Goal: Task Accomplishment & Management: Use online tool/utility

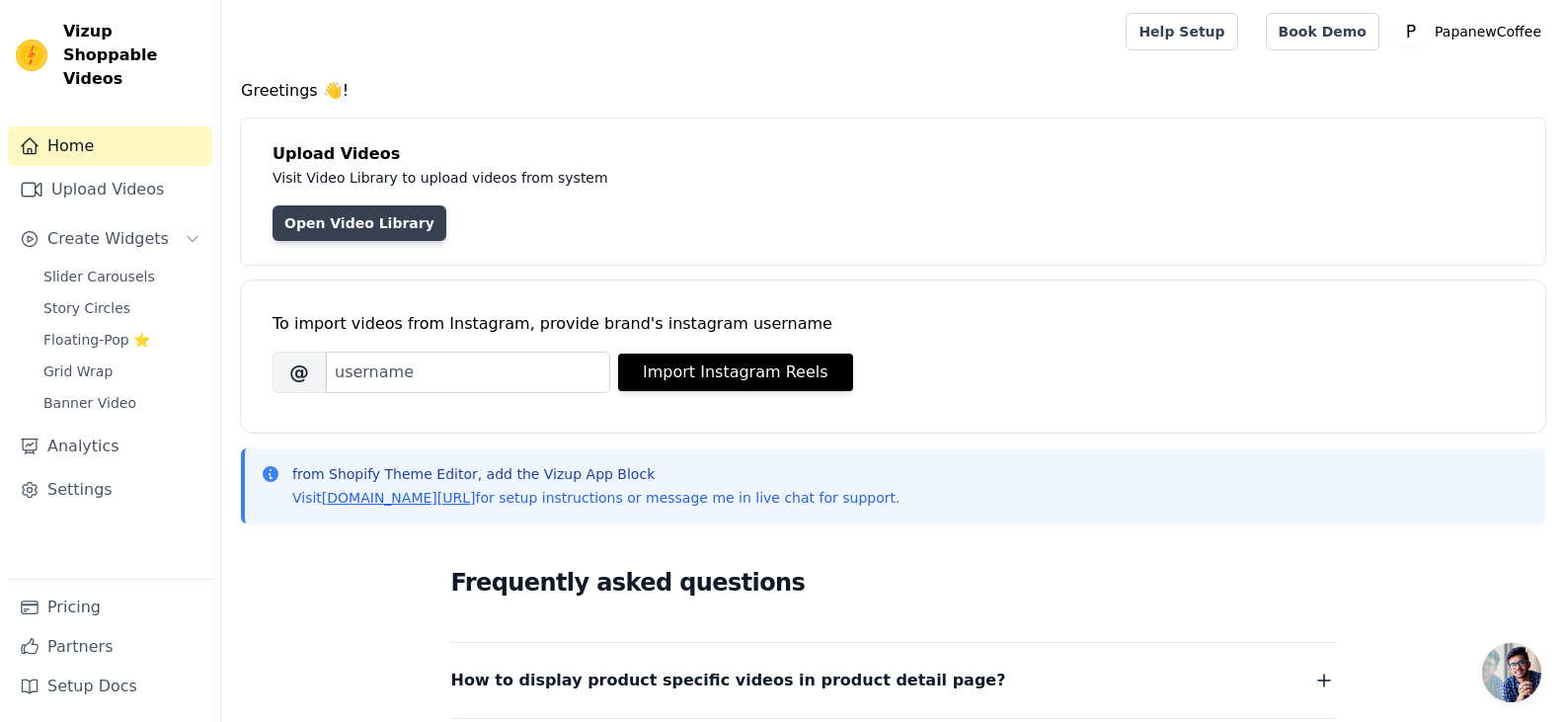
click at [399, 229] on link "Open Video Library" at bounding box center [360, 223] width 174 height 36
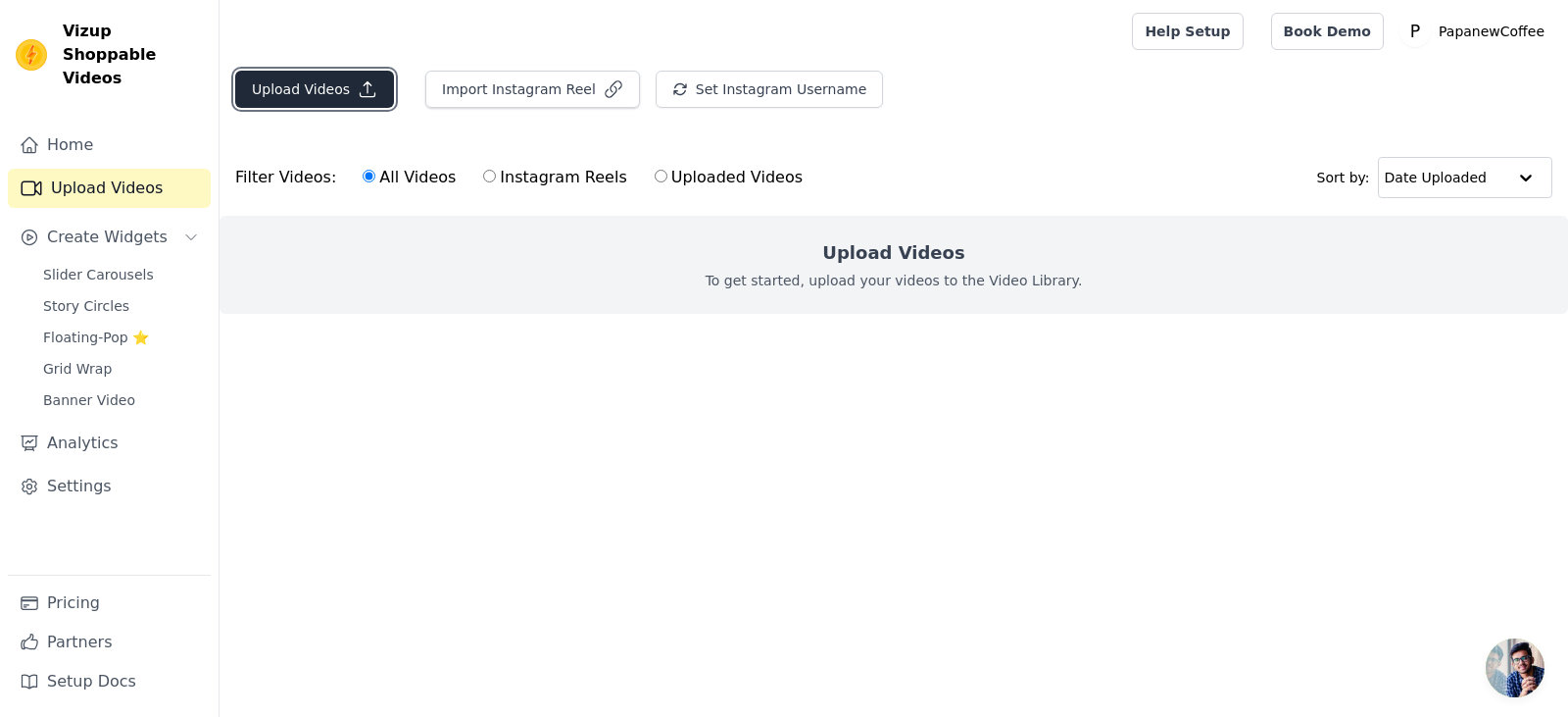
click at [334, 94] on button "Upload Videos" at bounding box center [315, 89] width 159 height 38
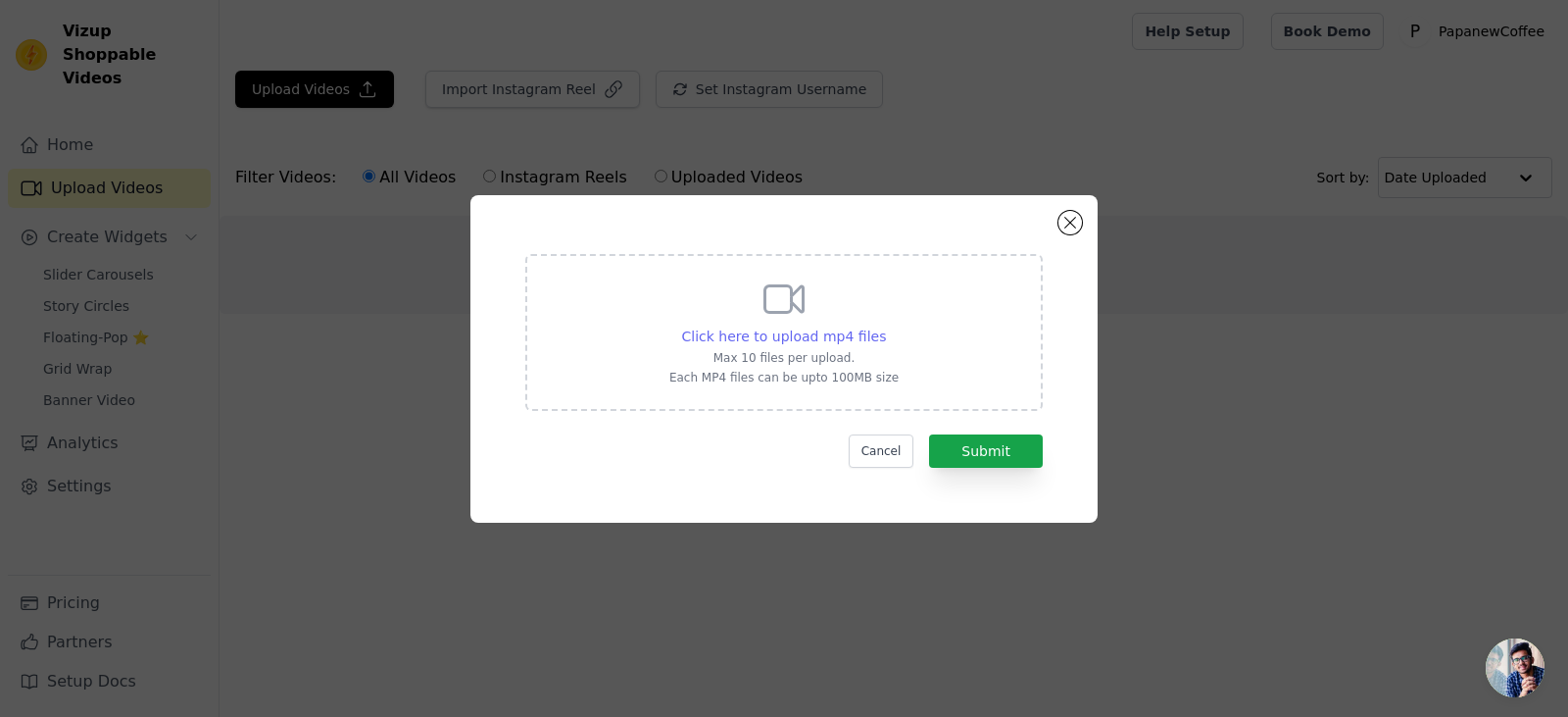
click at [727, 337] on span "Click here to upload mp4 files" at bounding box center [784, 337] width 204 height 16
click at [885, 327] on input "Click here to upload mp4 files Max 10 files per upload. Each MP4 files can be u…" at bounding box center [885, 326] width 1 height 1
type input "C:\fakepath\ssstik.io_@stmartinscoffeeroasters_1757531657111.mp4"
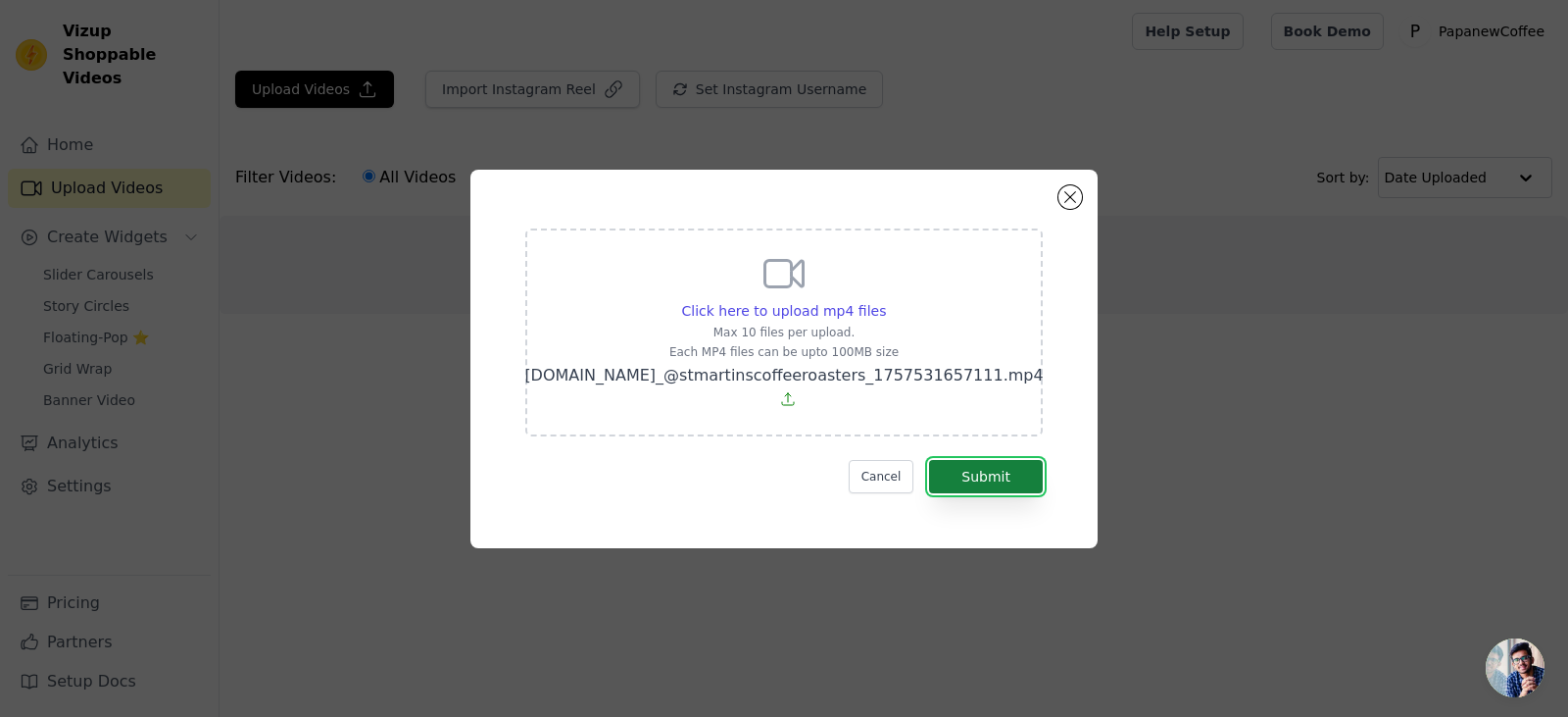
click at [991, 467] on button "Submit" at bounding box center [985, 477] width 114 height 34
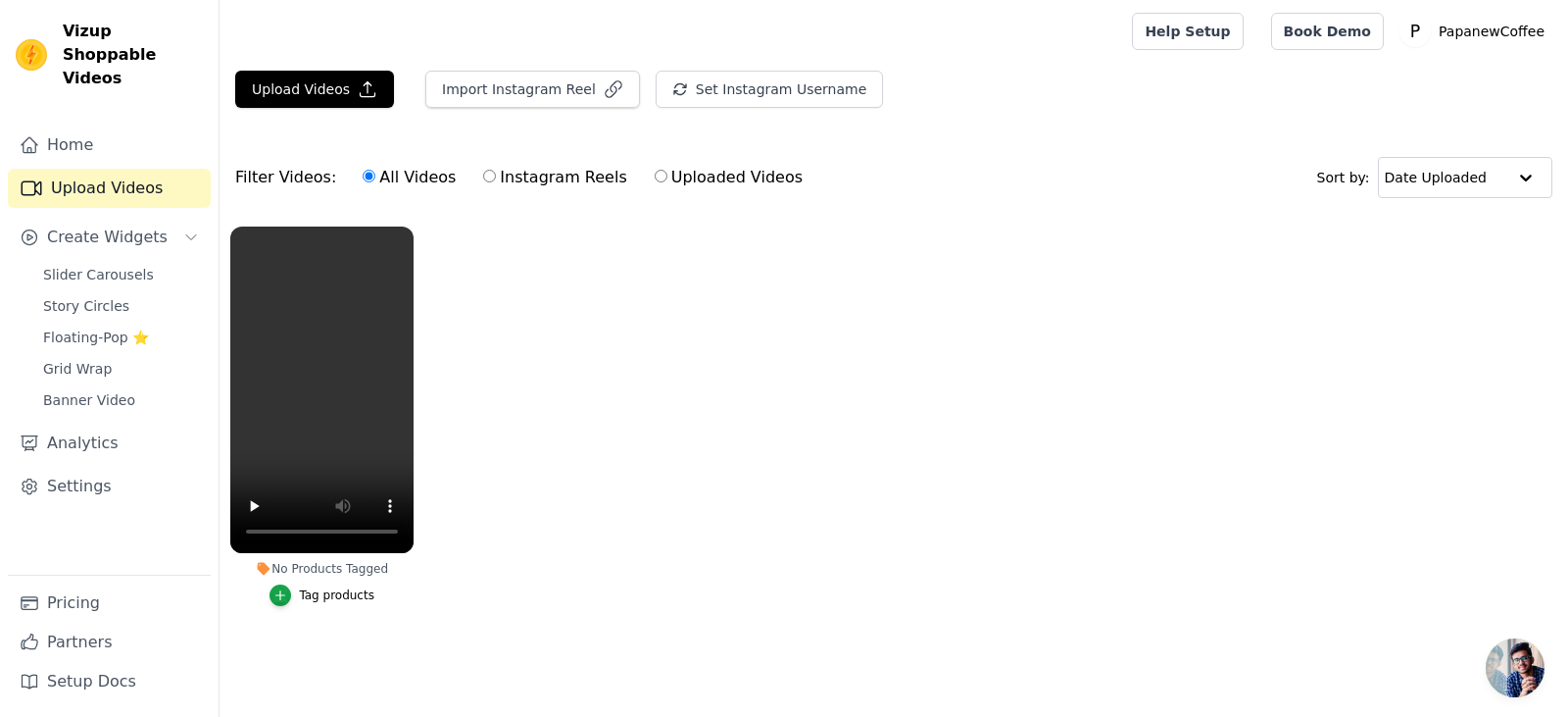
click at [323, 600] on div "Tag products" at bounding box center [336, 595] width 75 height 16
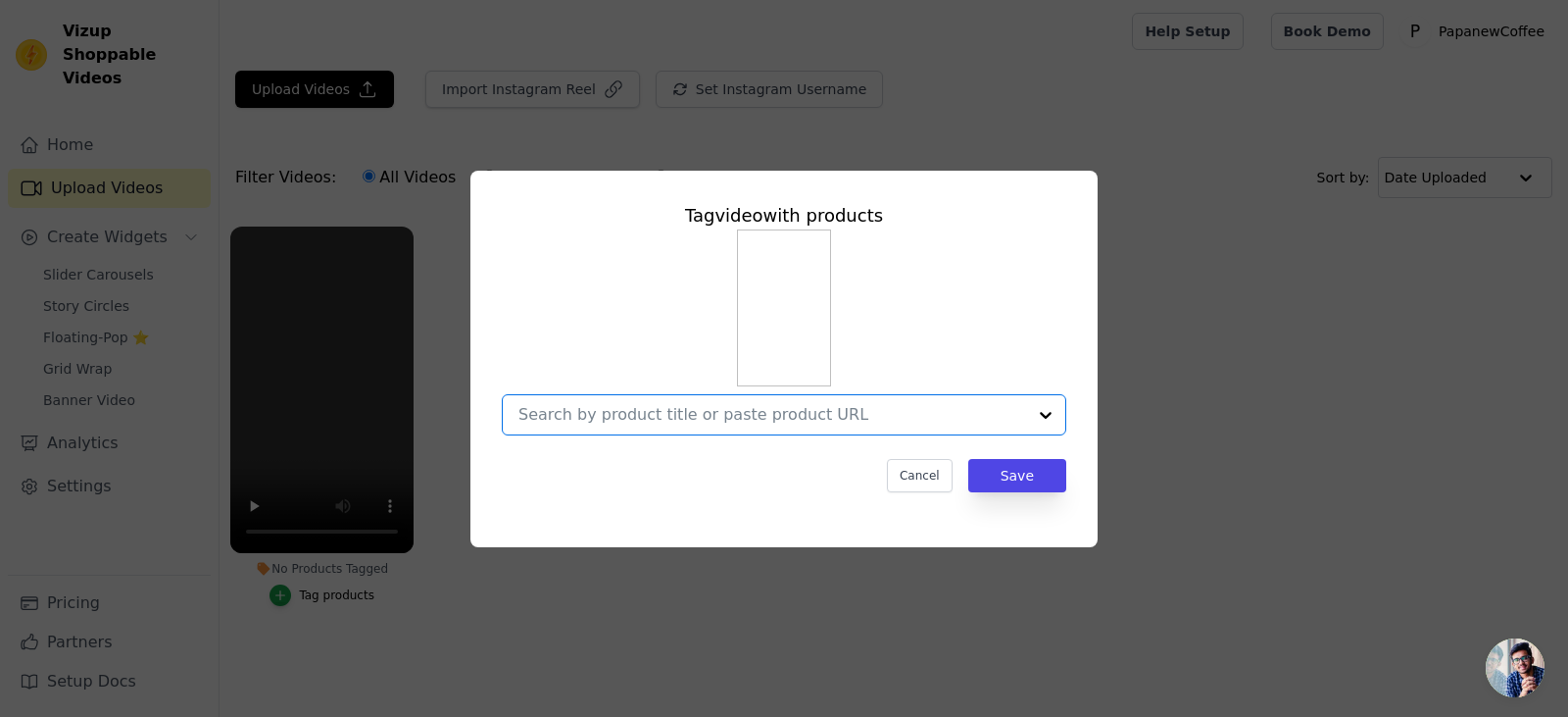
click at [751, 413] on input "No Products Tagged Tag video with products Option undefined, selected. Select i…" at bounding box center [771, 414] width 507 height 19
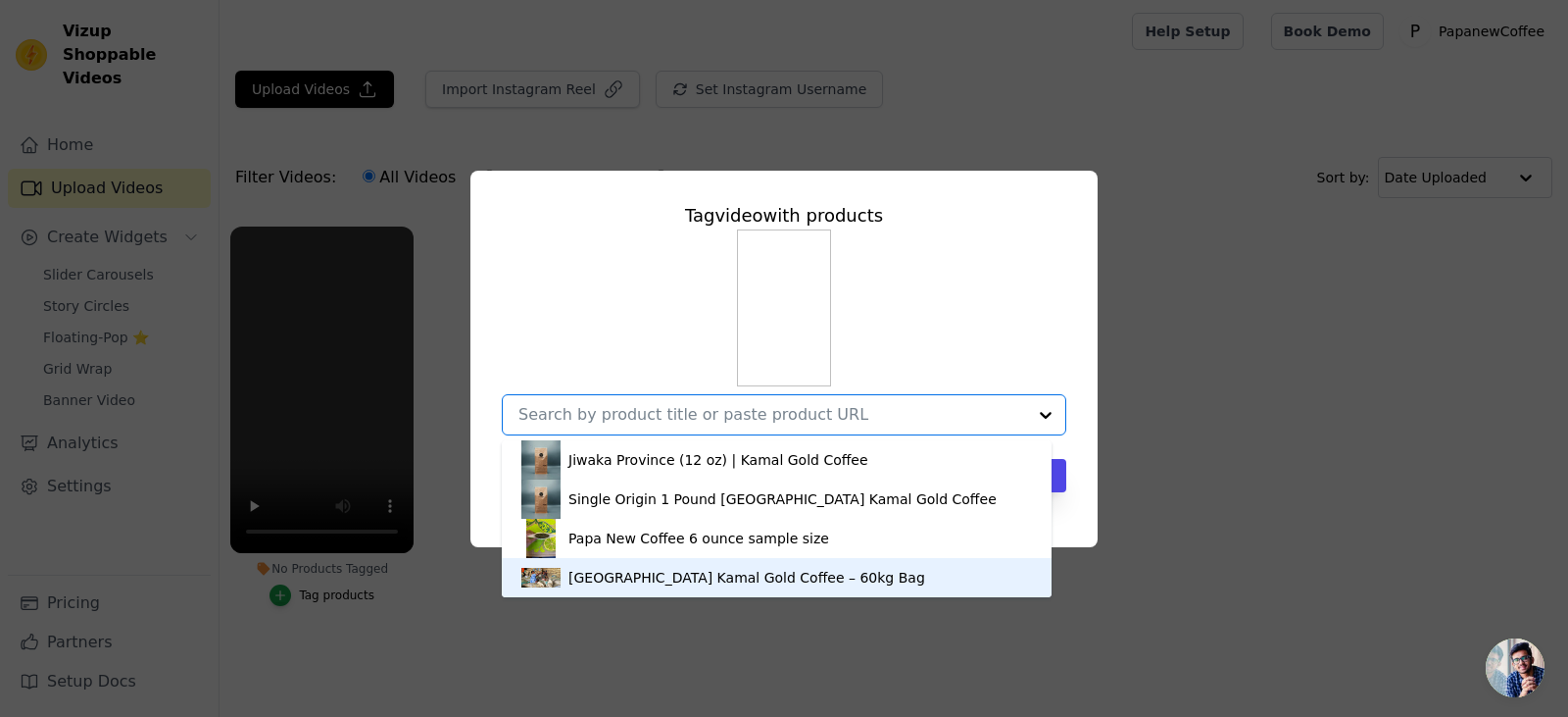
click at [664, 567] on div "[GEOGRAPHIC_DATA] Kamal Gold Coffee – 60kg Bag" at bounding box center [776, 577] width 510 height 39
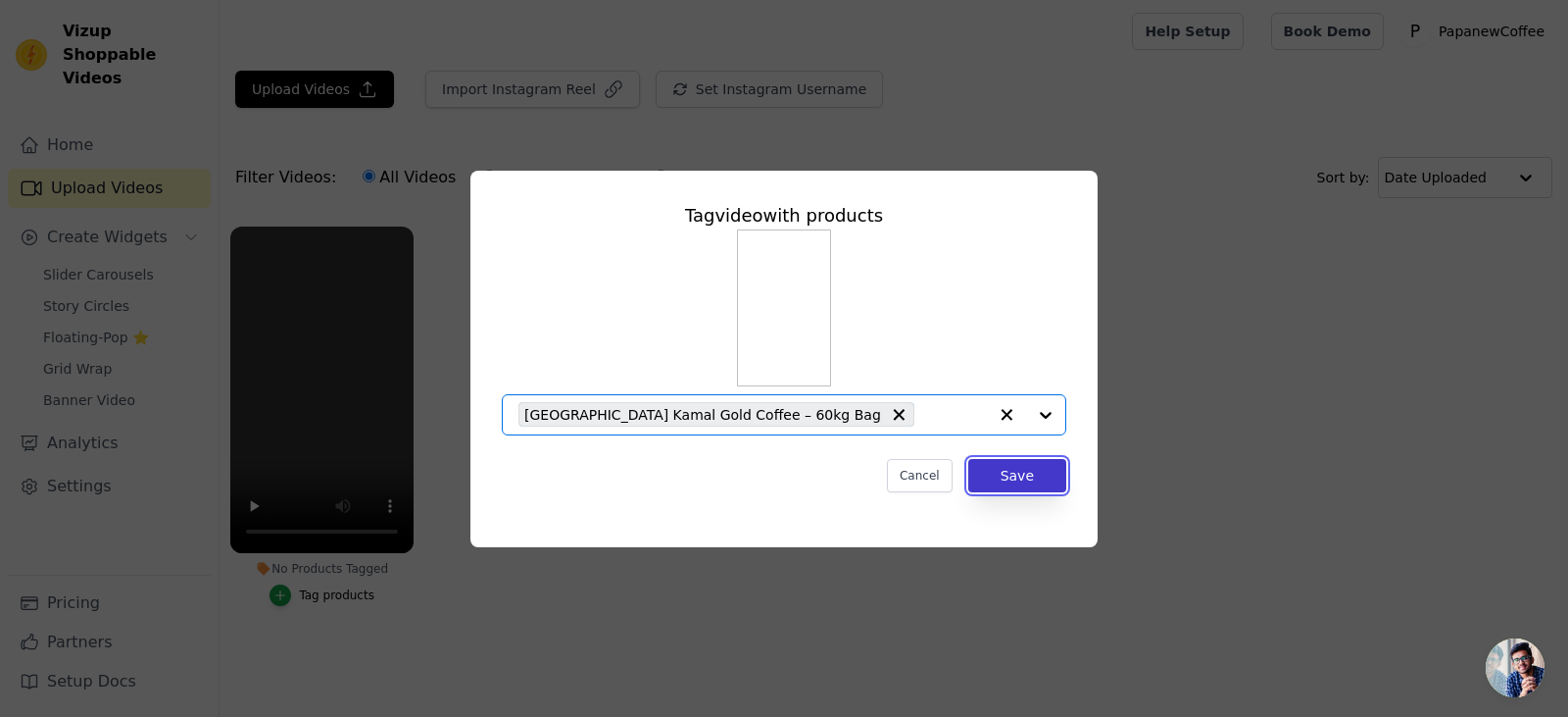
click at [1045, 475] on button "Save" at bounding box center [1016, 476] width 98 height 34
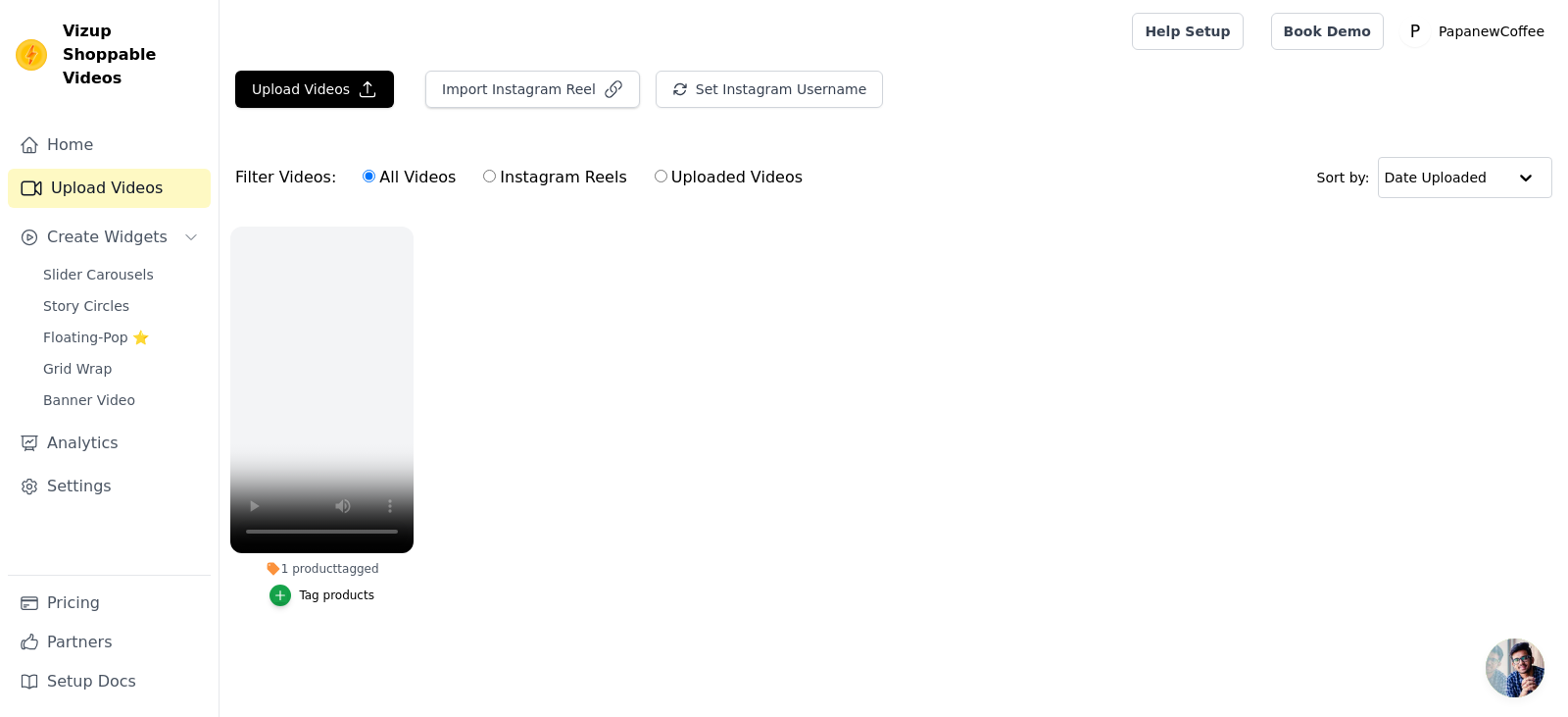
click at [498, 446] on ul "1 product tagged Tag products" at bounding box center [893, 435] width 1349 height 440
click at [322, 98] on button "Upload Videos" at bounding box center [315, 89] width 159 height 38
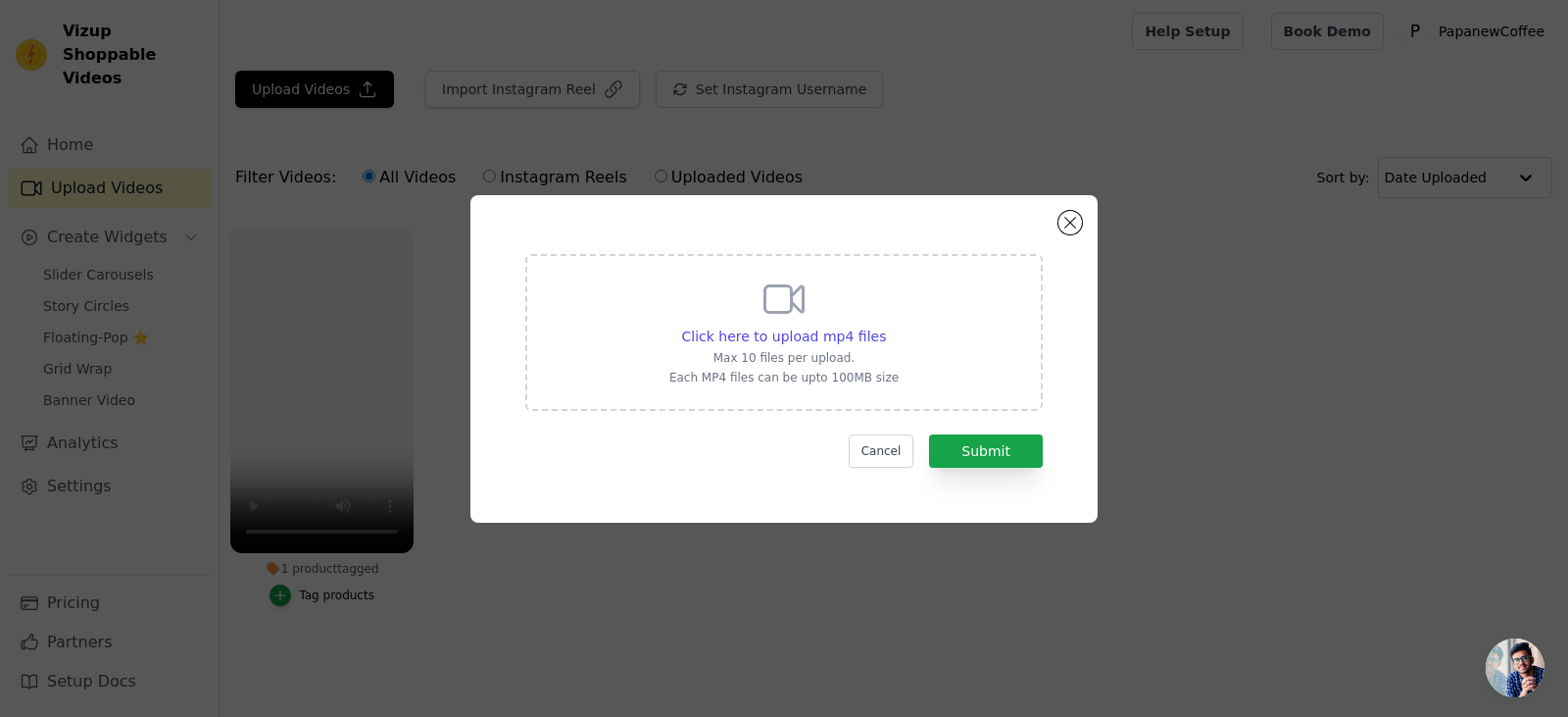
click at [659, 369] on div "Click here to upload mp4 files Max 10 files per upload. Each MP4 files can be u…" at bounding box center [783, 333] width 517 height 157
click at [885, 327] on input "Click here to upload mp4 files Max 10 files per upload. Each MP4 files can be u…" at bounding box center [885, 326] width 1 height 1
type input "C:\fakepath\During coffee season, this is a common sight with the elderly as th…"
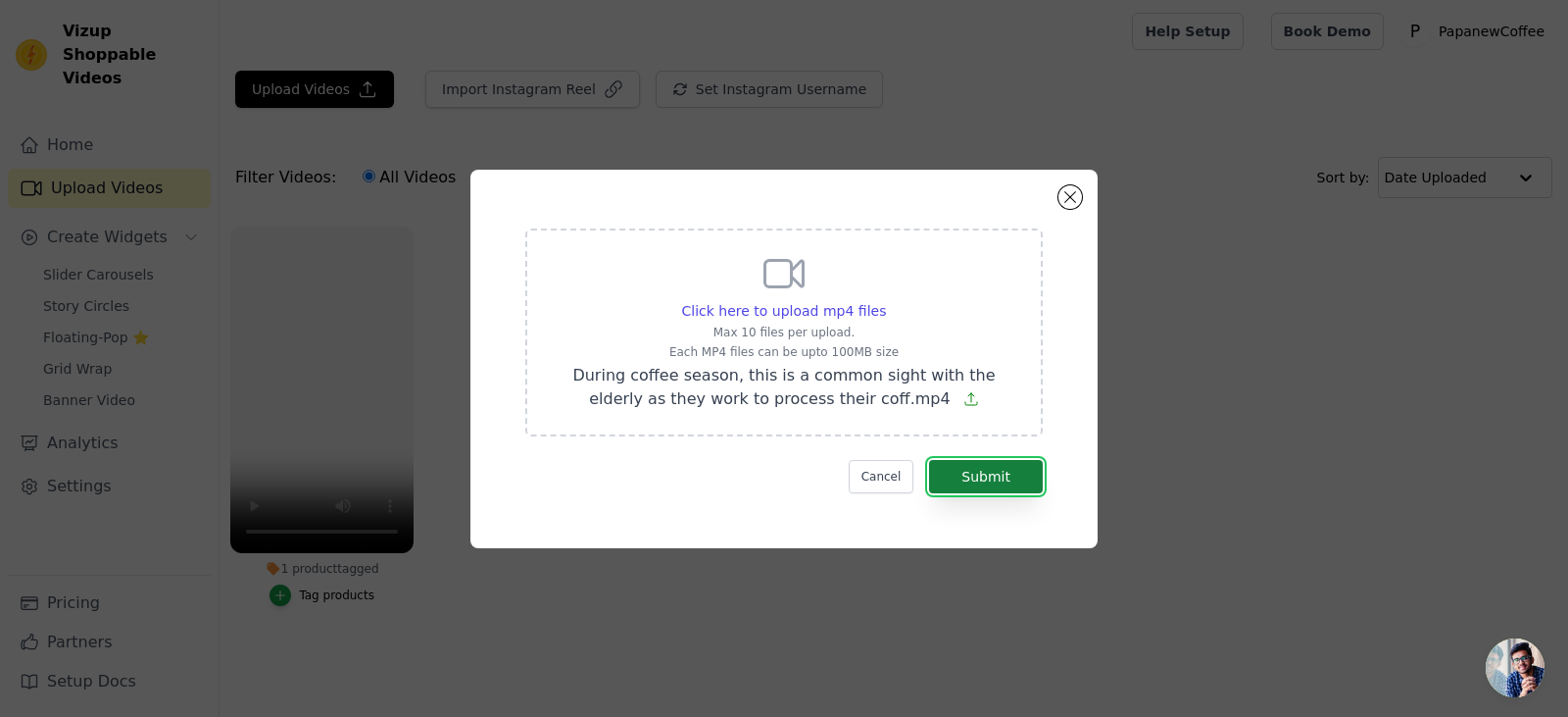
click at [967, 482] on button "Submit" at bounding box center [985, 477] width 114 height 34
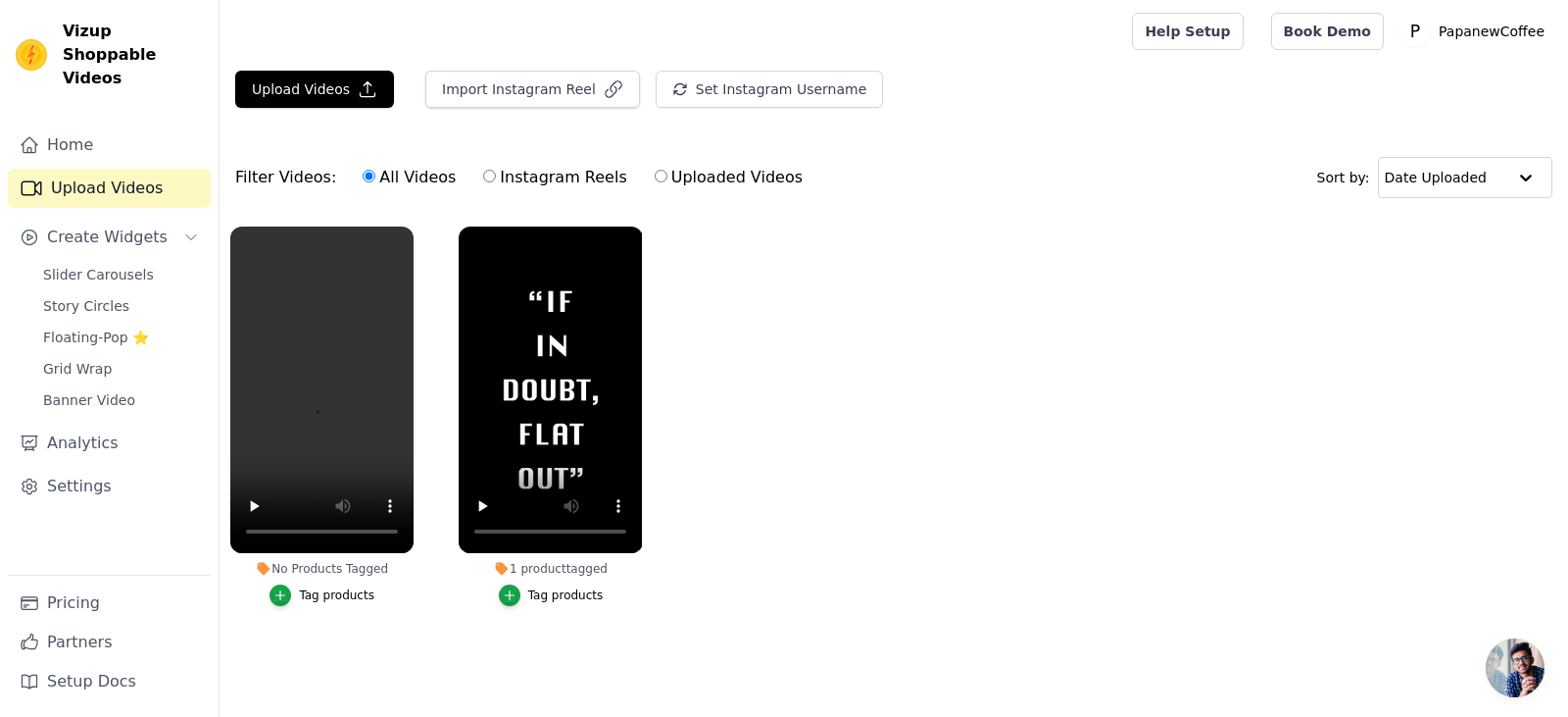
click at [338, 603] on div "Tag products" at bounding box center [336, 595] width 75 height 16
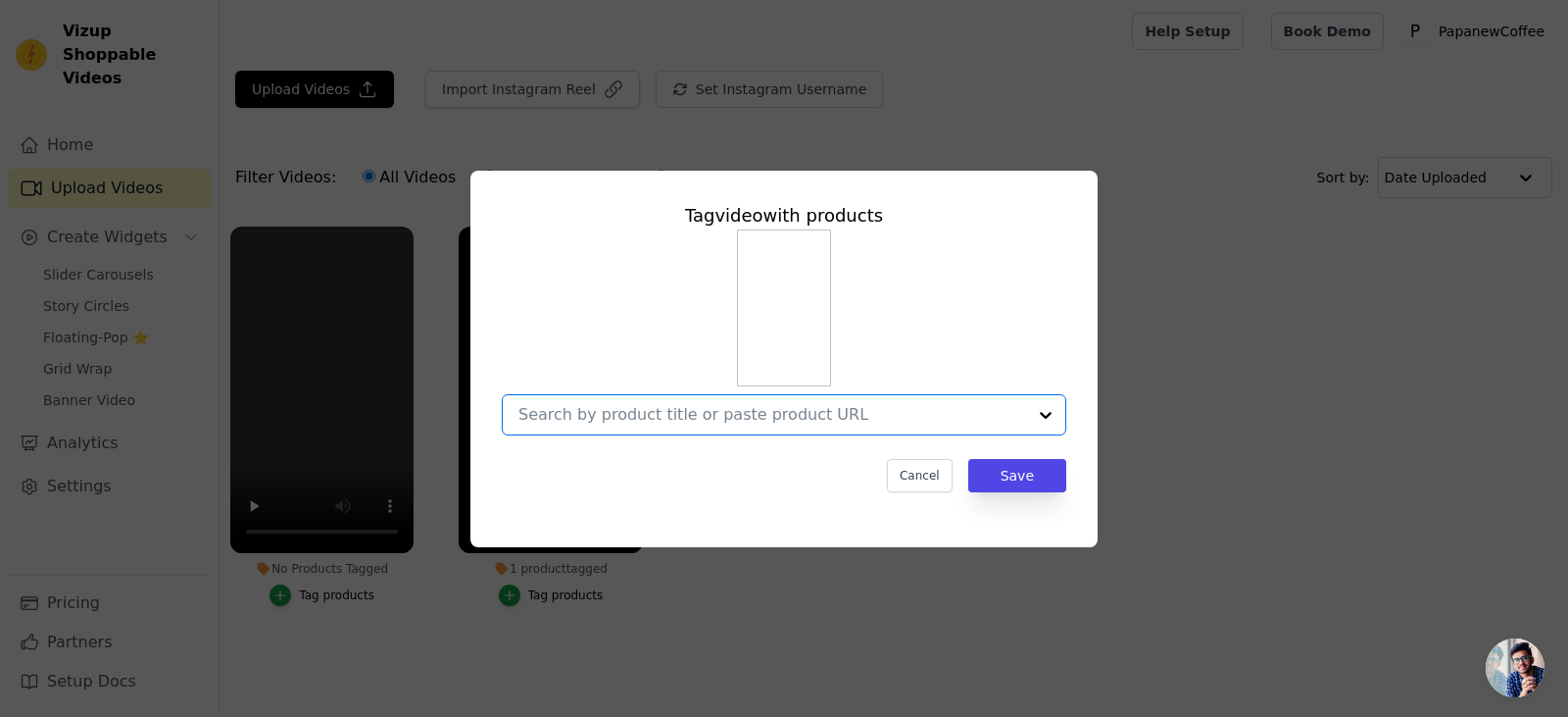
click at [639, 424] on input "No Products Tagged Tag video with products Option undefined, selected. Select i…" at bounding box center [771, 414] width 507 height 19
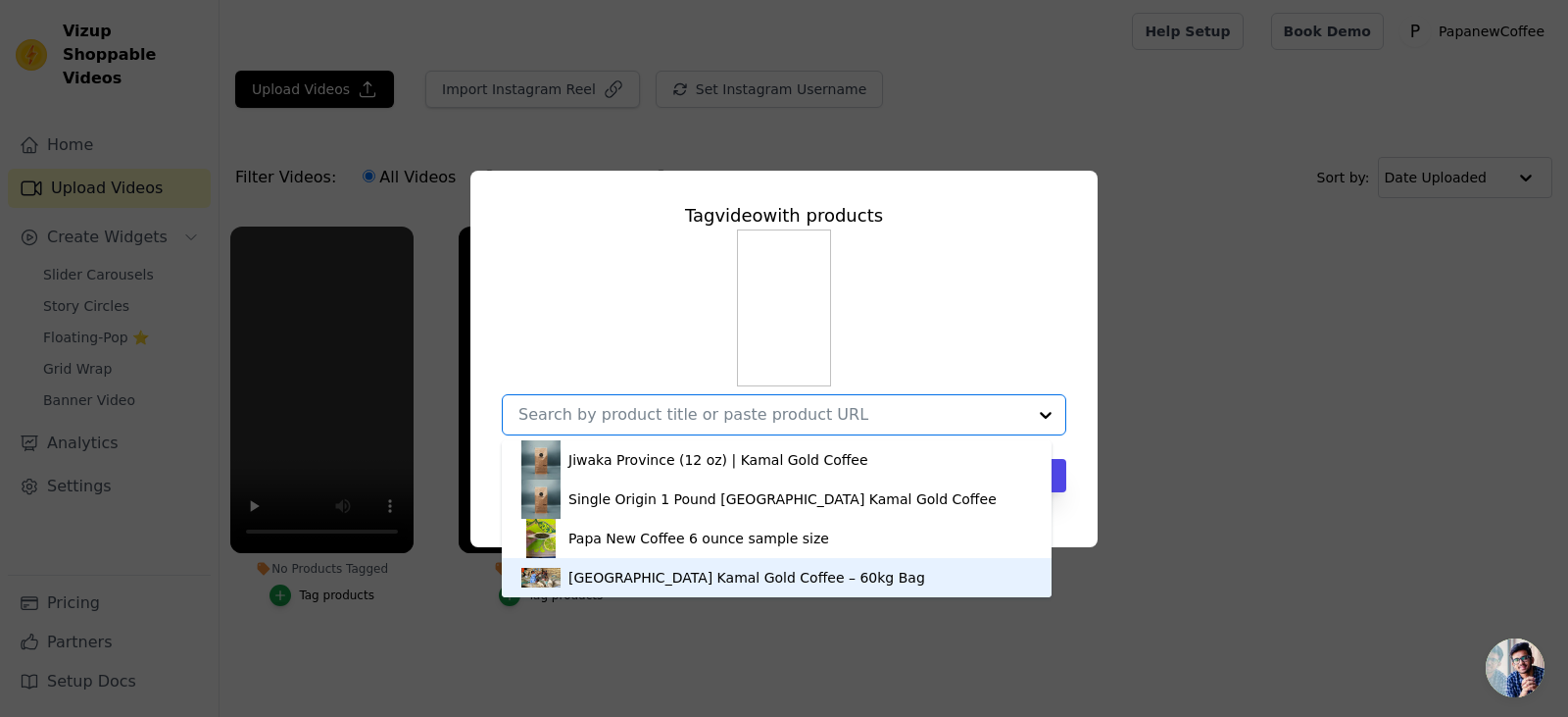
click at [659, 564] on div "[GEOGRAPHIC_DATA] Kamal Gold Coffee – 60kg Bag" at bounding box center [776, 577] width 510 height 39
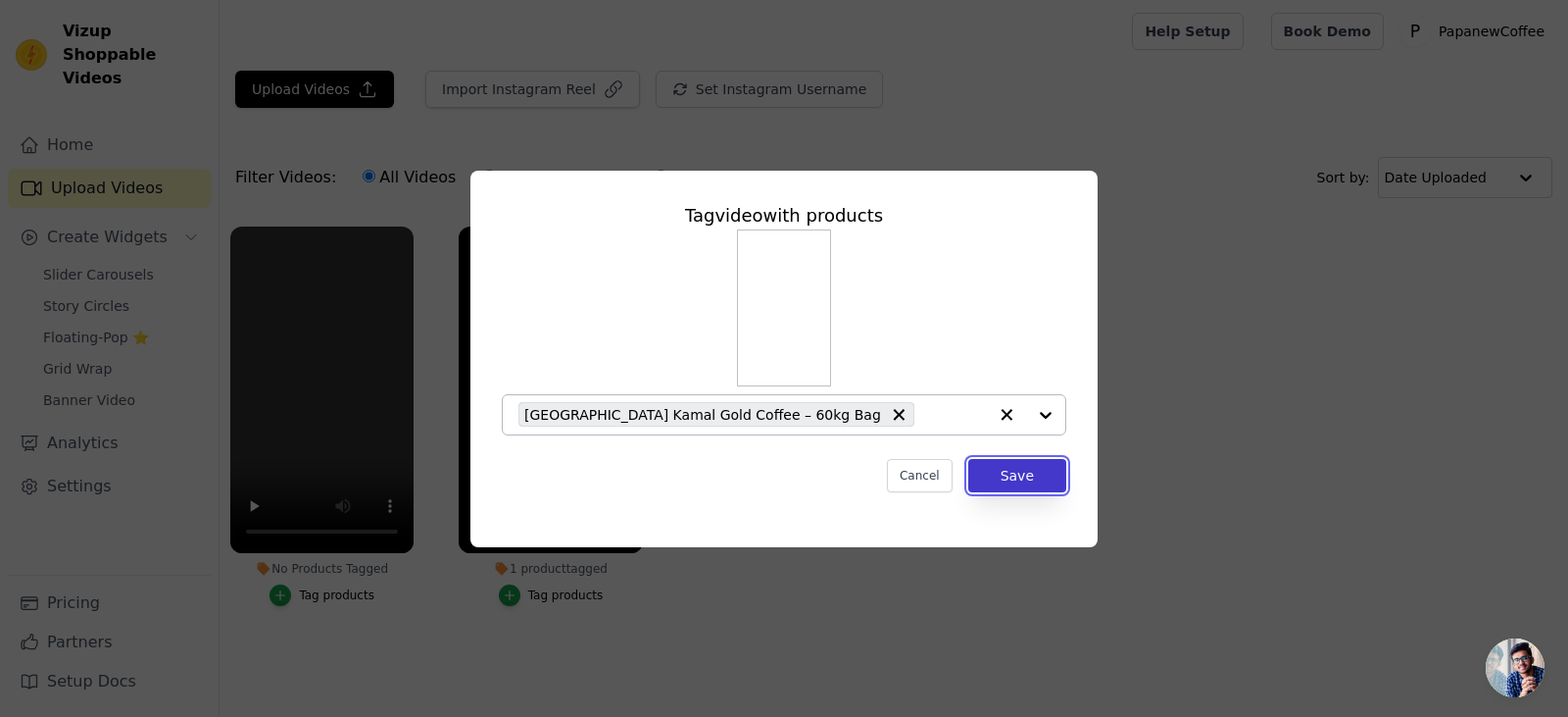
click at [1023, 485] on button "Save" at bounding box center [1016, 476] width 98 height 34
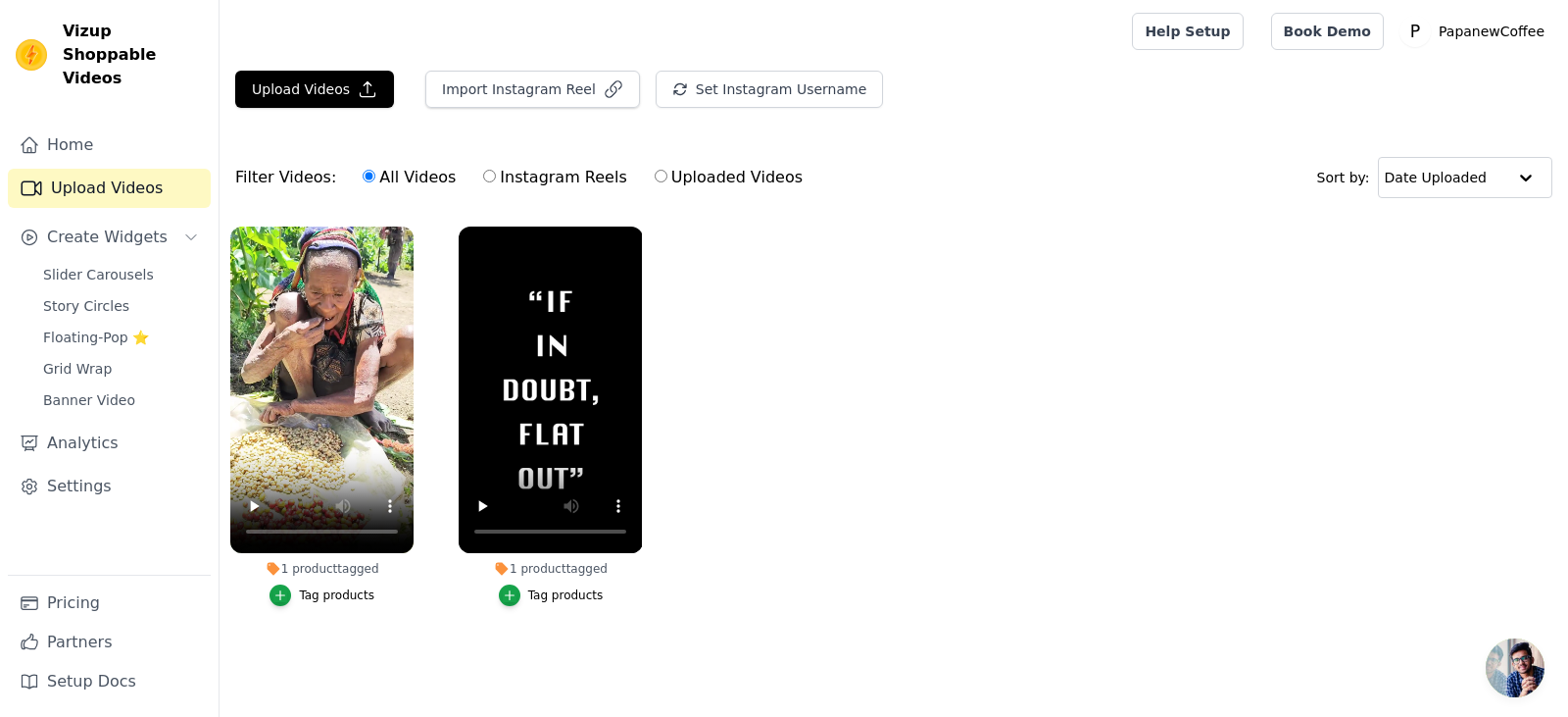
click at [582, 605] on button "Tag products" at bounding box center [552, 595] width 105 height 22
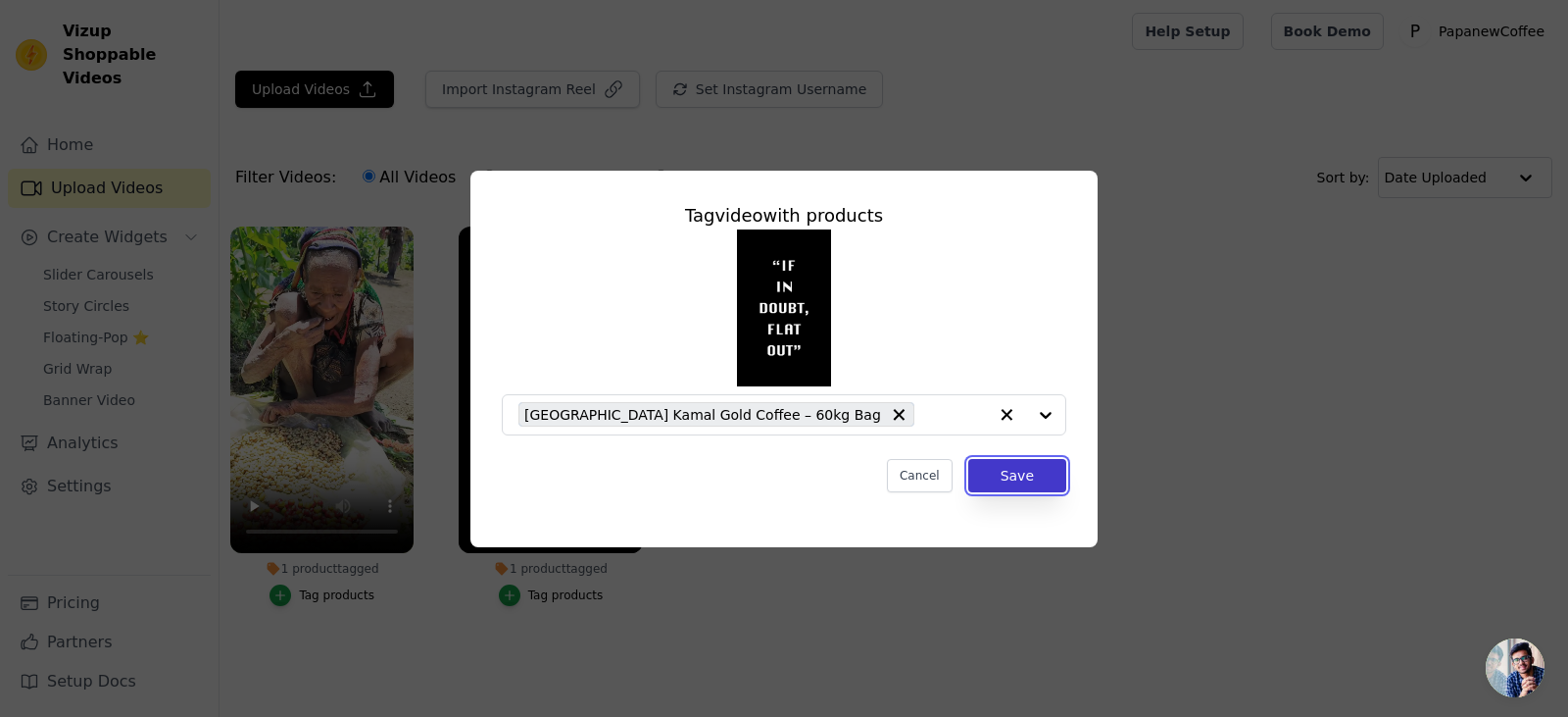
click at [1023, 485] on button "Save" at bounding box center [1016, 476] width 98 height 34
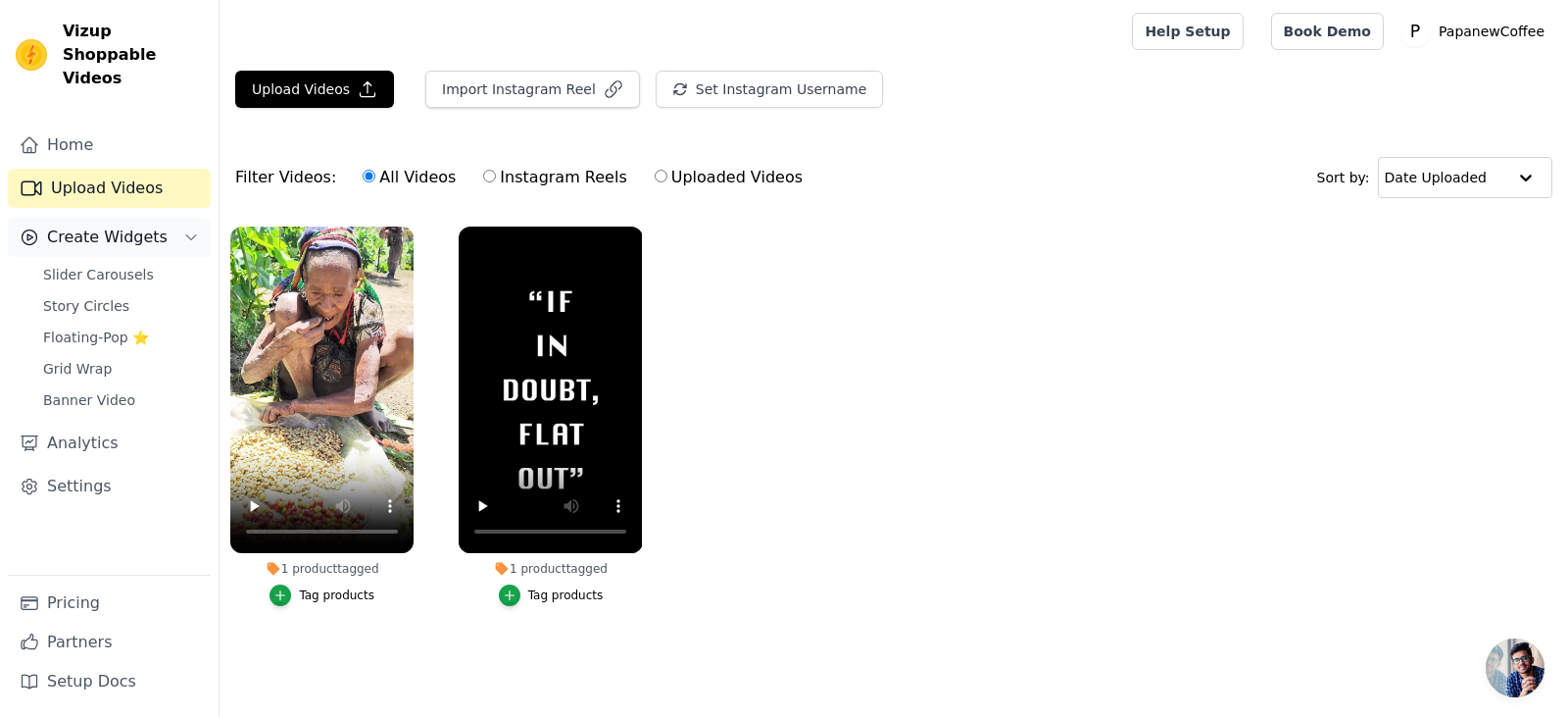
click at [81, 225] on span "Create Widgets" at bounding box center [106, 237] width 120 height 24
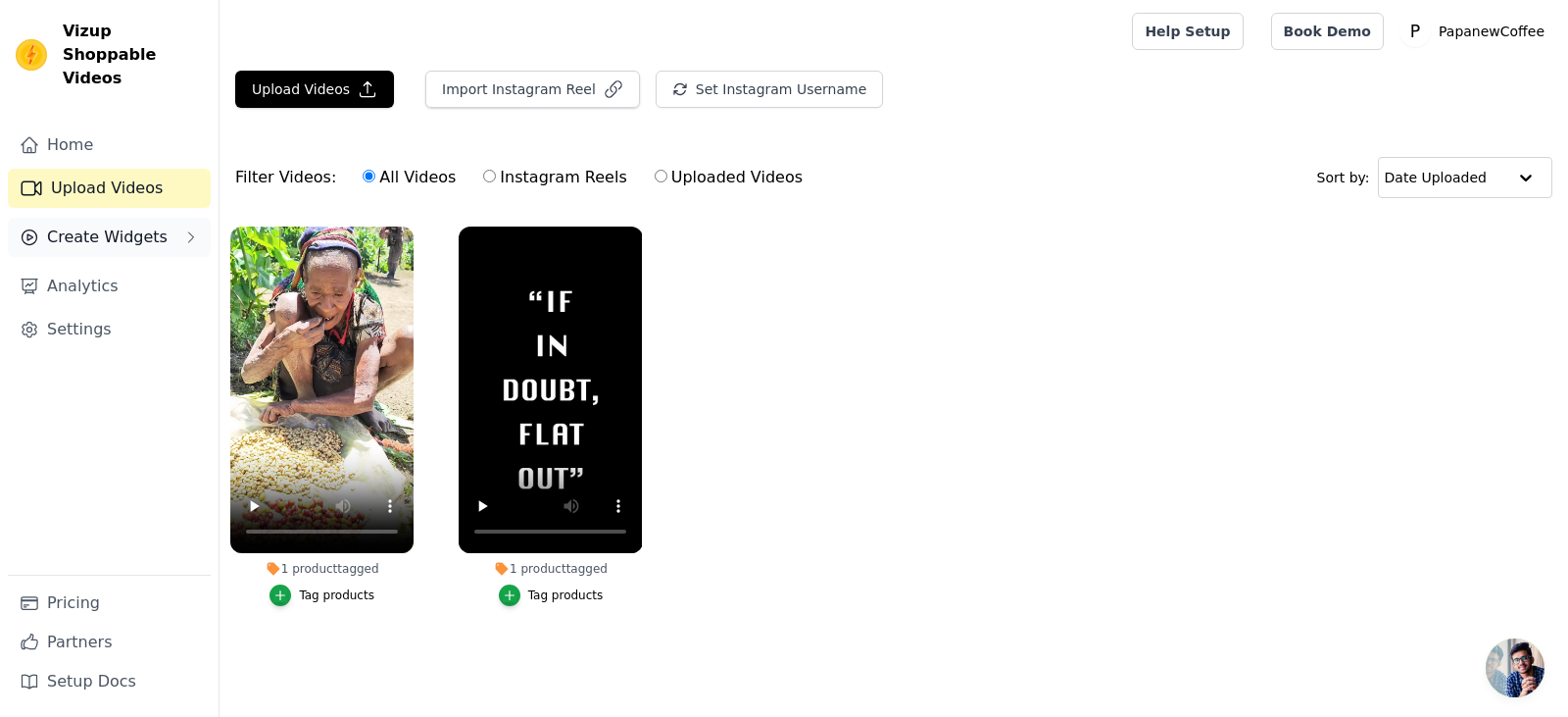
click at [81, 225] on span "Create Widgets" at bounding box center [106, 237] width 120 height 24
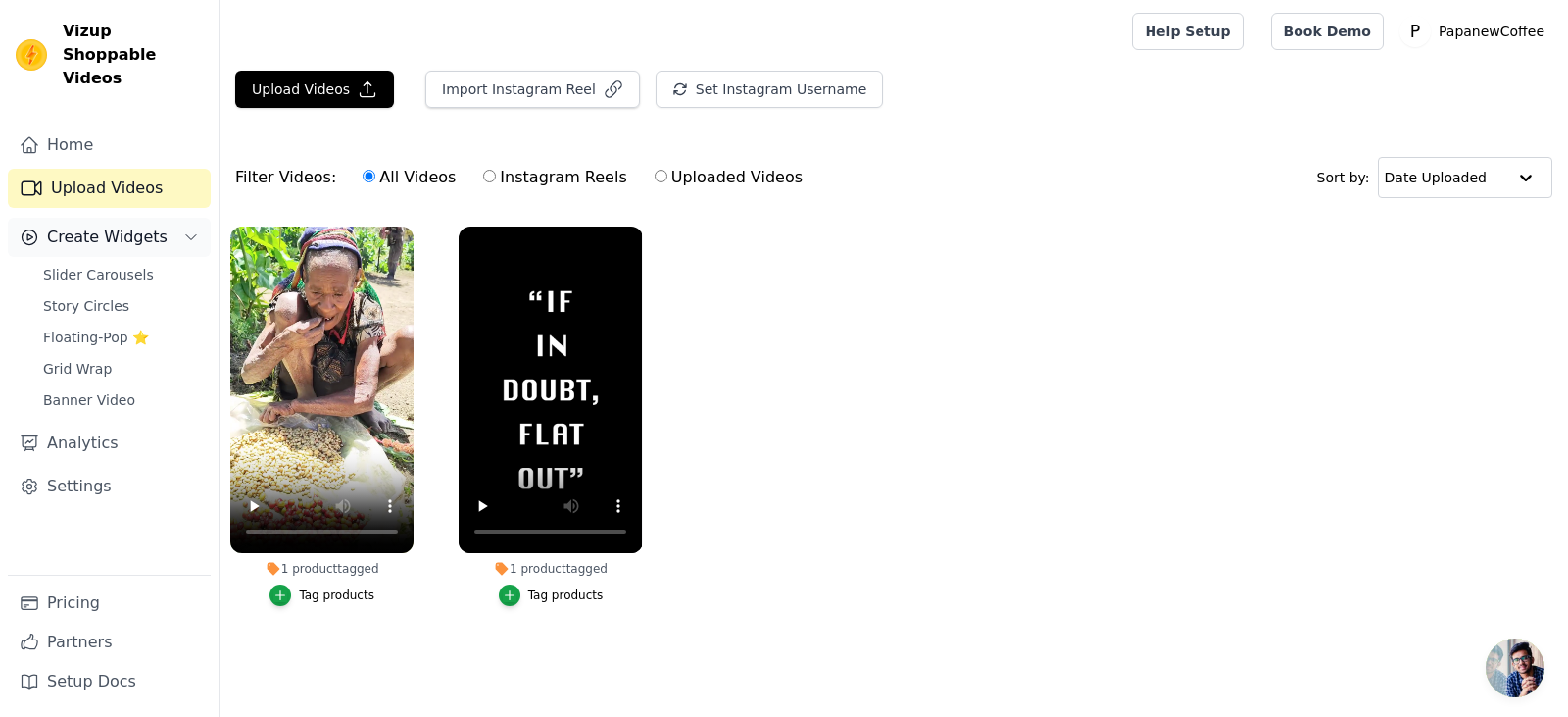
click at [183, 217] on button "Create Widgets" at bounding box center [109, 236] width 202 height 39
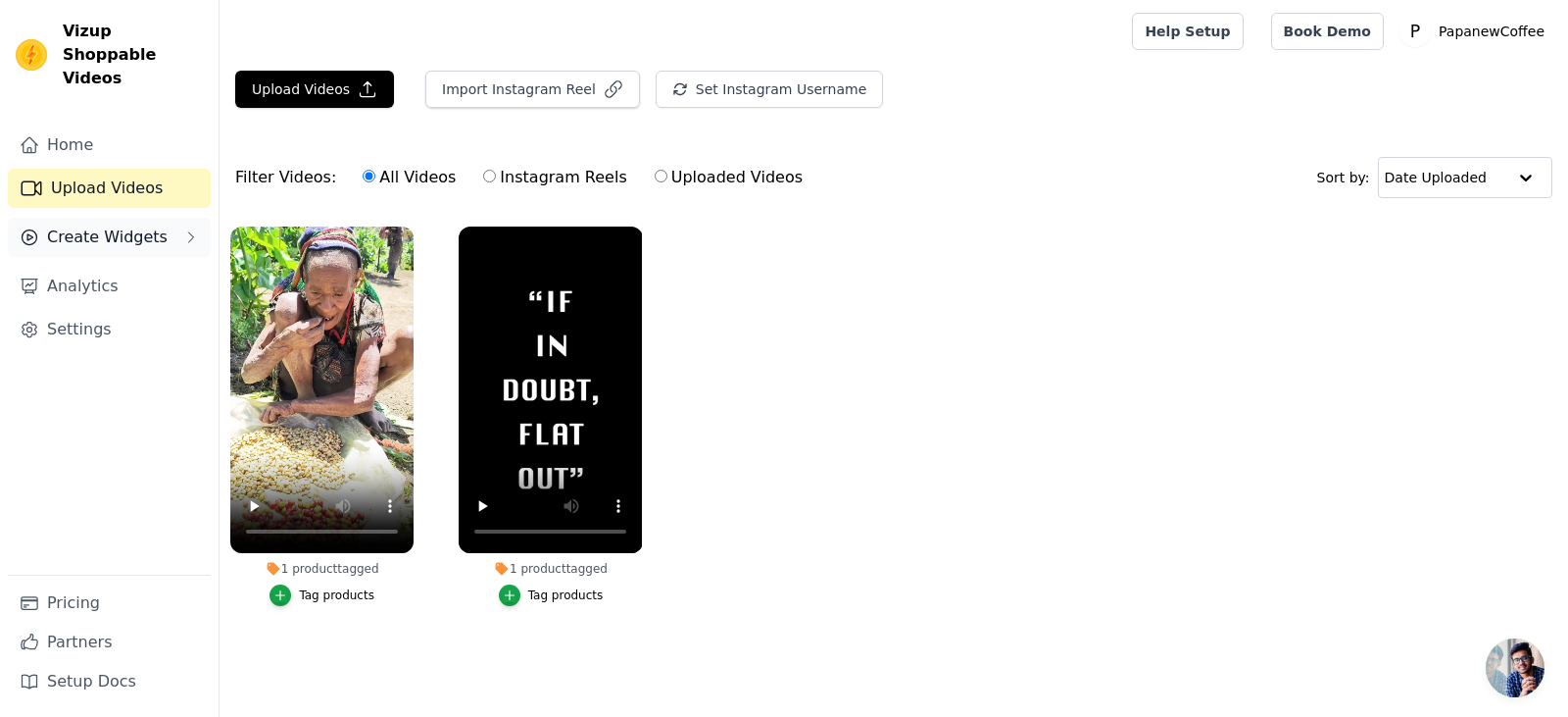
click at [183, 217] on button "Create Widgets" at bounding box center [109, 236] width 202 height 39
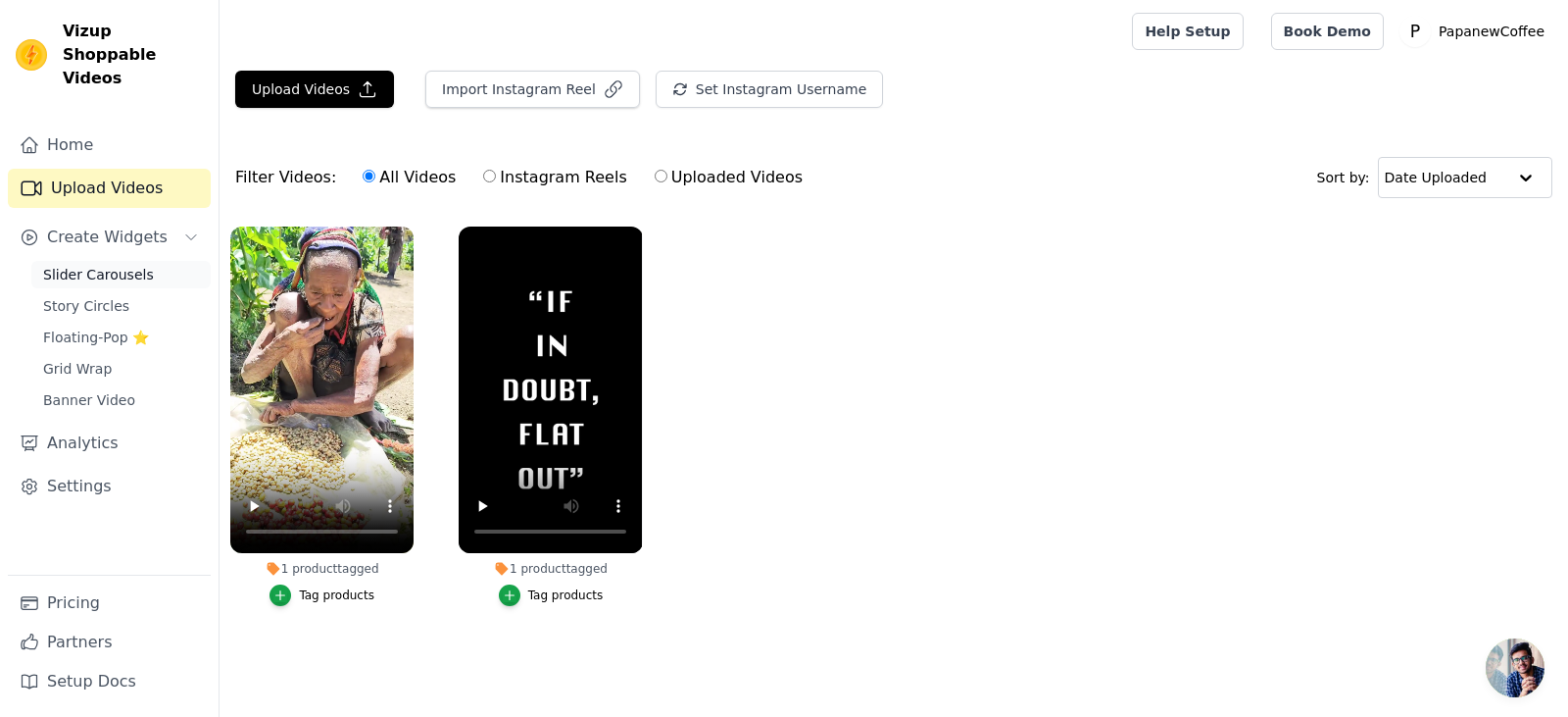
click at [163, 261] on link "Slider Carousels" at bounding box center [121, 275] width 180 height 28
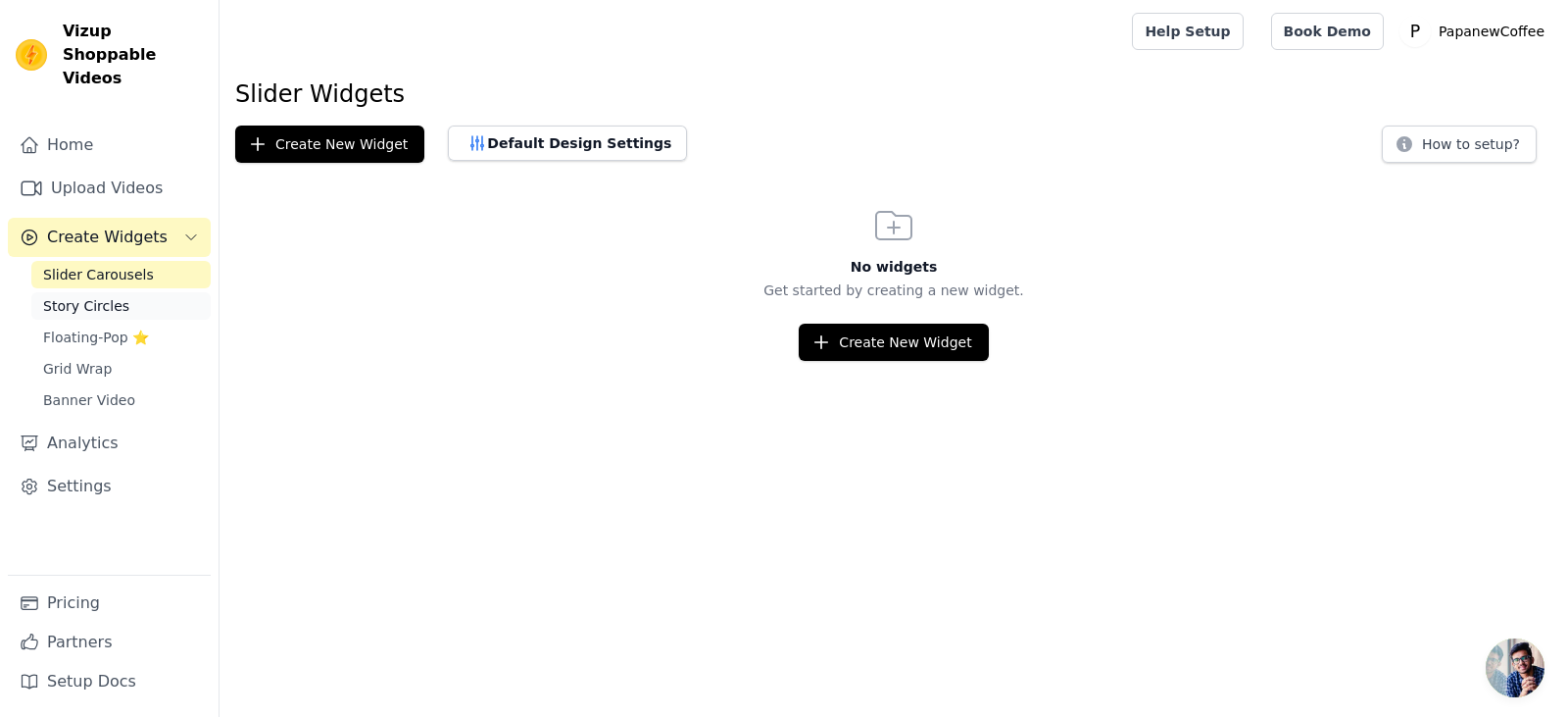
click at [131, 292] on link "Story Circles" at bounding box center [121, 306] width 180 height 28
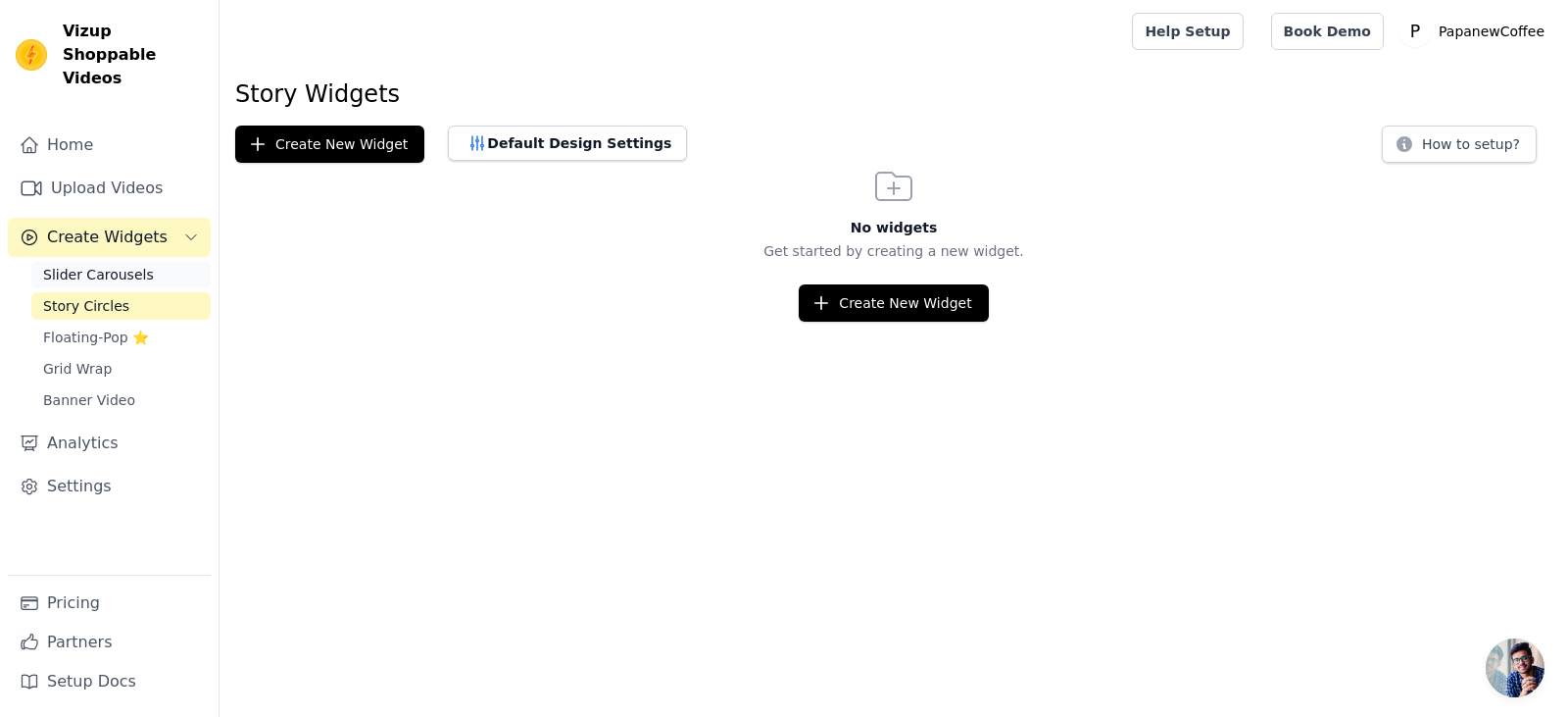
click at [85, 265] on span "Slider Carousels" at bounding box center [98, 275] width 111 height 20
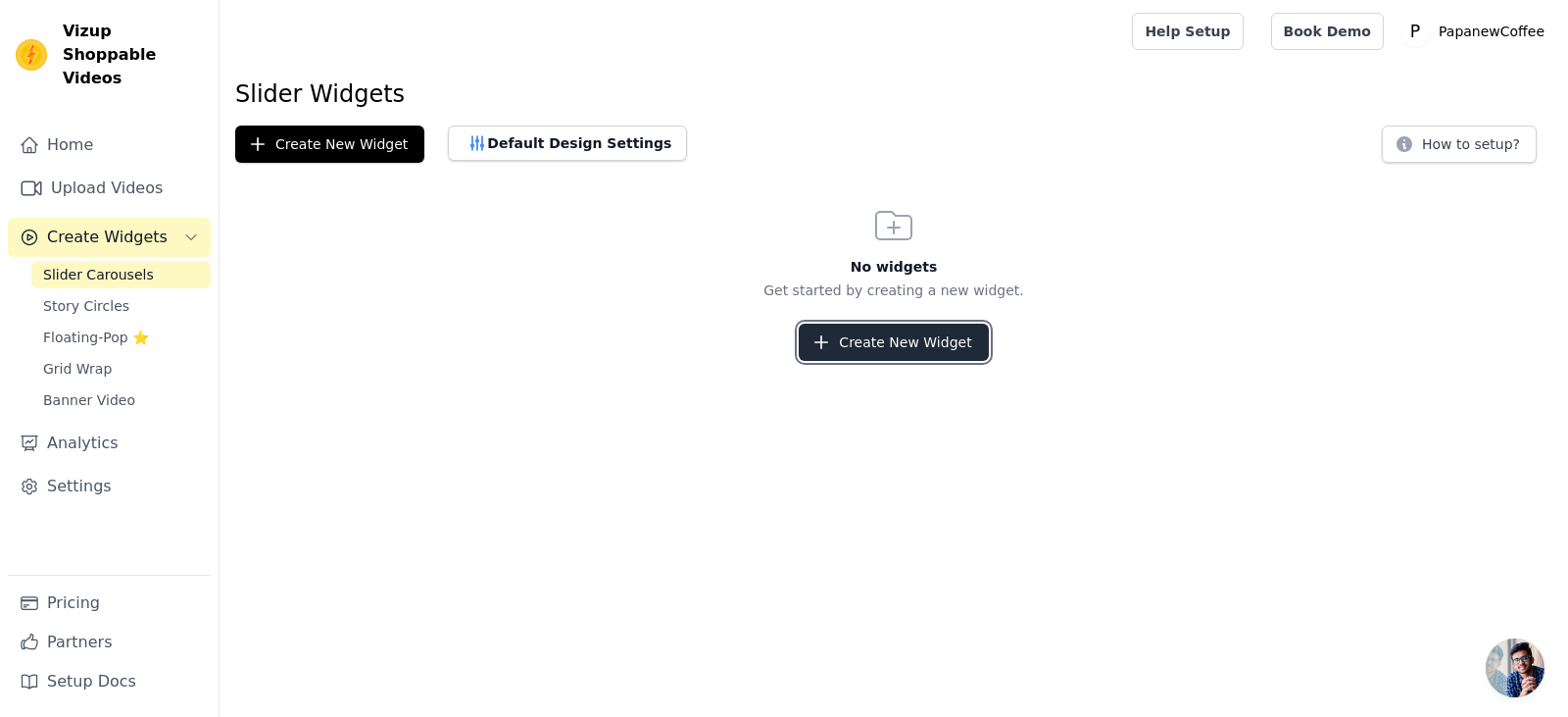
click at [830, 349] on icon "button" at bounding box center [822, 343] width 20 height 20
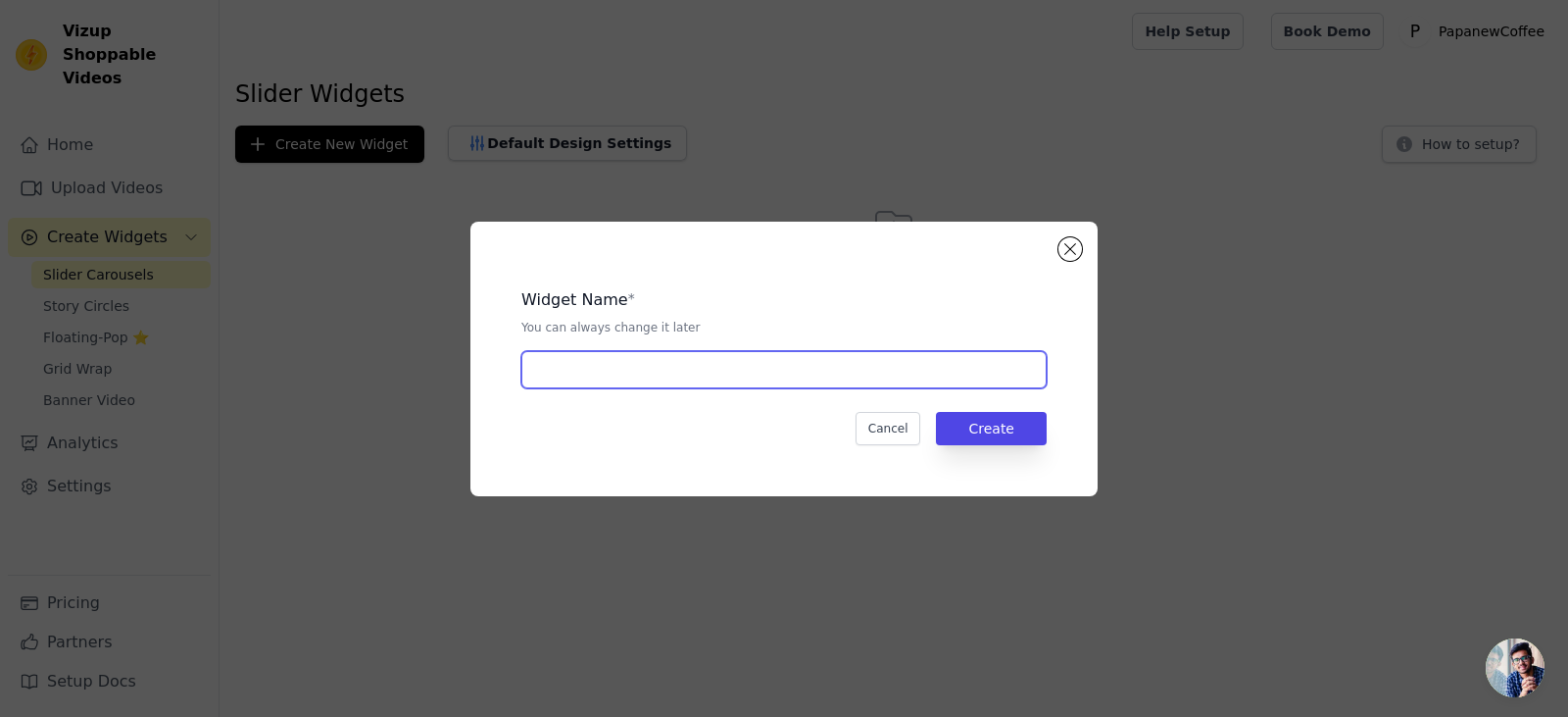
click at [811, 372] on input "text" at bounding box center [783, 369] width 525 height 38
paste input "This video gives the smallest insight into the lengths the people of PNG have t…"
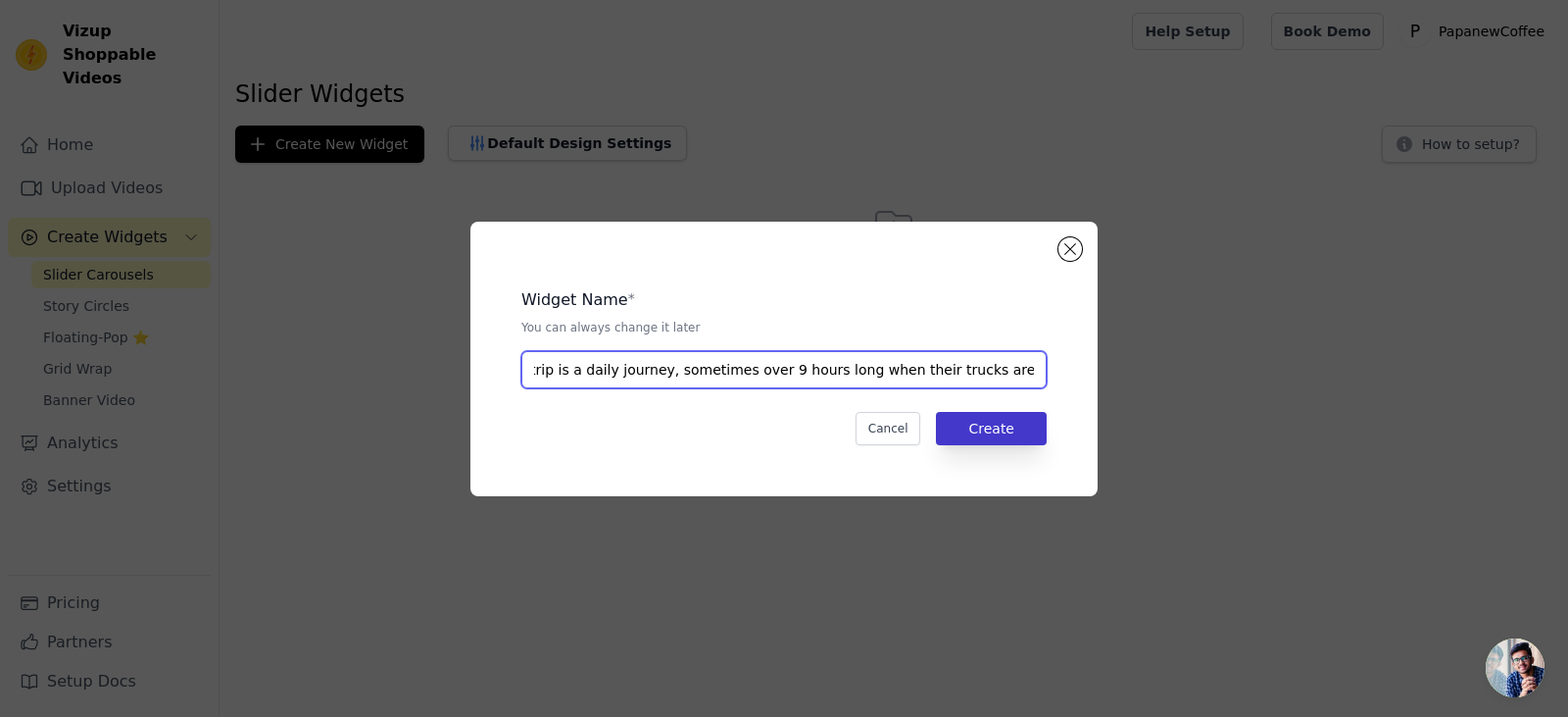
type input "This video gives the smallest insight into the lengths the people of PNG have t…"
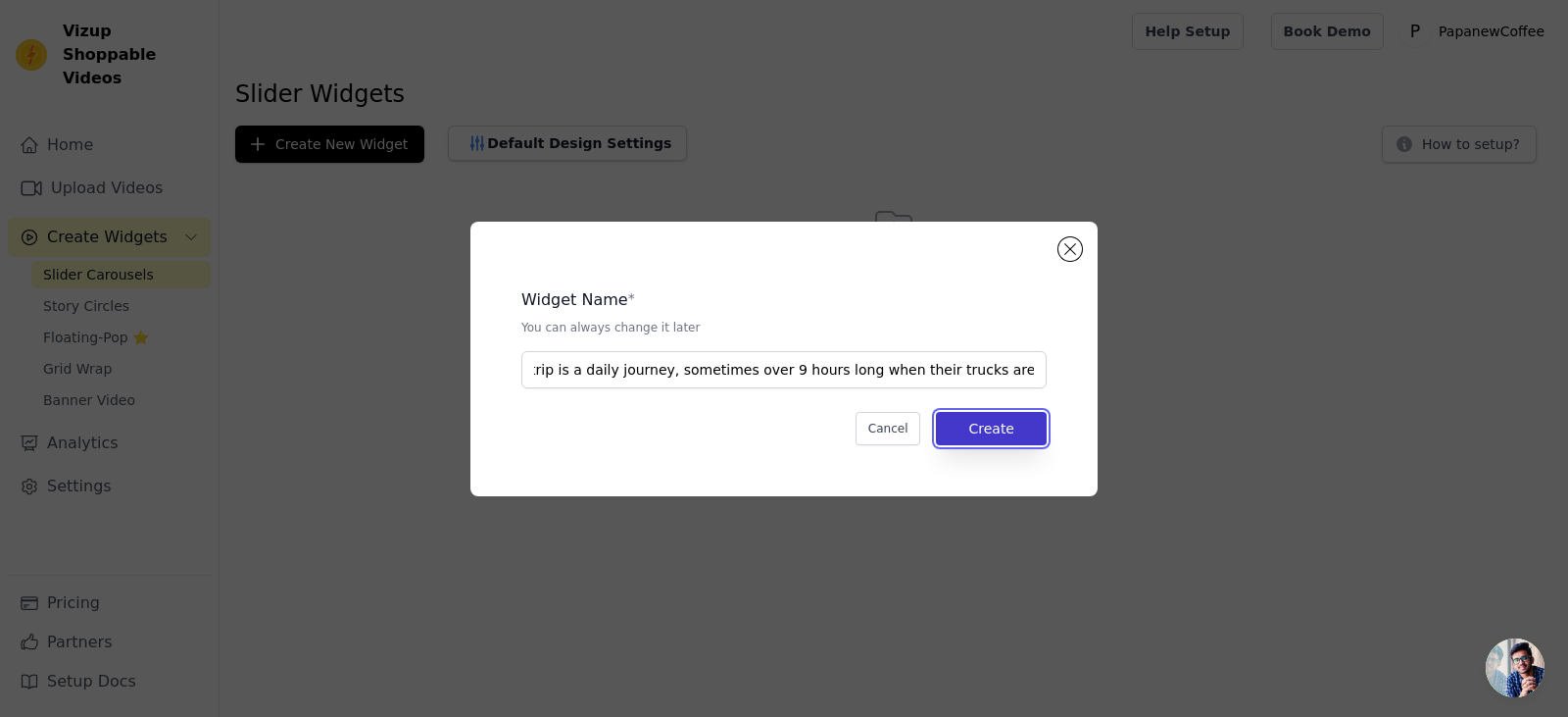
click at [1001, 424] on button "Create" at bounding box center [991, 429] width 111 height 34
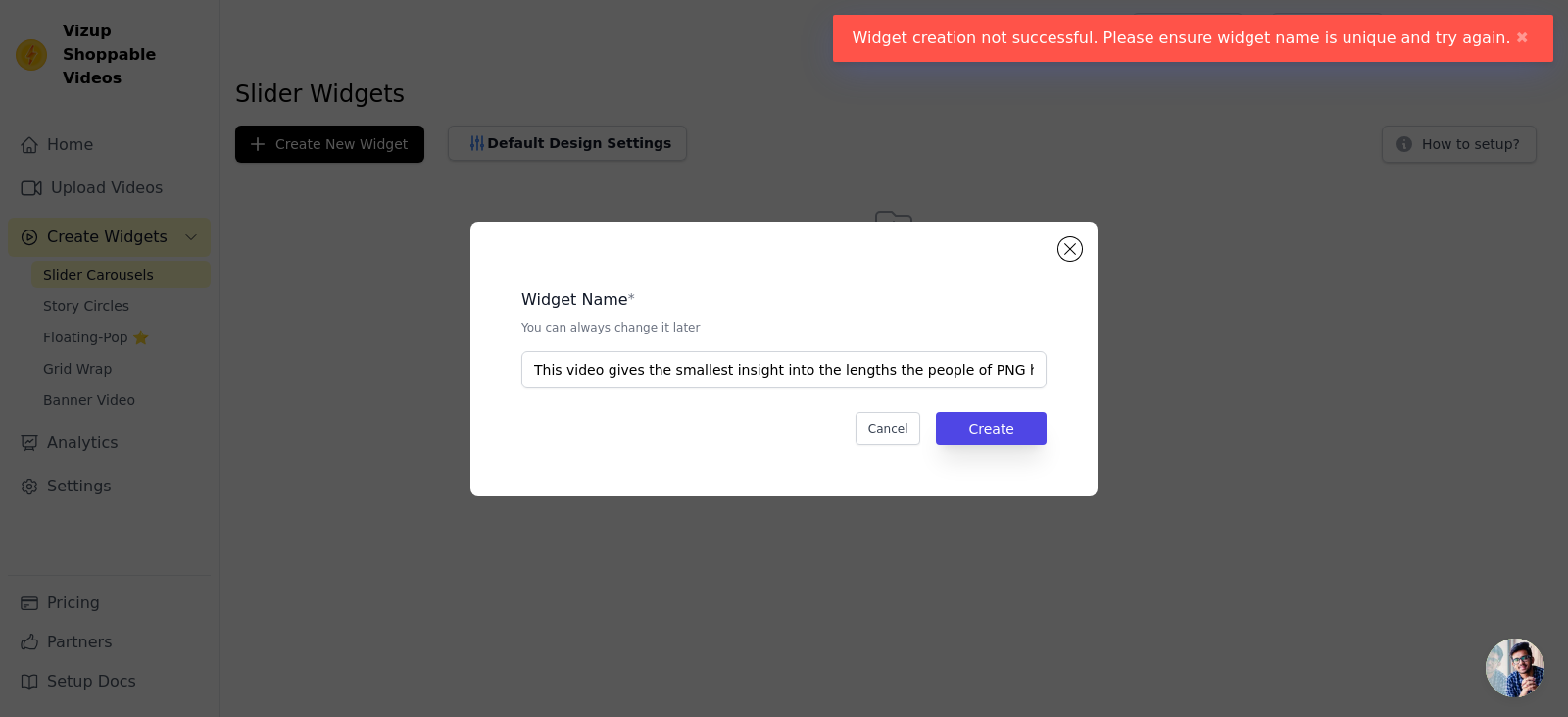
click at [1058, 258] on div "Widget Name * You can always change it later This video gives the smallest insi…" at bounding box center [784, 358] width 565 height 212
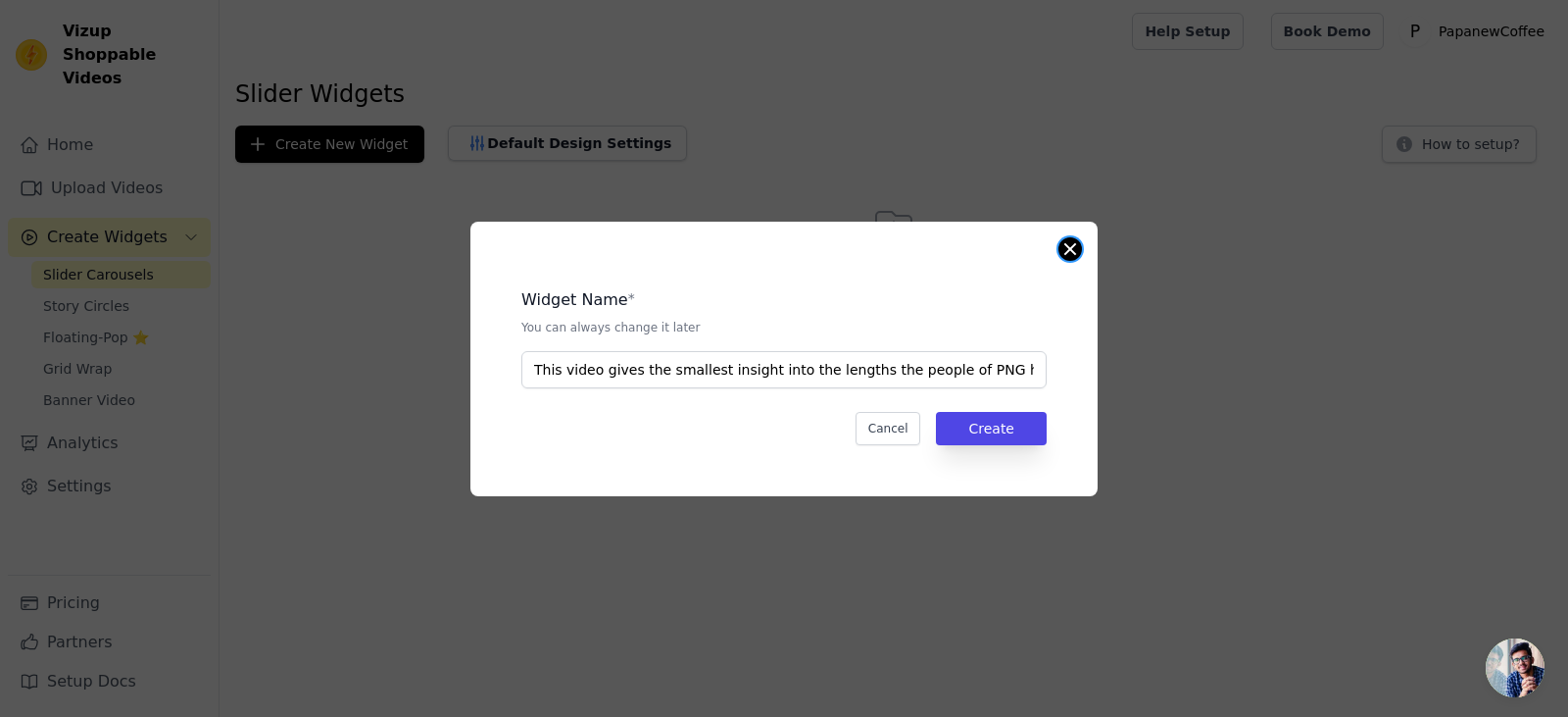
click at [1063, 254] on button "Close modal" at bounding box center [1070, 249] width 24 height 24
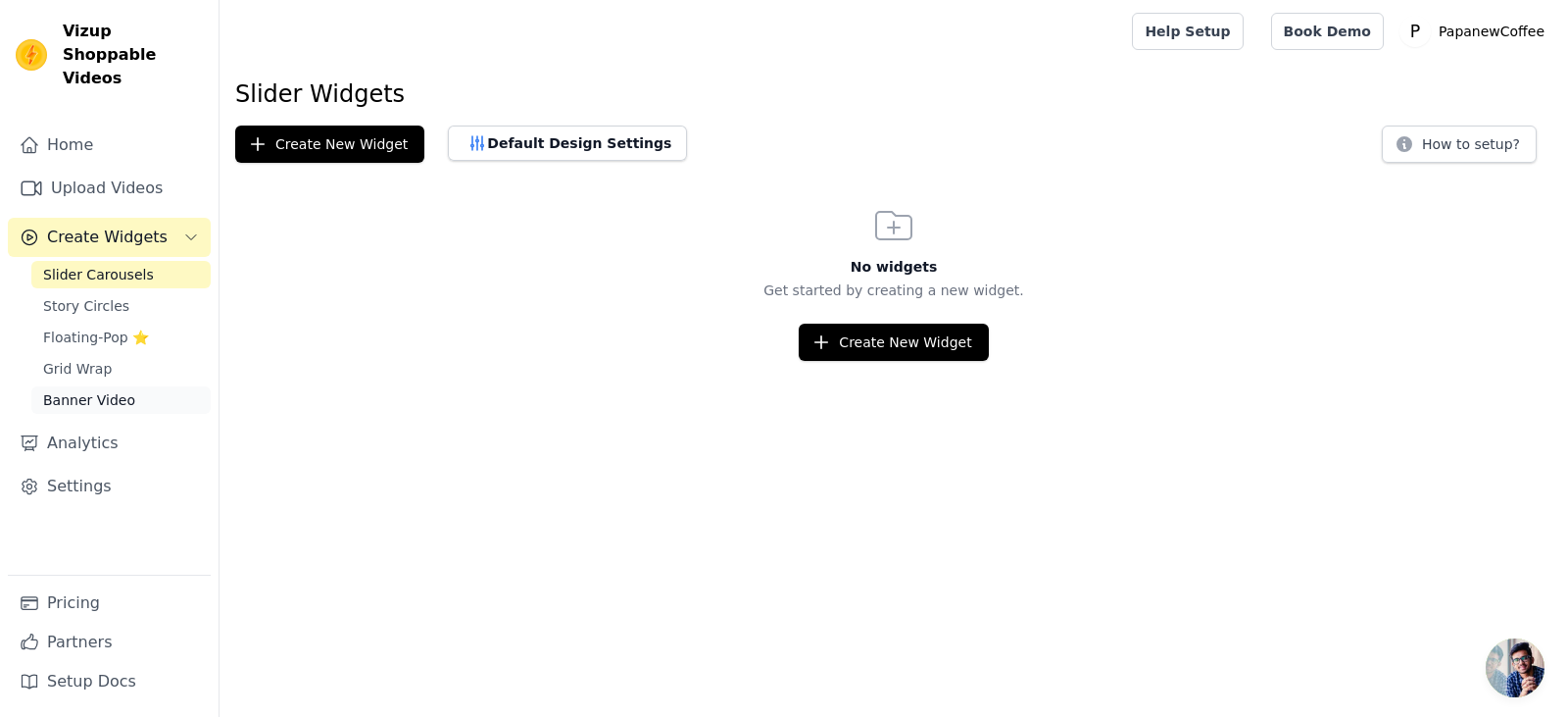
click at [82, 386] on link "Banner Video" at bounding box center [121, 400] width 180 height 28
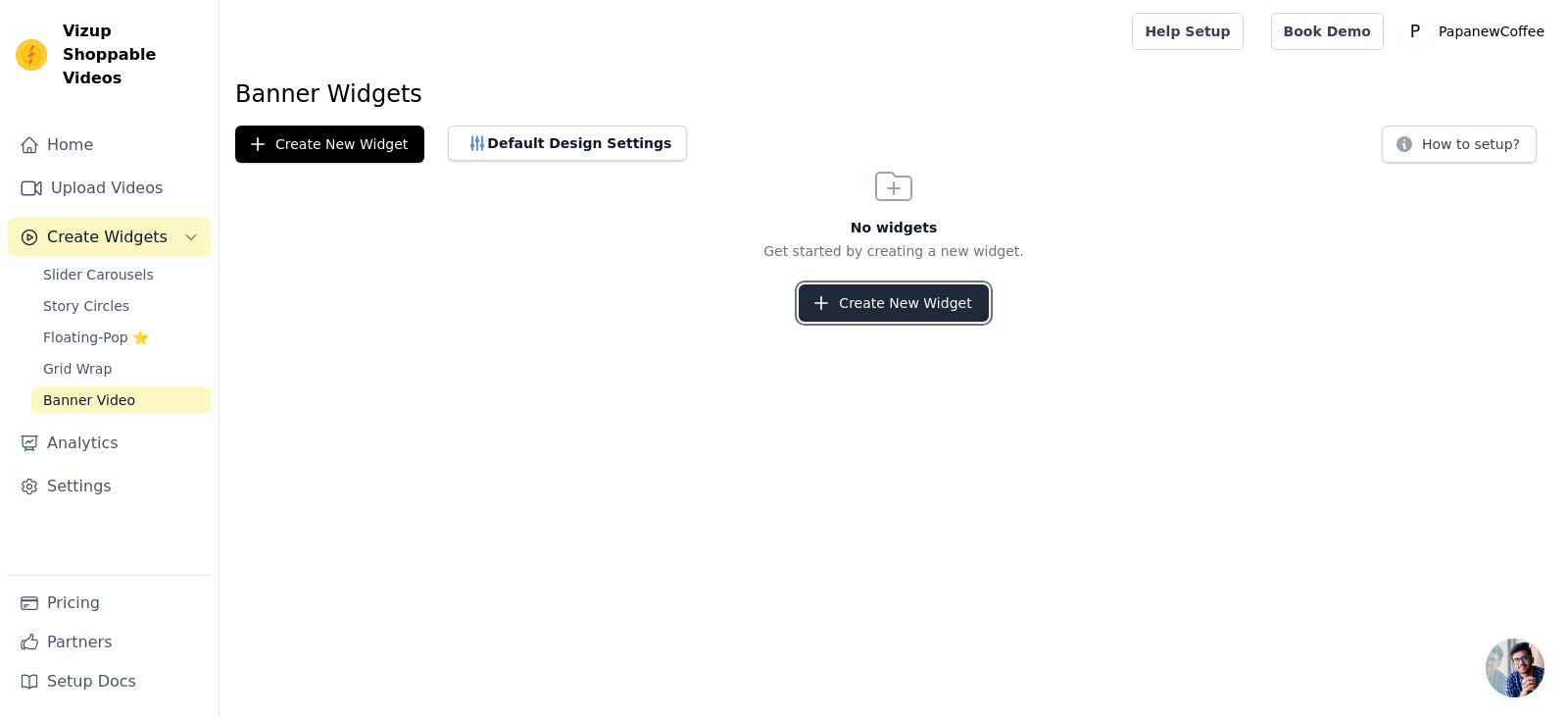
click at [876, 307] on button "Create New Widget" at bounding box center [893, 303] width 190 height 38
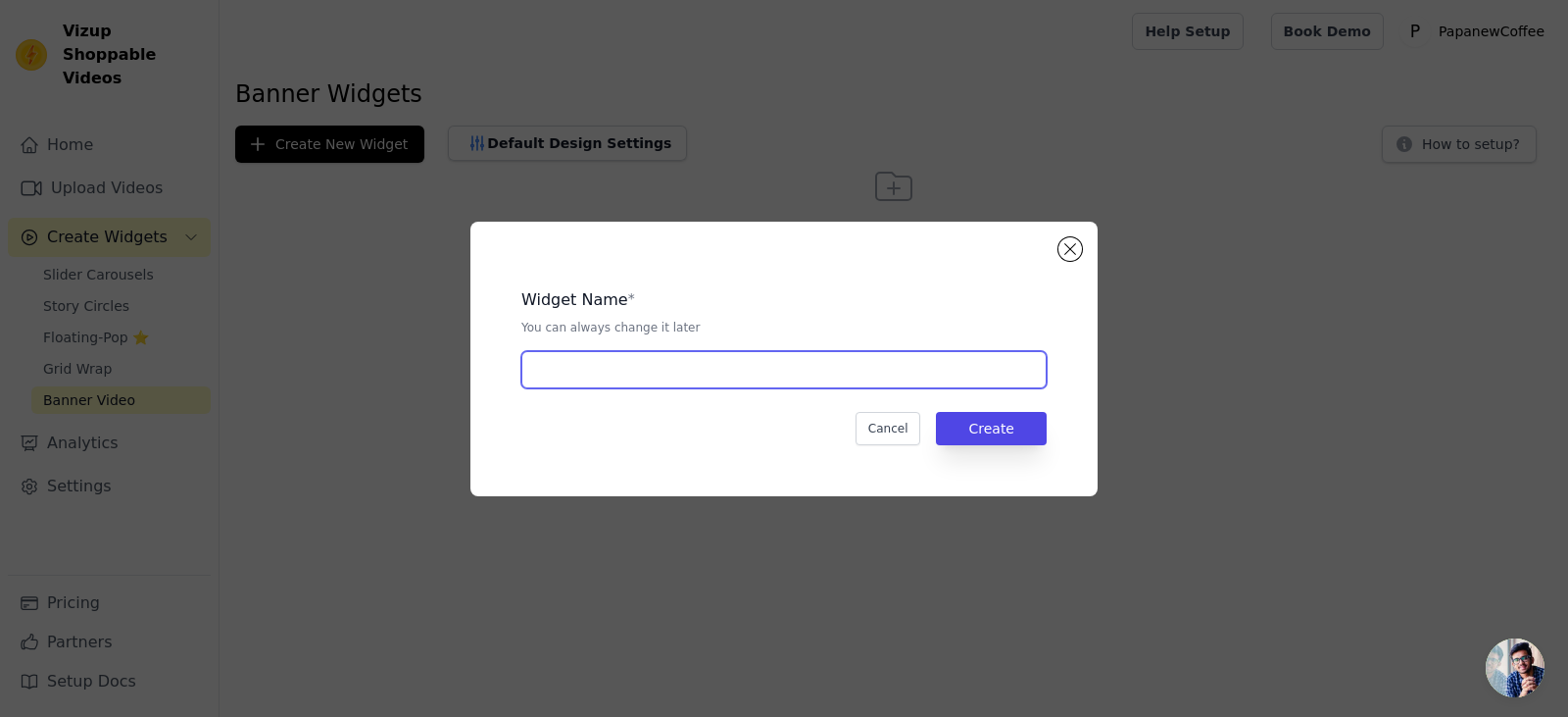
click at [770, 370] on input "text" at bounding box center [783, 369] width 525 height 38
paste input "This video gives the smallest insight into the lengths the people of PNG have t…"
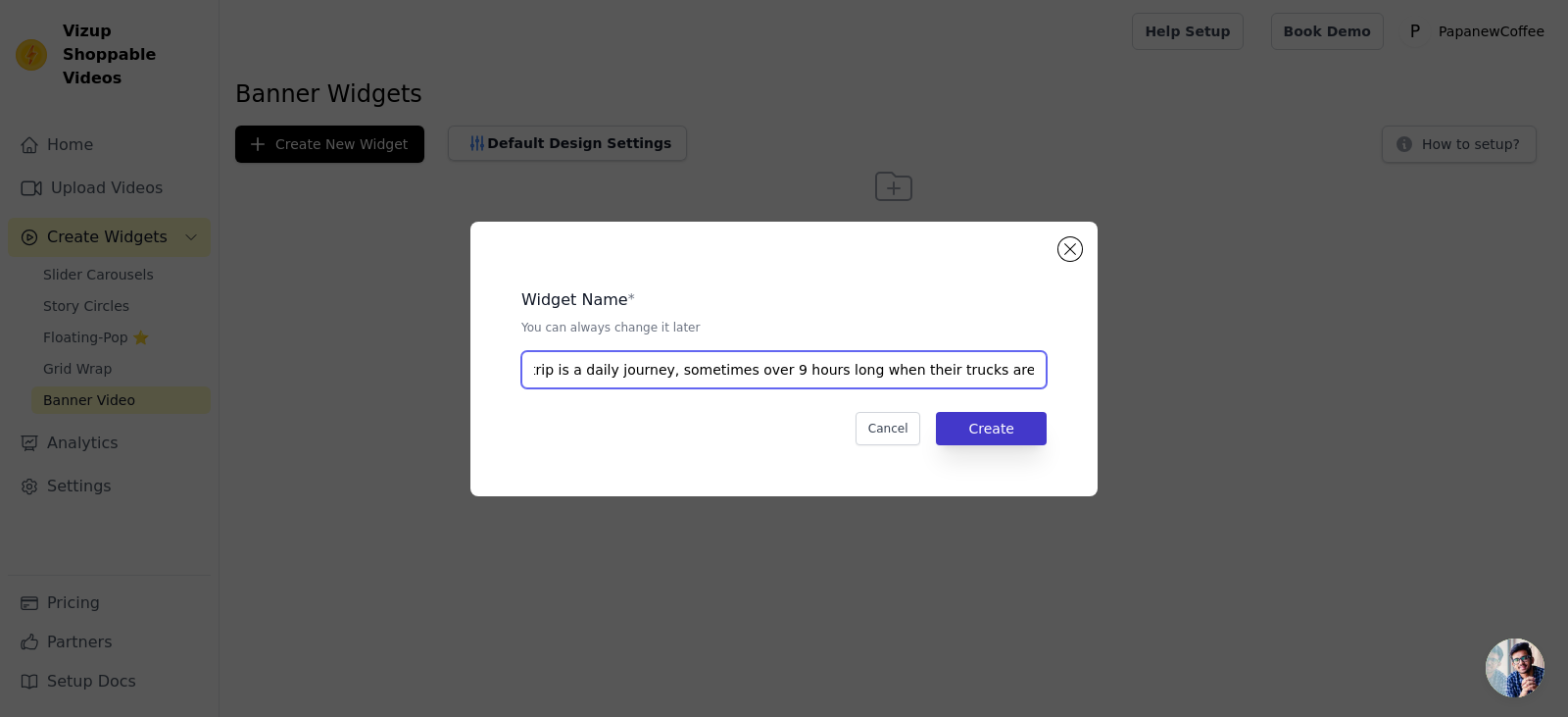
type input "This video gives the smallest insight into the lengths the people of PNG have t…"
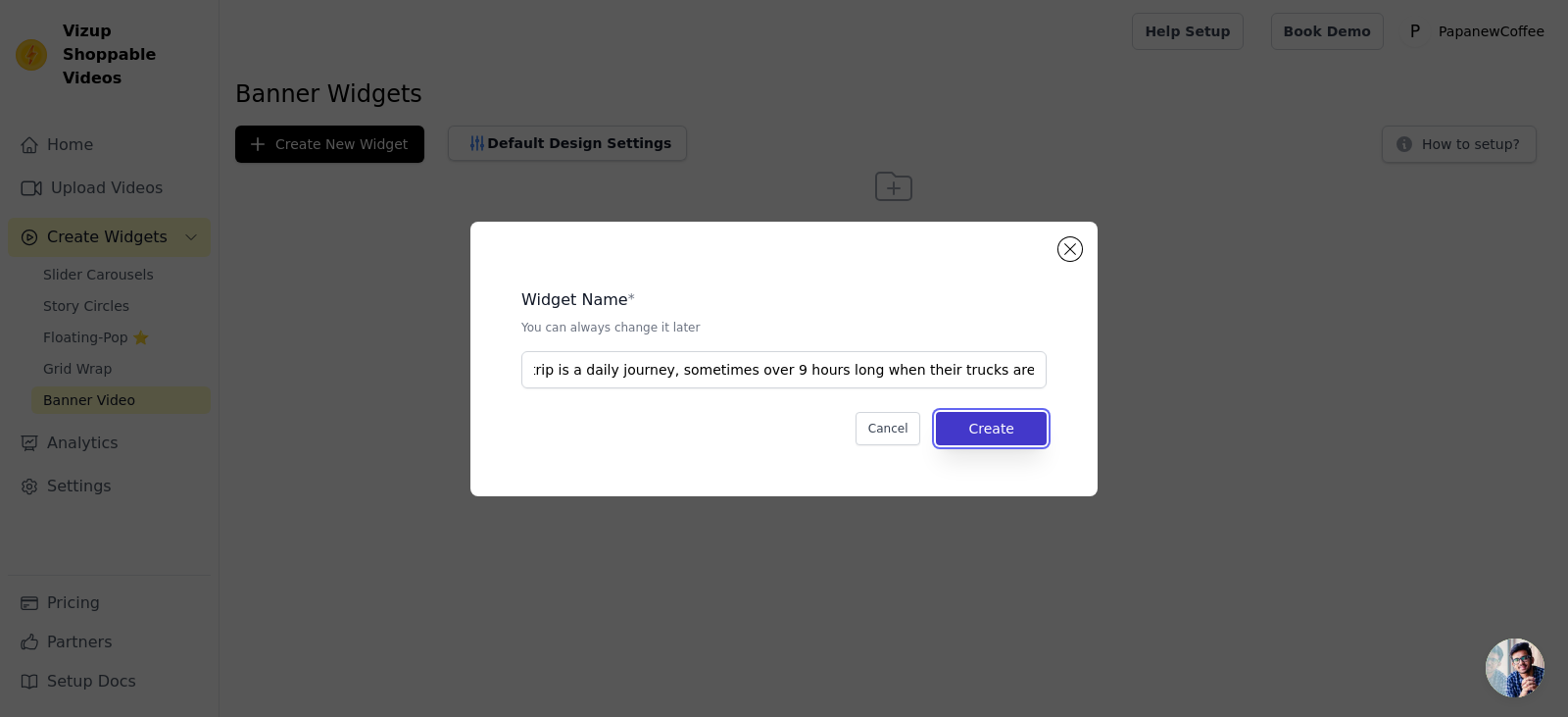
scroll to position [0, 0]
click at [958, 417] on button "Create" at bounding box center [991, 429] width 111 height 34
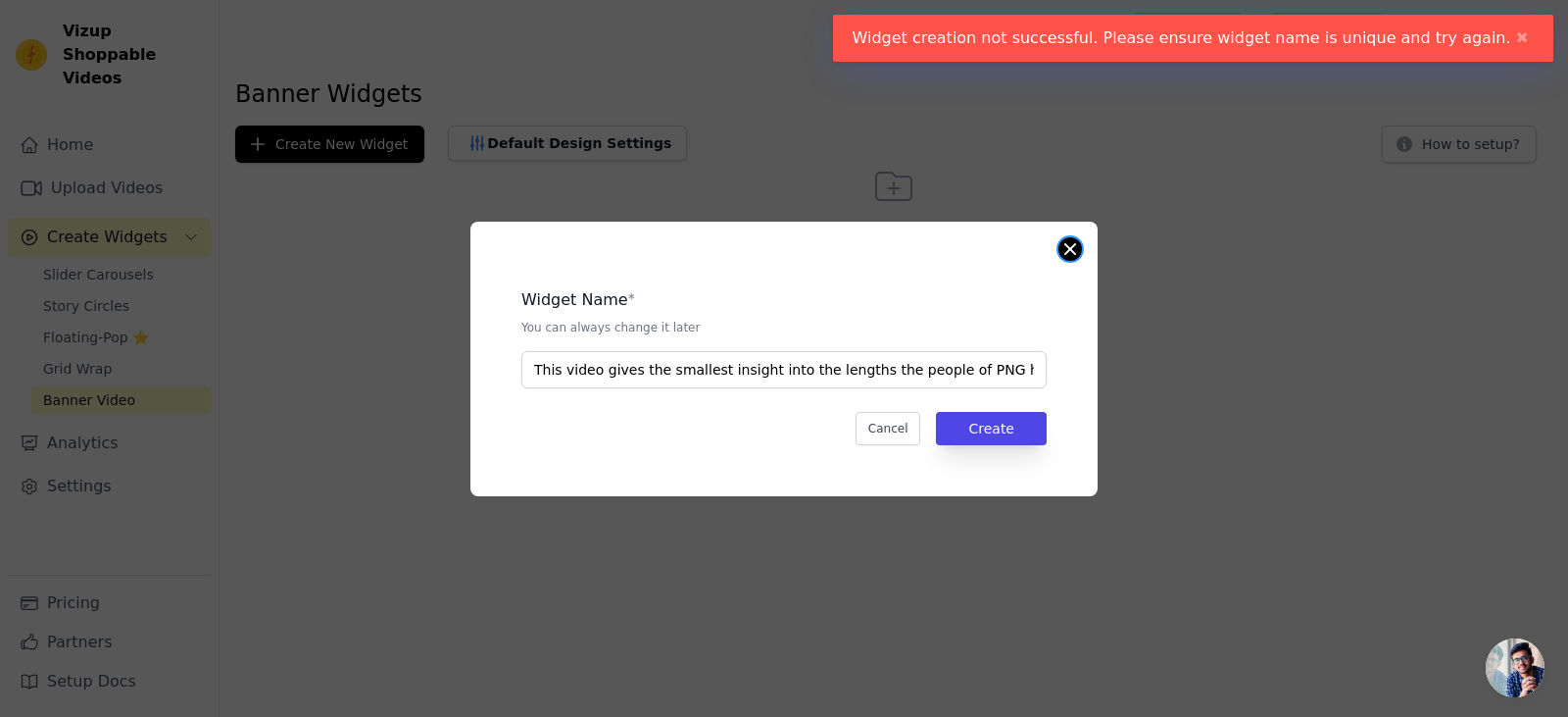
click at [1081, 251] on div "Widget Name * You can always change it later This video gives the smallest insi…" at bounding box center [784, 358] width 627 height 274
click at [1078, 251] on button "Close modal" at bounding box center [1070, 249] width 24 height 24
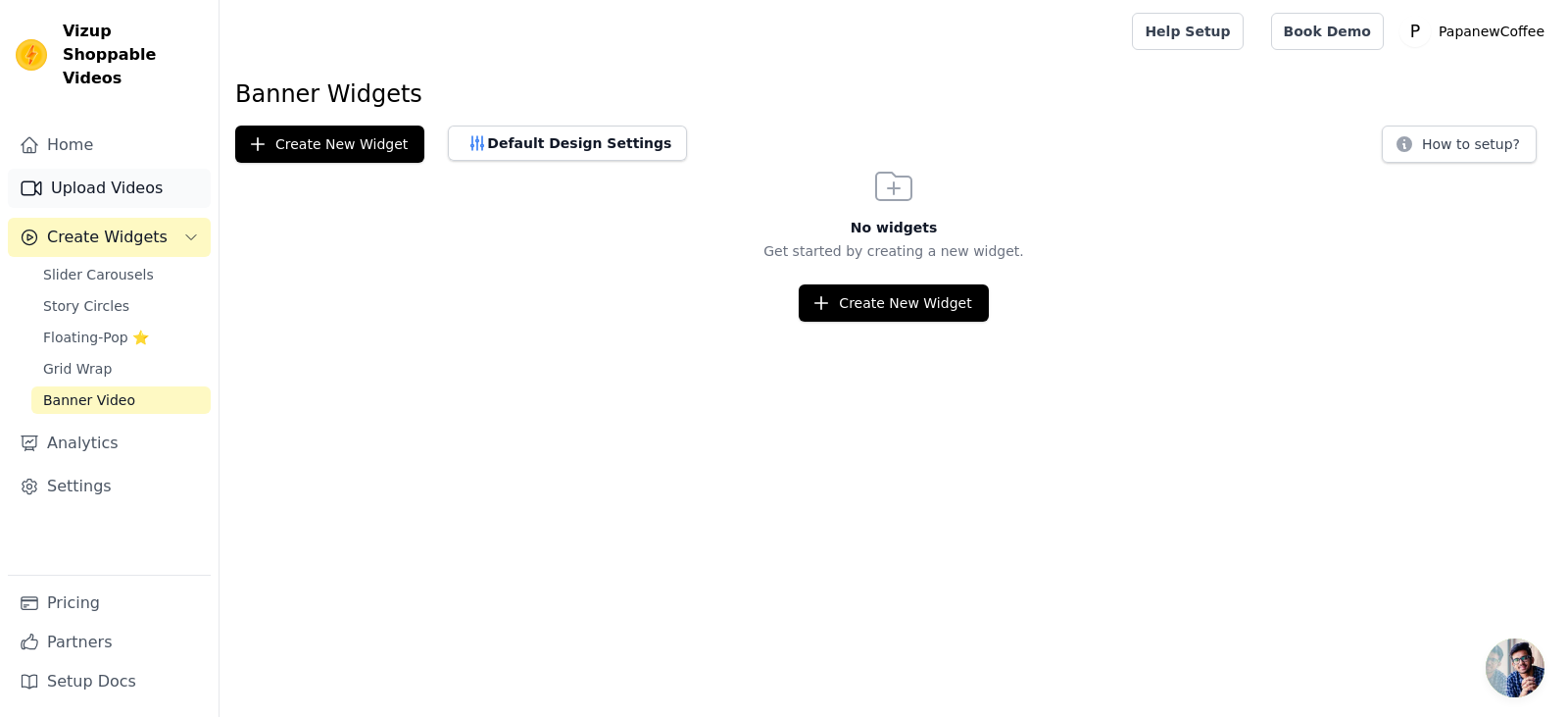
click at [117, 170] on link "Upload Videos" at bounding box center [109, 188] width 202 height 39
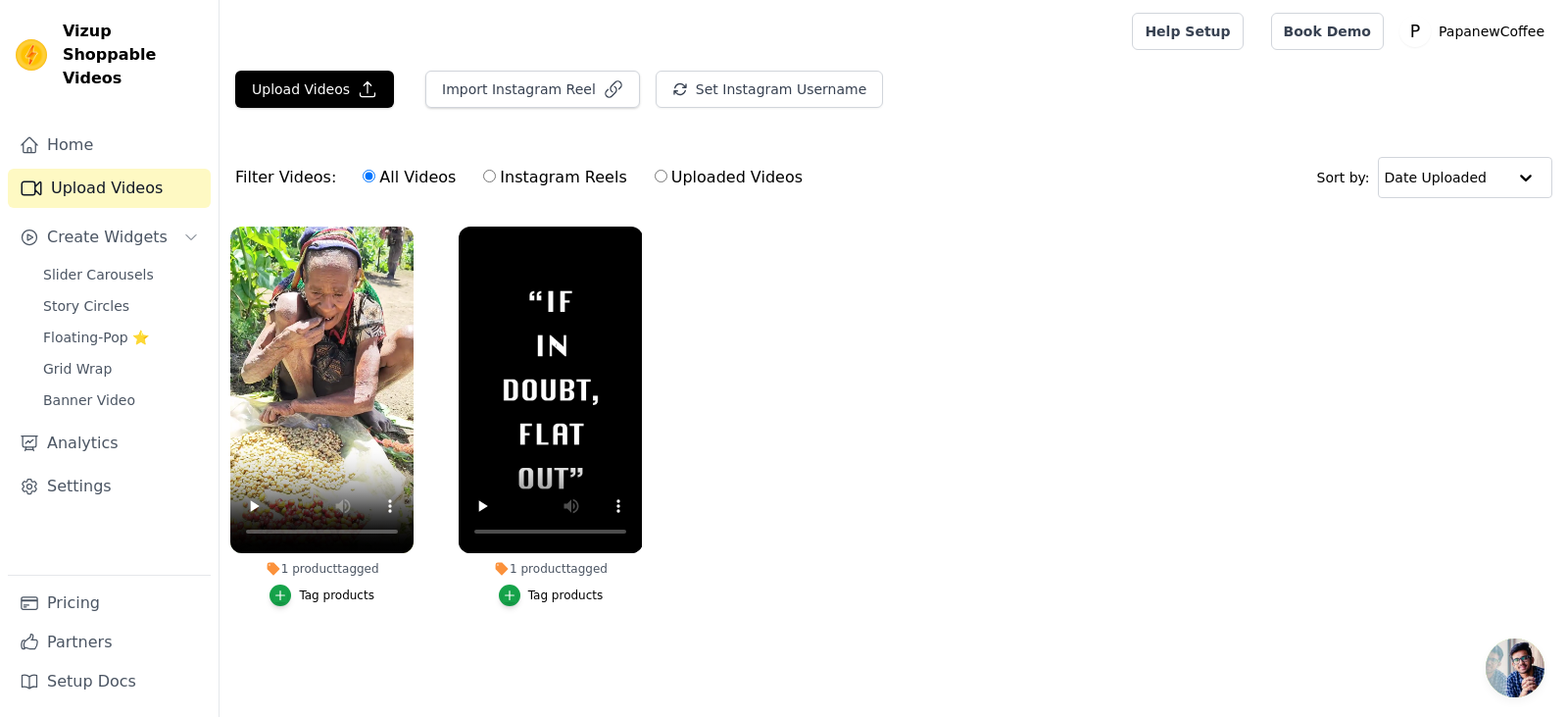
click at [116, 235] on div "Home Upload Videos Create Widgets Slider Carousels Story Circles Floating-Pop ⭐…" at bounding box center [109, 350] width 202 height 449
click at [107, 265] on span "Slider Carousels" at bounding box center [98, 275] width 111 height 20
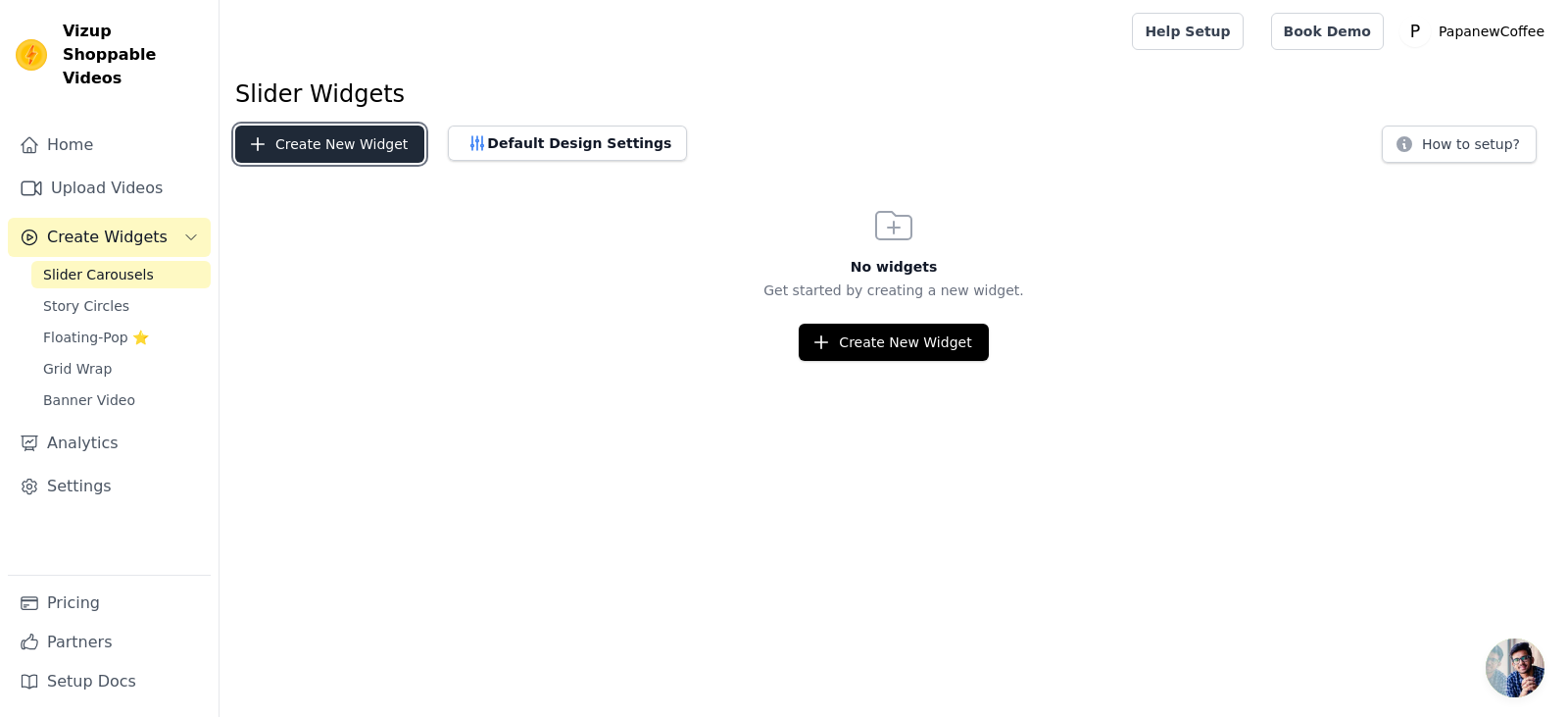
click at [301, 128] on button "Create New Widget" at bounding box center [329, 144] width 190 height 38
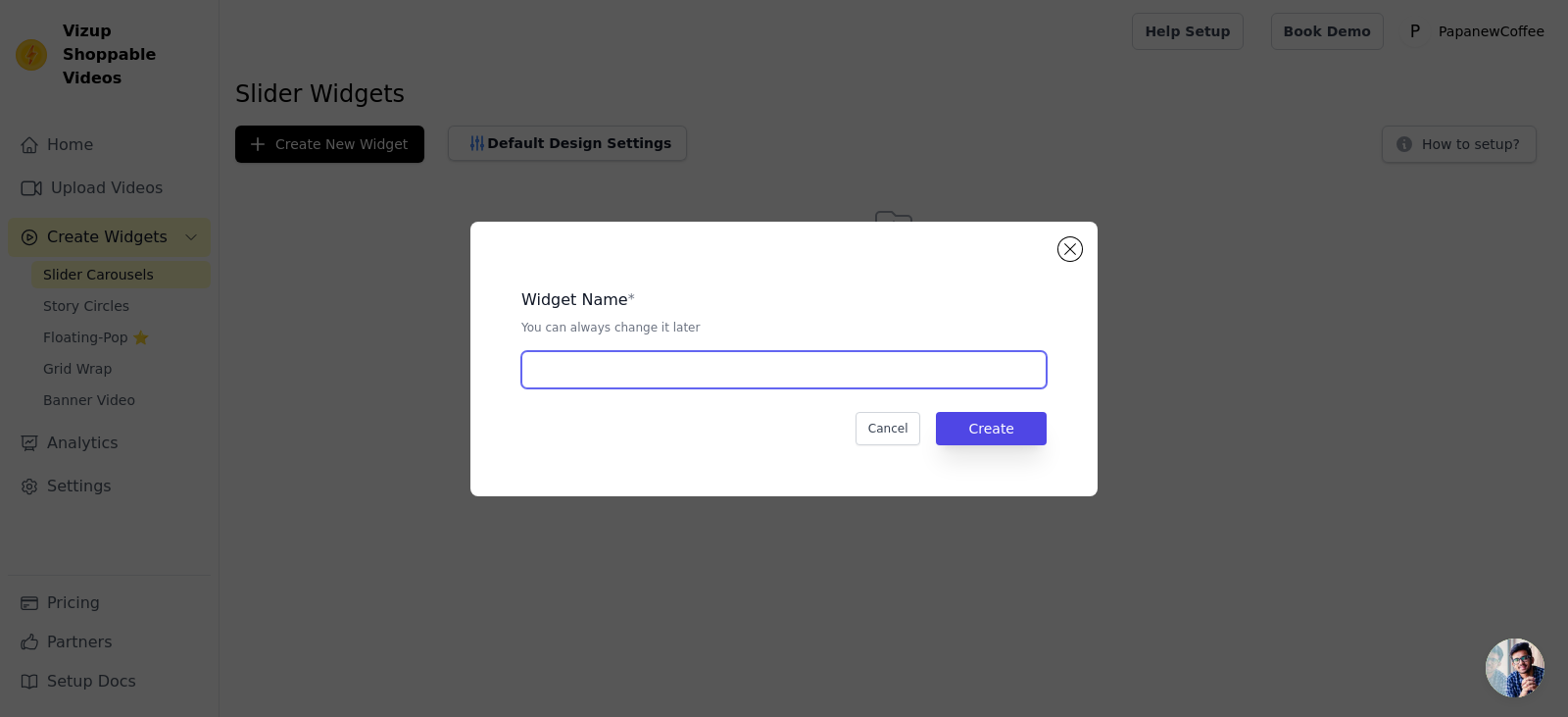
click at [630, 371] on input "text" at bounding box center [783, 369] width 525 height 38
type input "pap new"
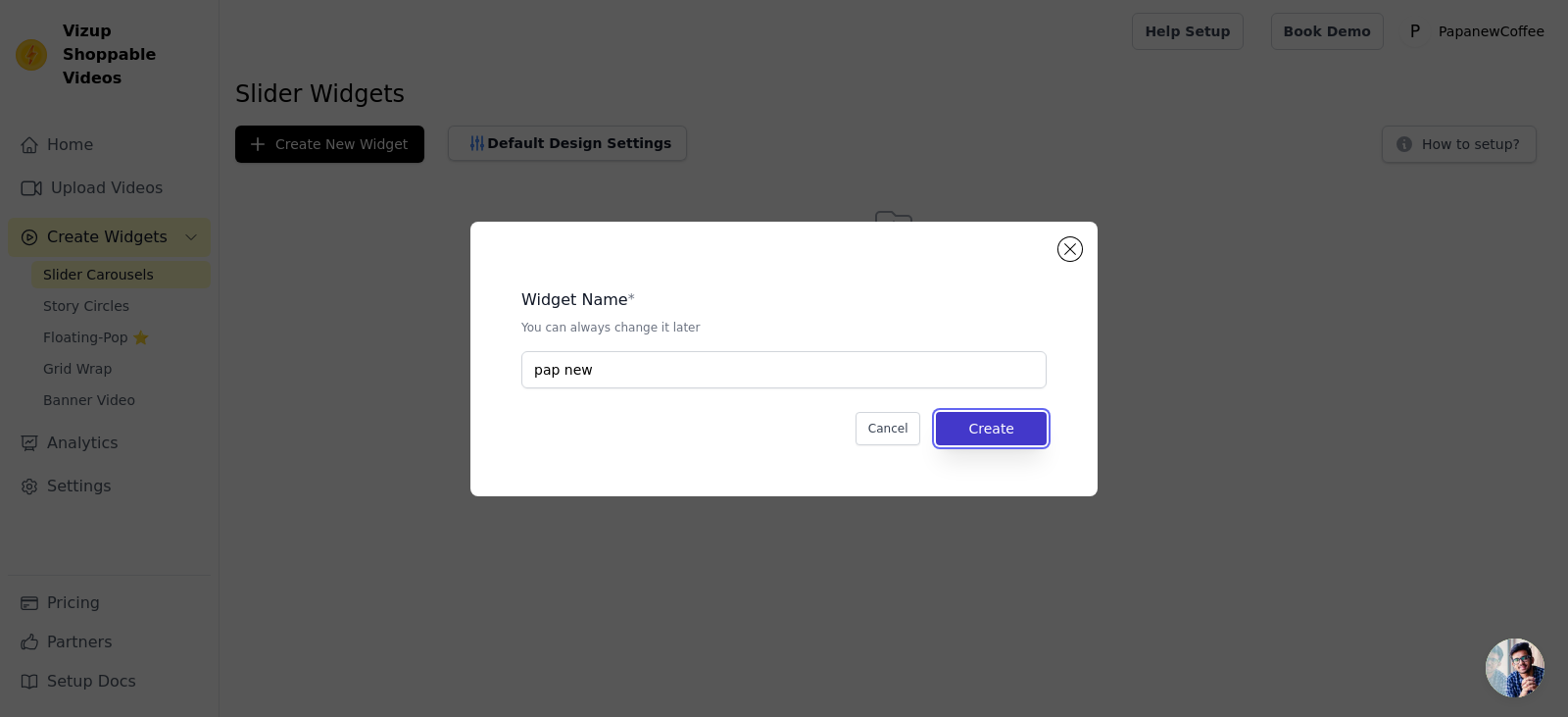
click at [1018, 434] on button "Create" at bounding box center [991, 429] width 111 height 34
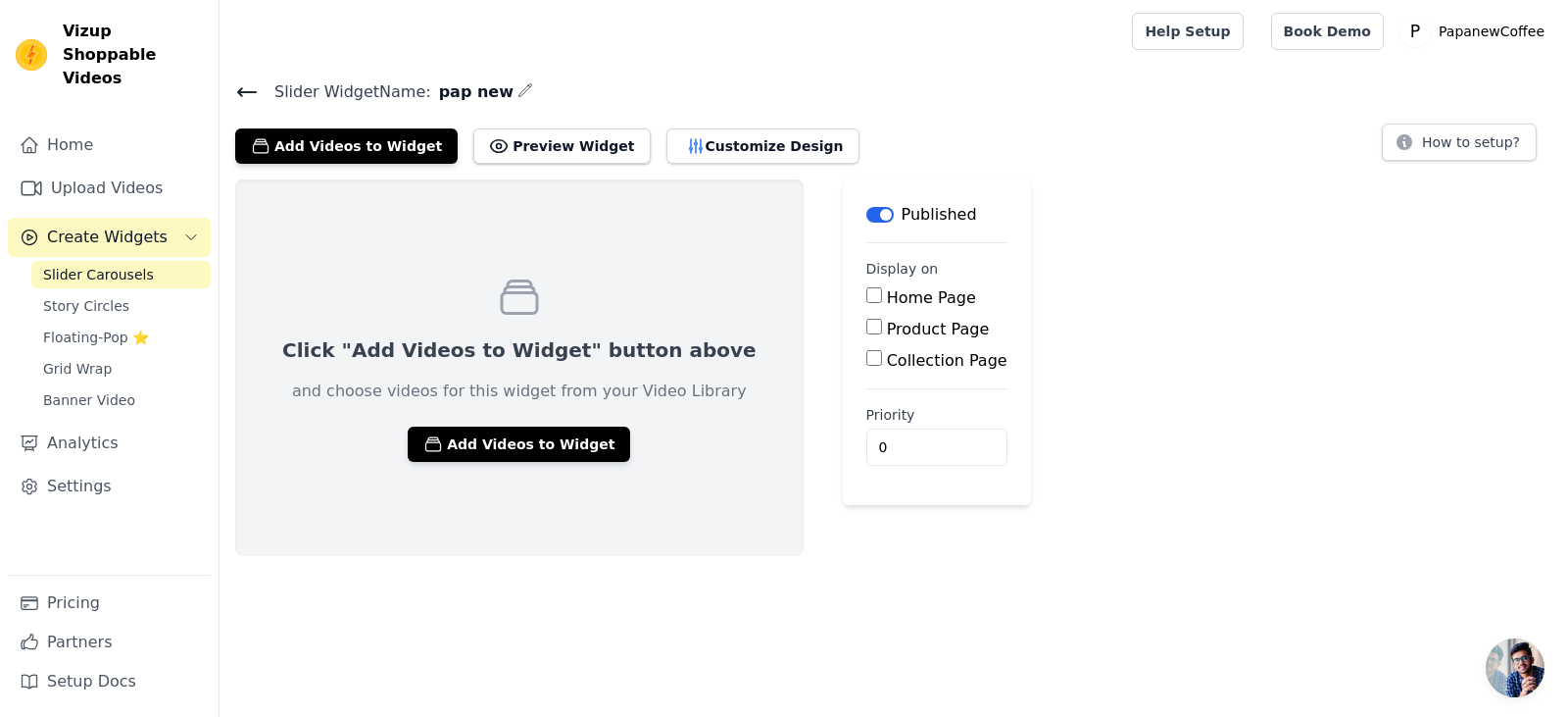
click at [518, 94] on icon "button" at bounding box center [524, 89] width 13 height 13
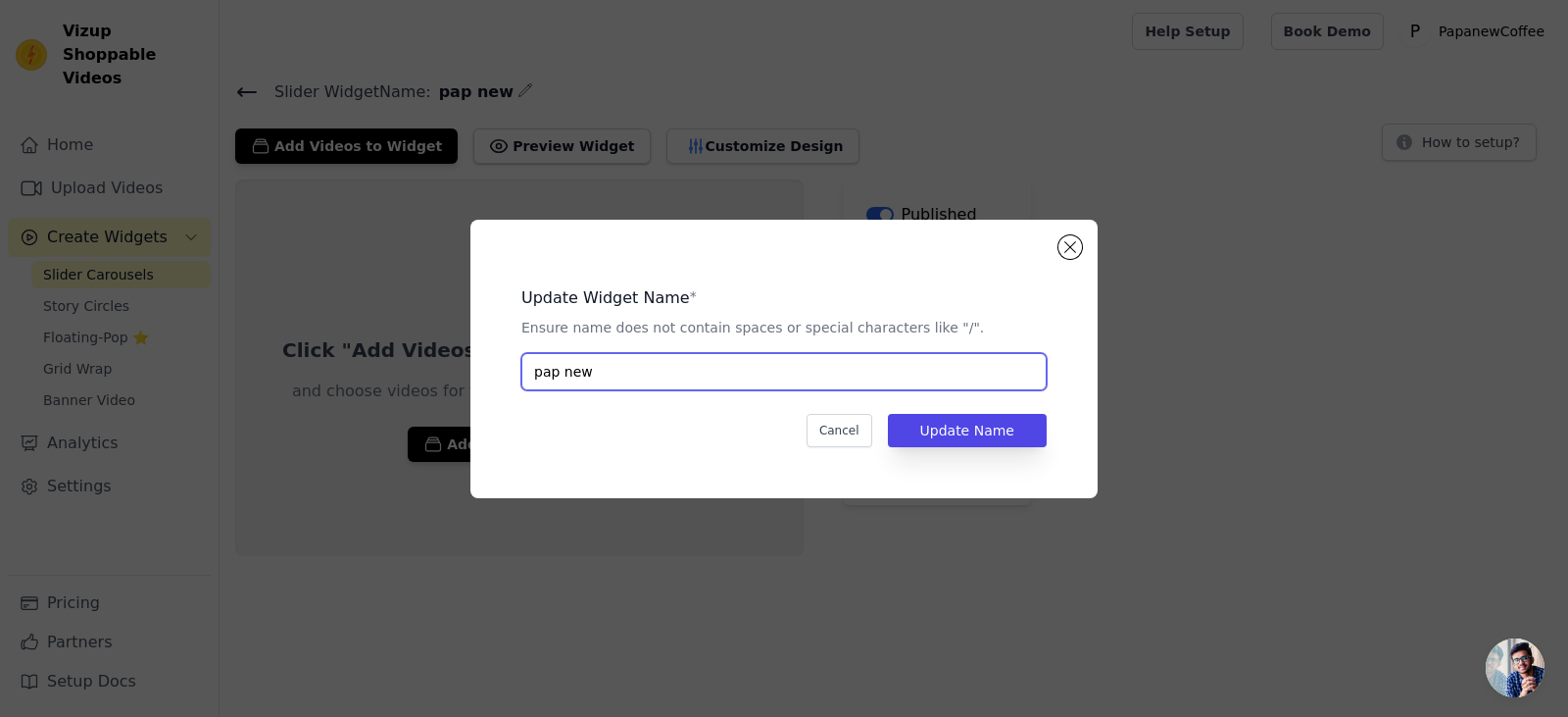
drag, startPoint x: 633, startPoint y: 372, endPoint x: 506, endPoint y: 373, distance: 127.0
click at [506, 373] on div "Update Widget Name * Ensure name does not contain spaces or special characters …" at bounding box center [784, 358] width 565 height 215
type input "P"
type input "p"
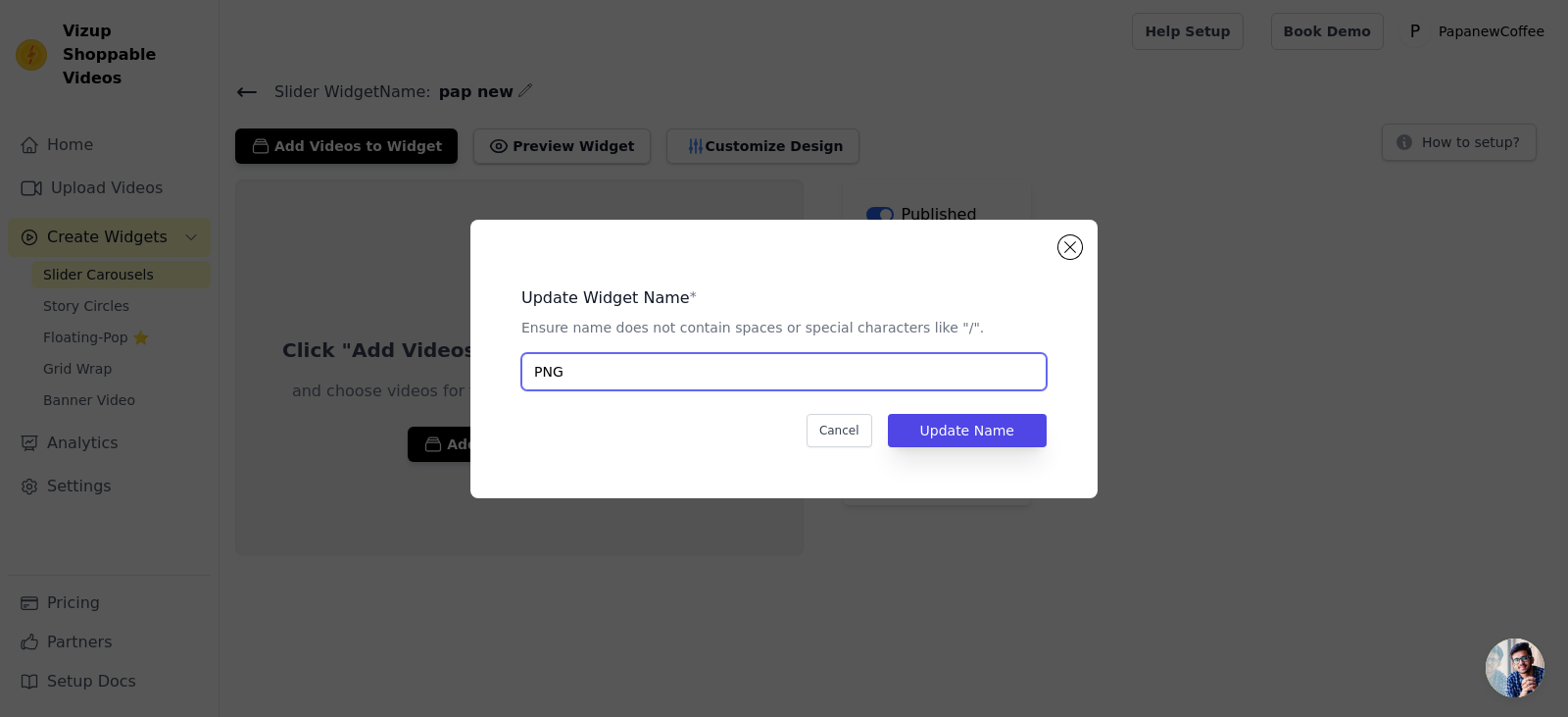
paste input "Coffee’s Long Journey"
type input "PNG Coffee’s Long Journey"
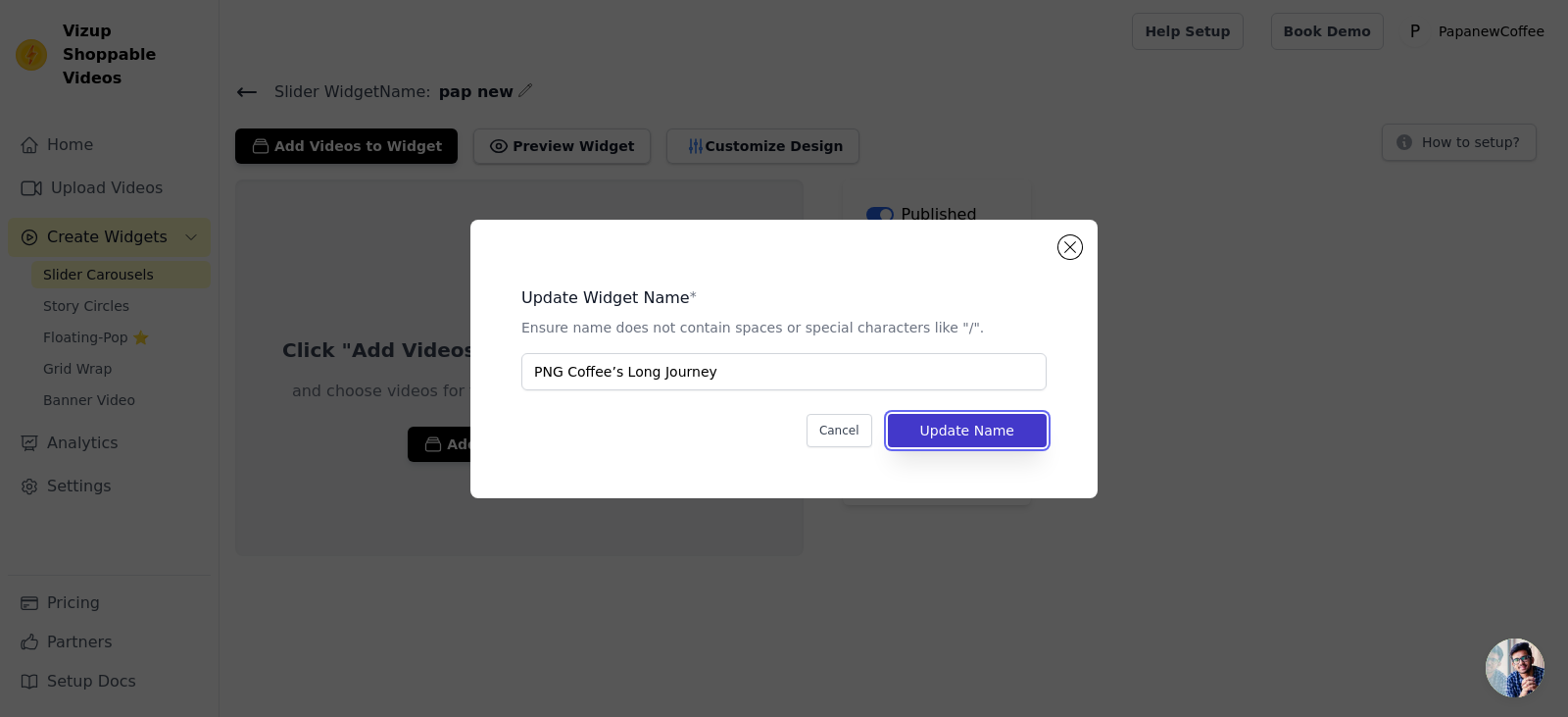
click at [945, 426] on button "Update Name" at bounding box center [968, 431] width 159 height 34
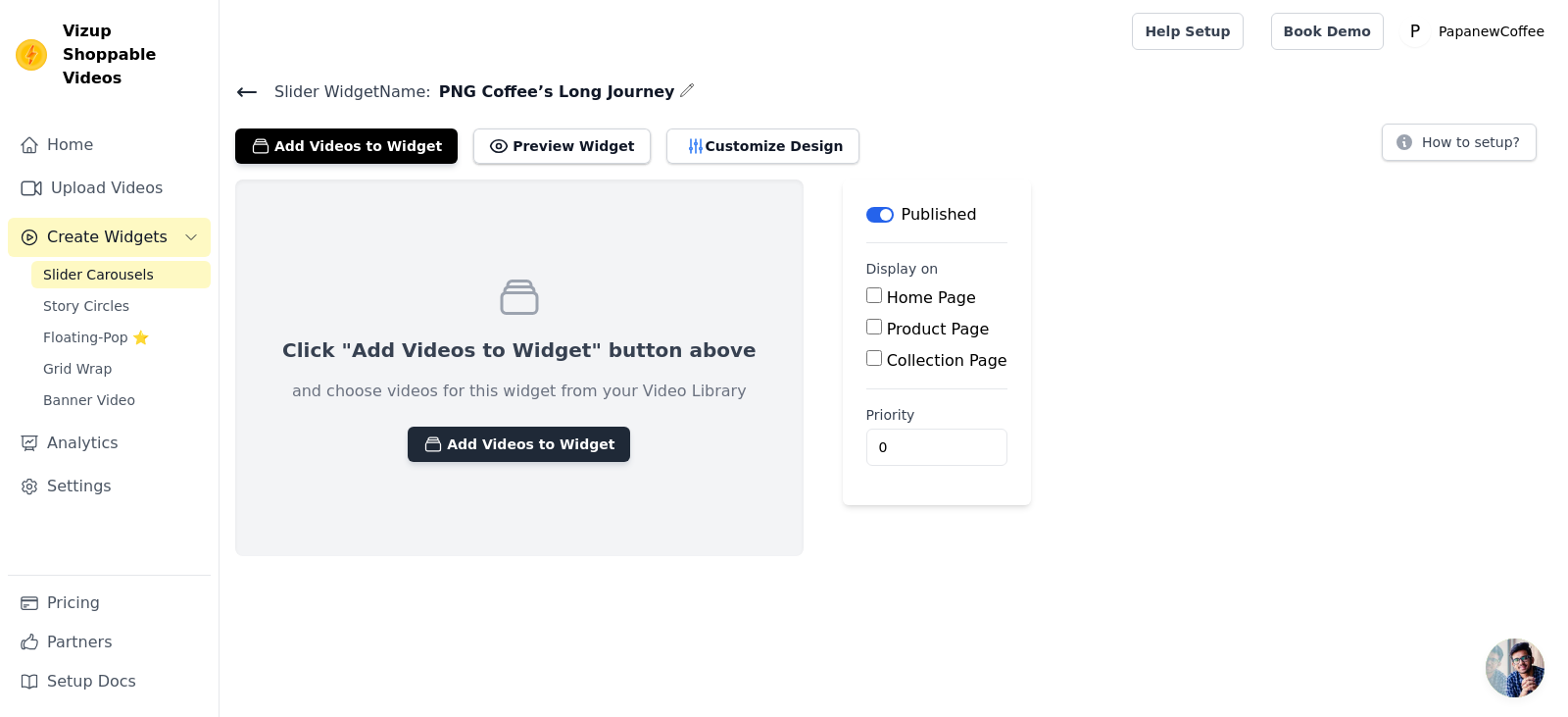
click at [557, 455] on button "Add Videos to Widget" at bounding box center [519, 444] width 222 height 36
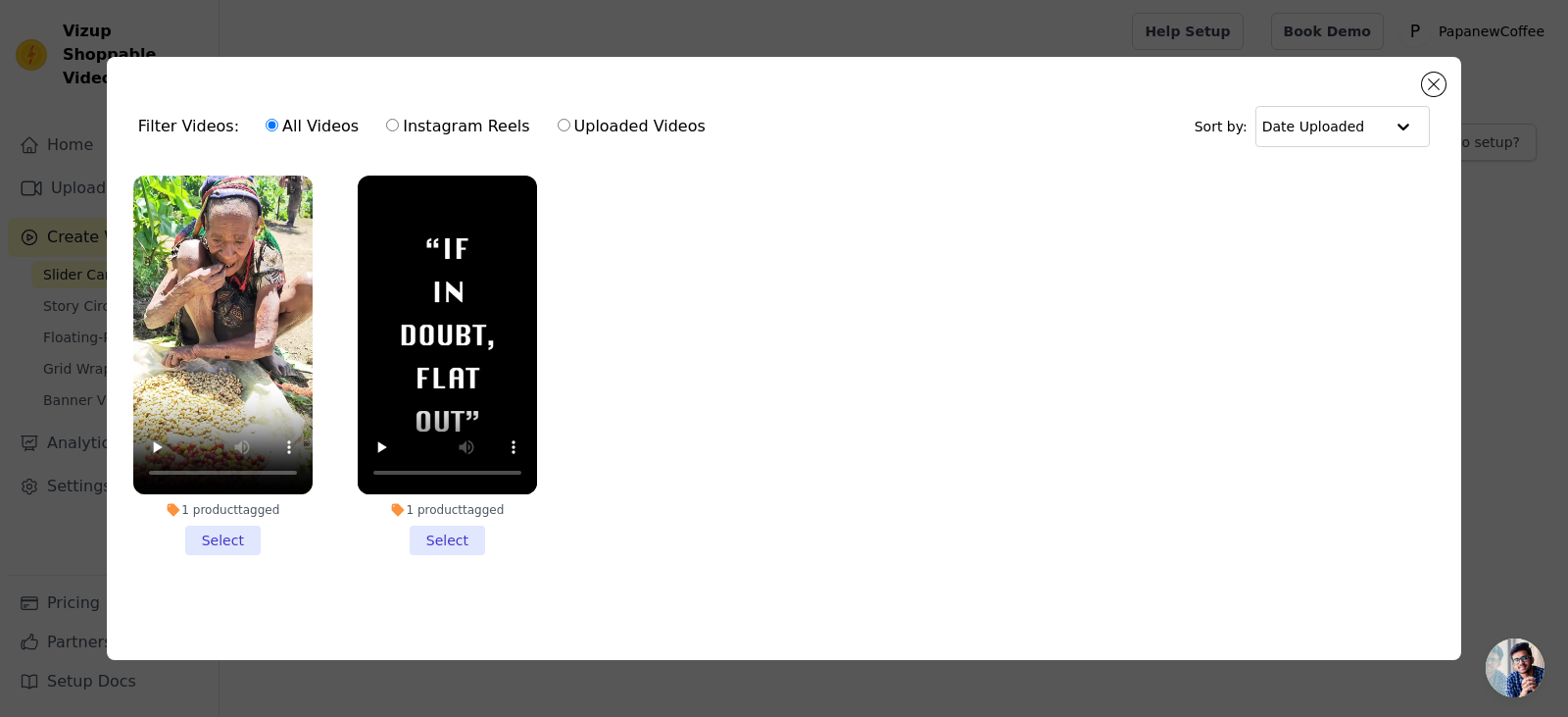
click at [218, 534] on li "1 product tagged Select" at bounding box center [222, 365] width 180 height 379
click at [0, 0] on input "1 product tagged Select" at bounding box center [0, 0] width 0 height 0
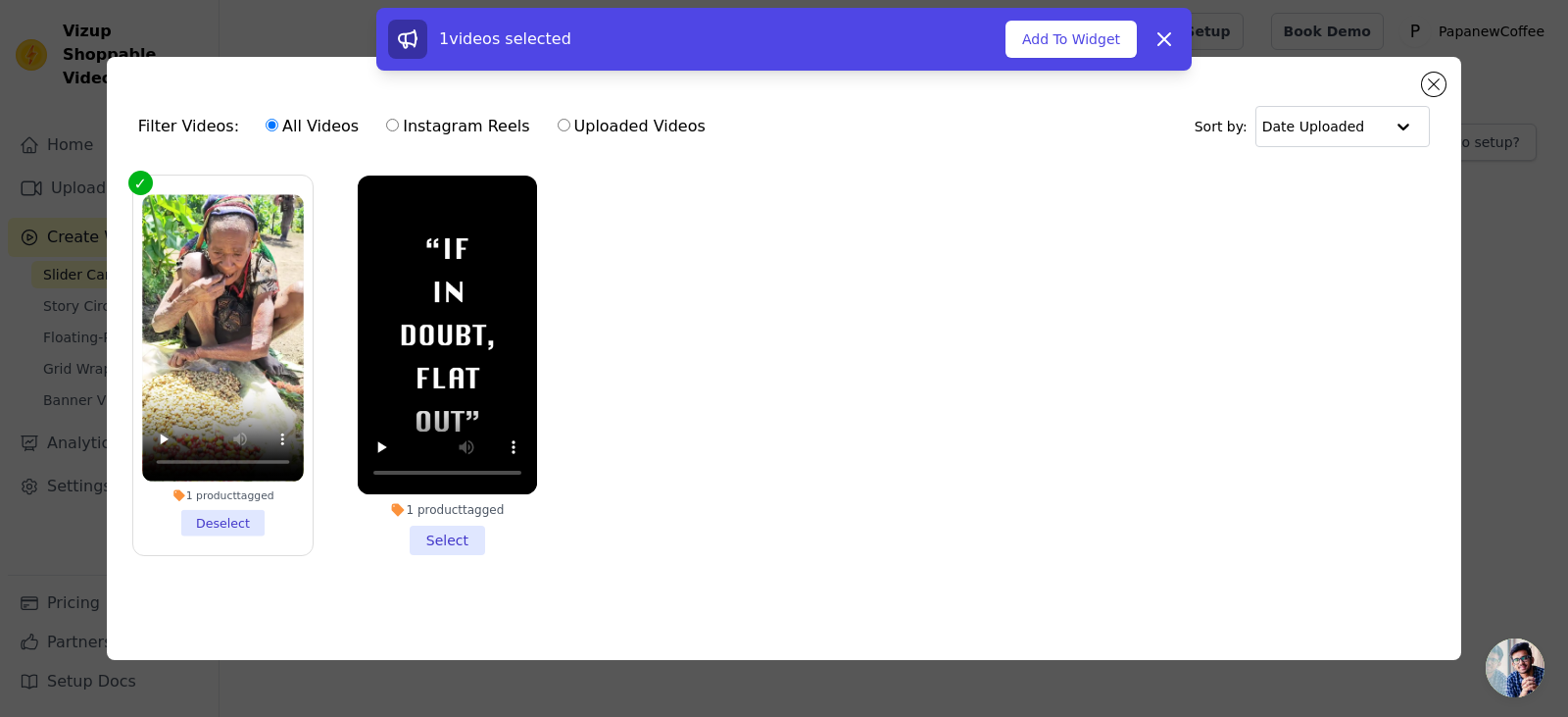
click at [440, 533] on li "1 product tagged Select" at bounding box center [447, 365] width 180 height 379
click at [0, 0] on input "1 product tagged Select" at bounding box center [0, 0] width 0 height 0
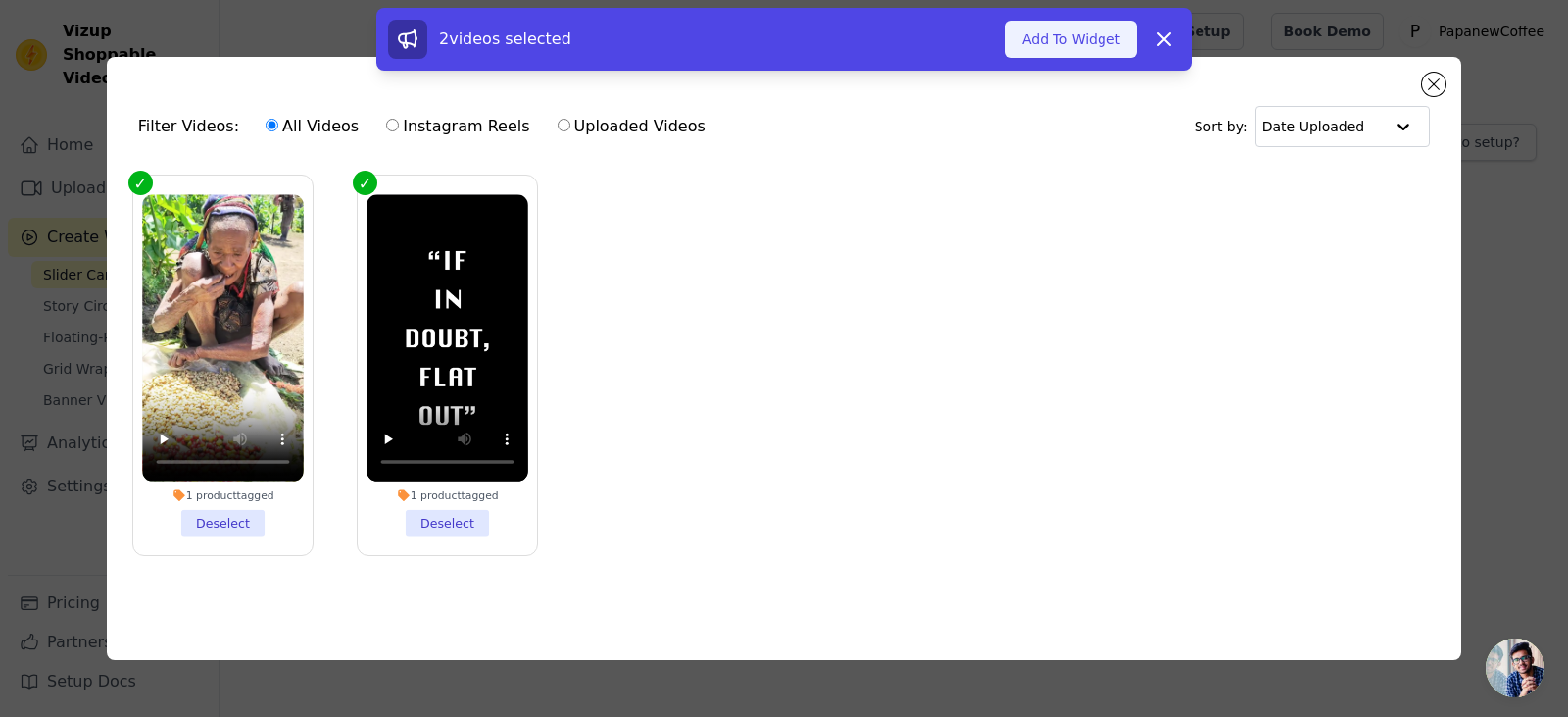
click at [1096, 45] on button "Add To Widget" at bounding box center [1071, 40] width 131 height 38
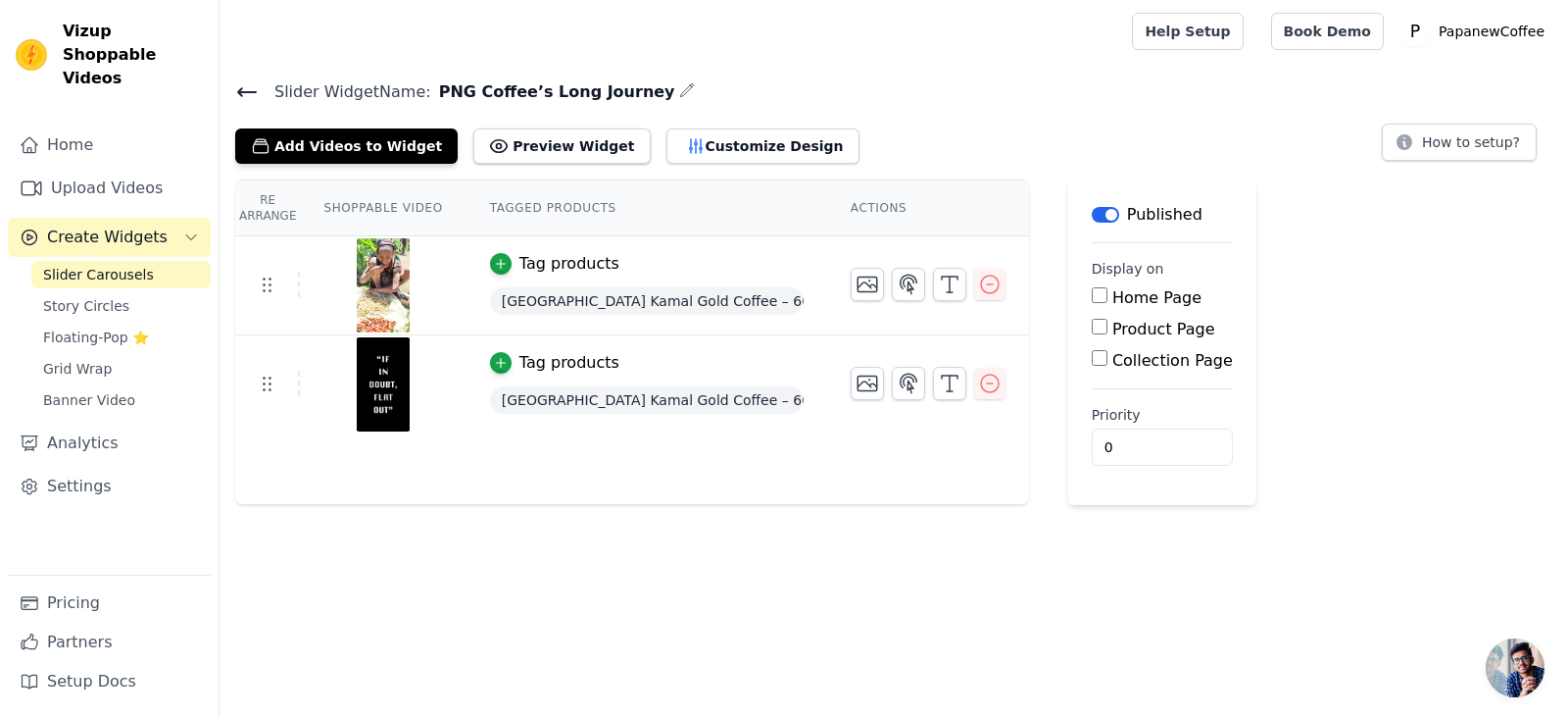
click at [1093, 324] on input "Product Page" at bounding box center [1100, 327] width 16 height 16
checkbox input "true"
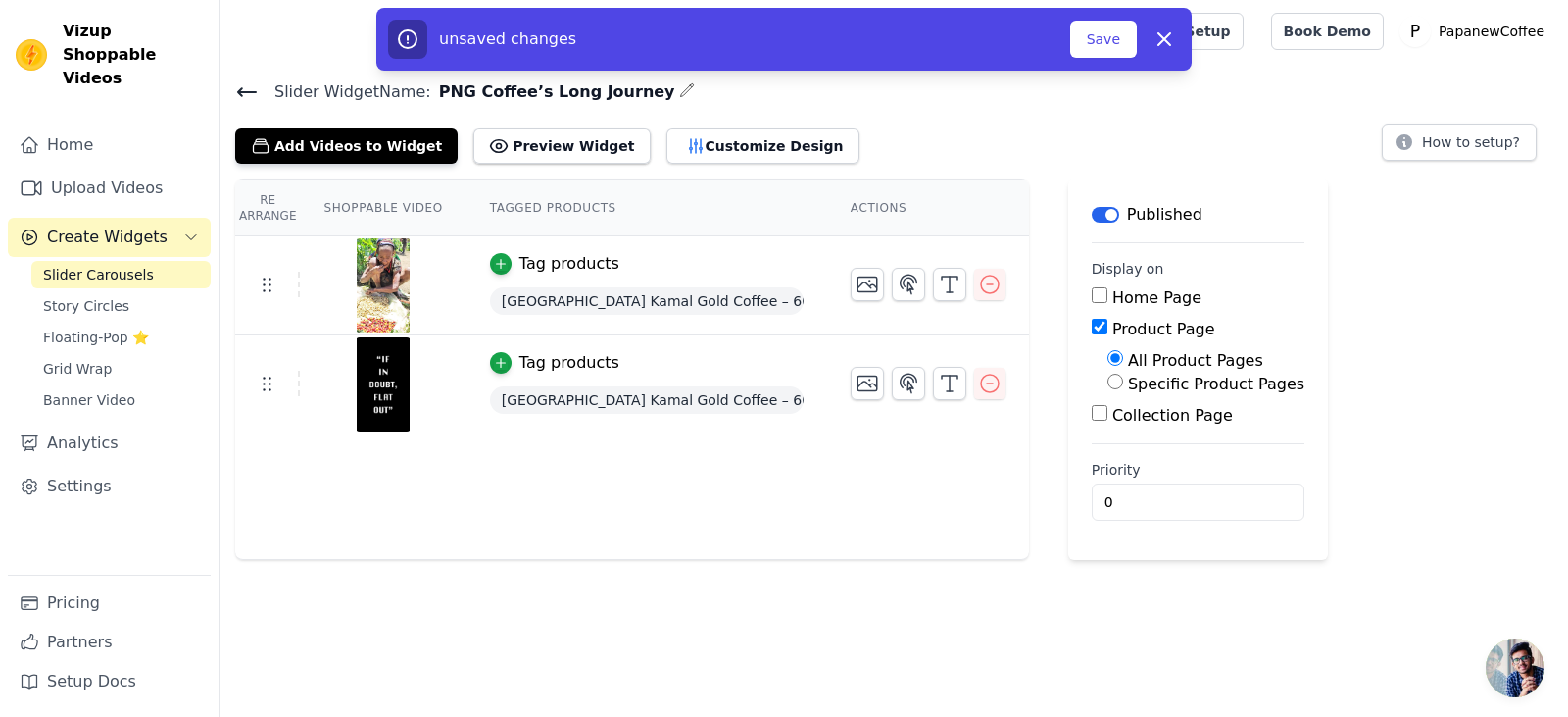
click at [1108, 379] on input "Specific Product Pages" at bounding box center [1115, 381] width 16 height 16
radio input "true"
click at [1119, 421] on button "Select Products" at bounding box center [1173, 429] width 131 height 34
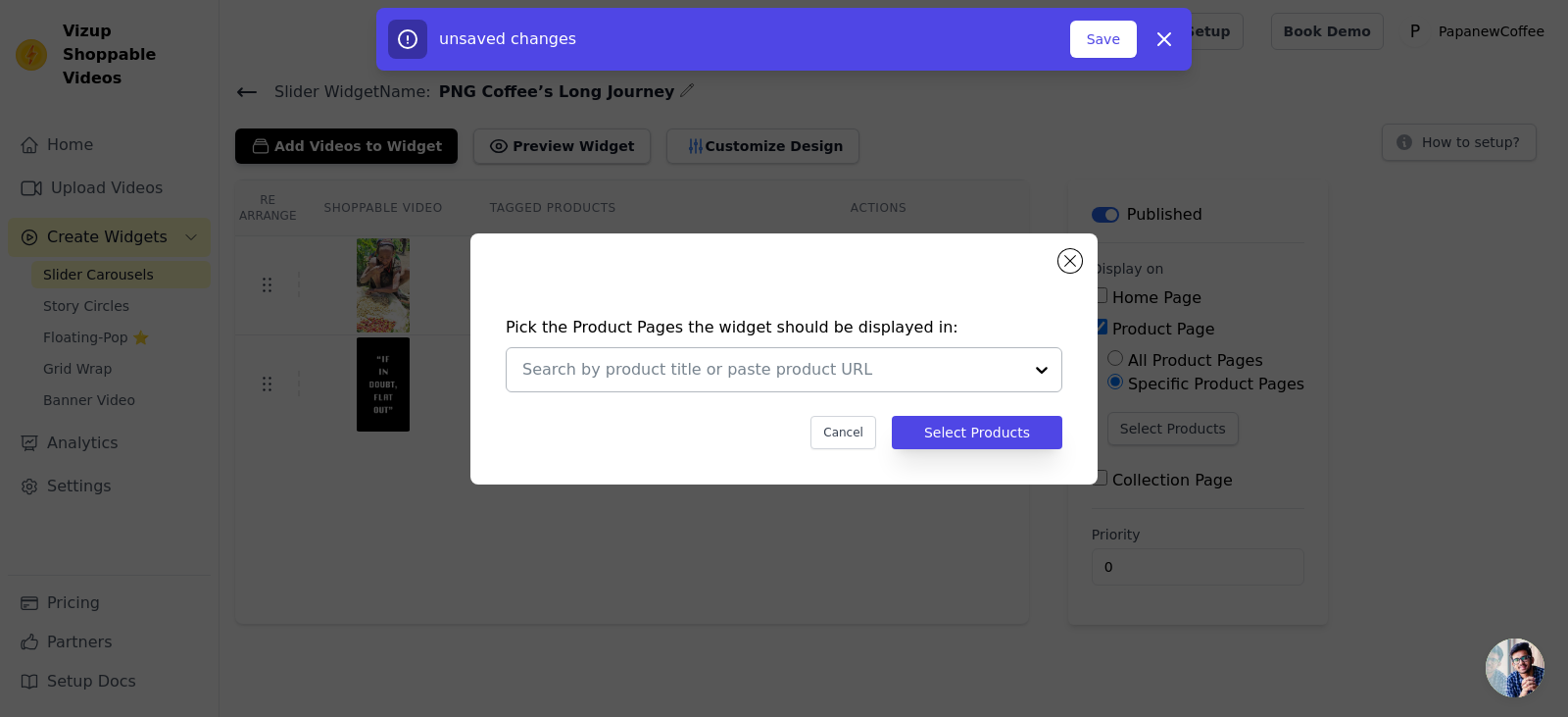
click at [941, 382] on div at bounding box center [772, 369] width 500 height 43
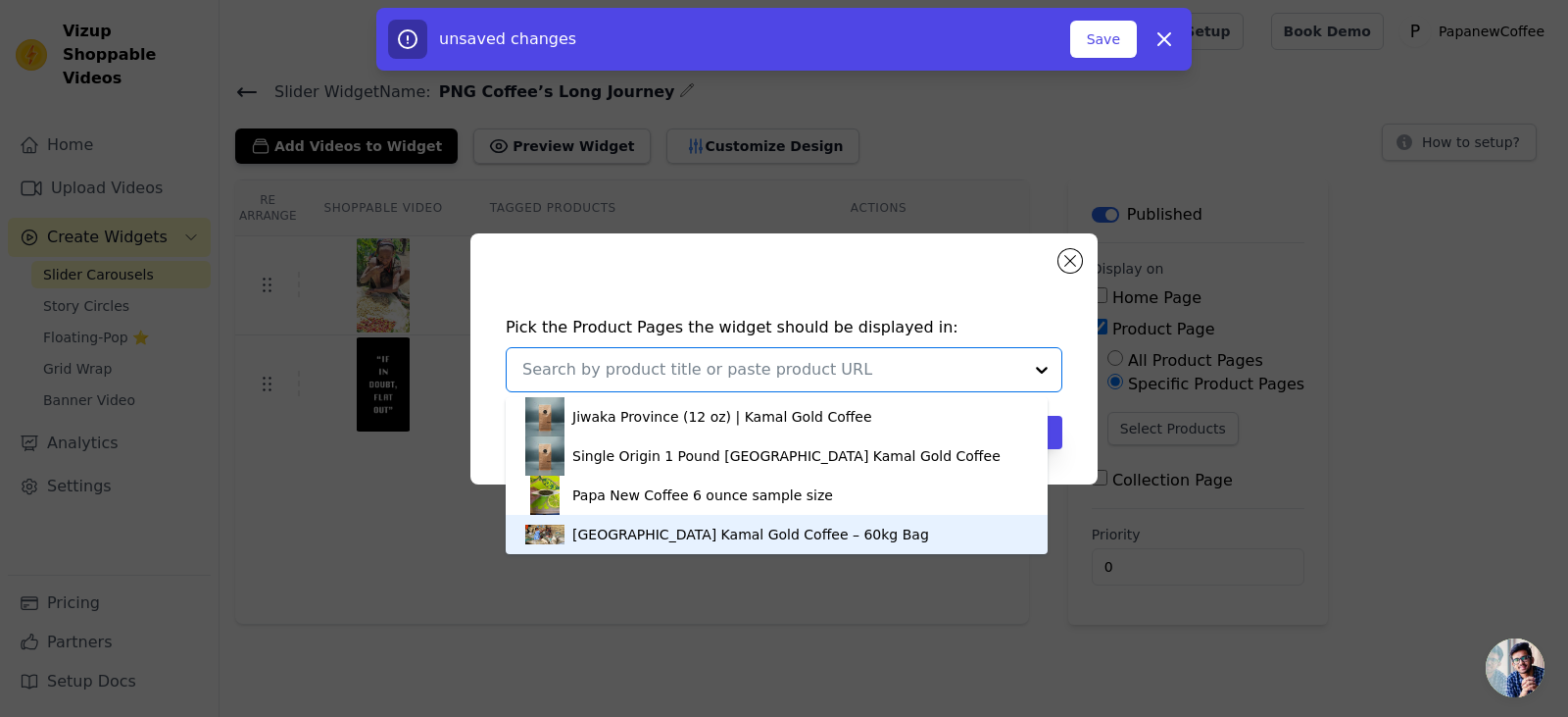
click at [832, 527] on div "[GEOGRAPHIC_DATA] Kamal Gold Coffee – 60kg Bag" at bounding box center [750, 534] width 356 height 20
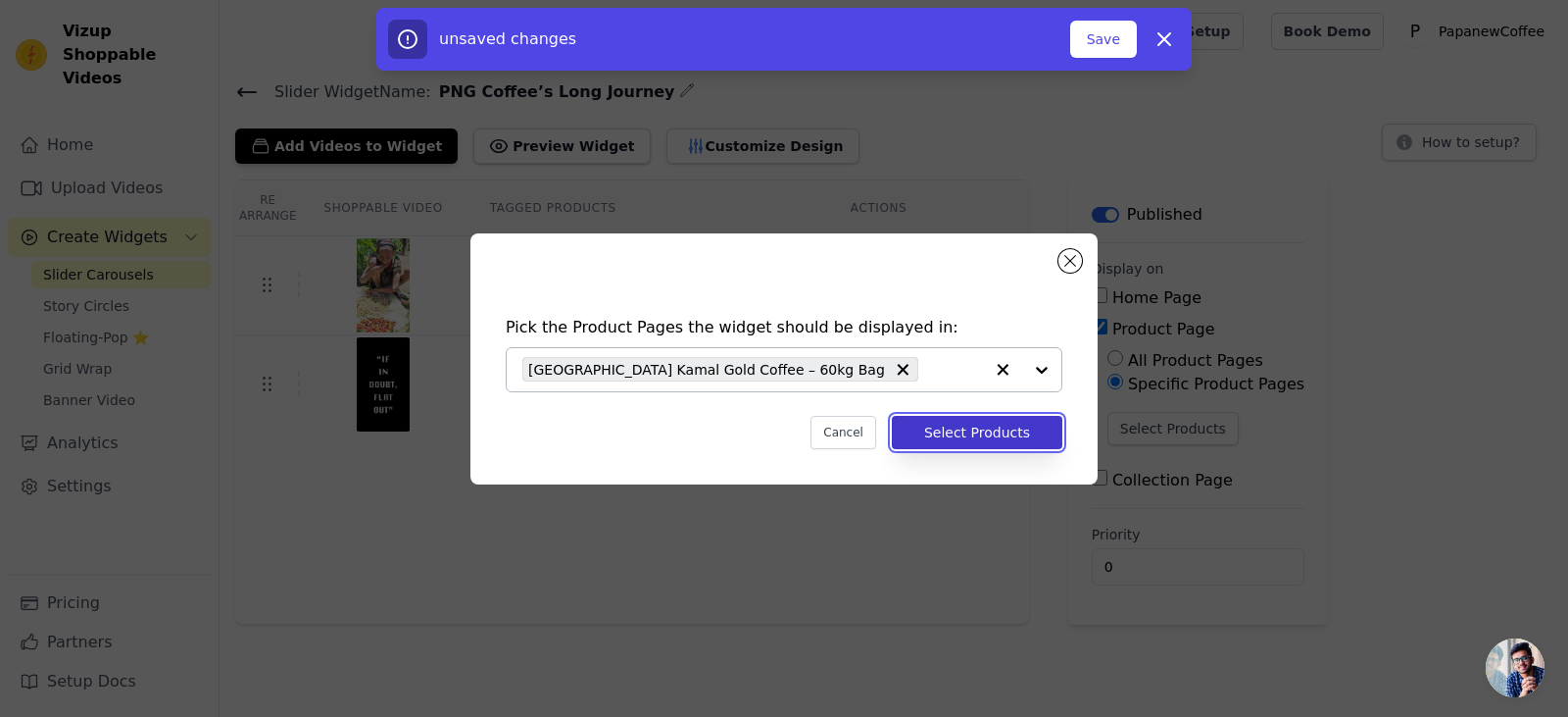
click at [980, 444] on button "Select Products" at bounding box center [977, 433] width 171 height 34
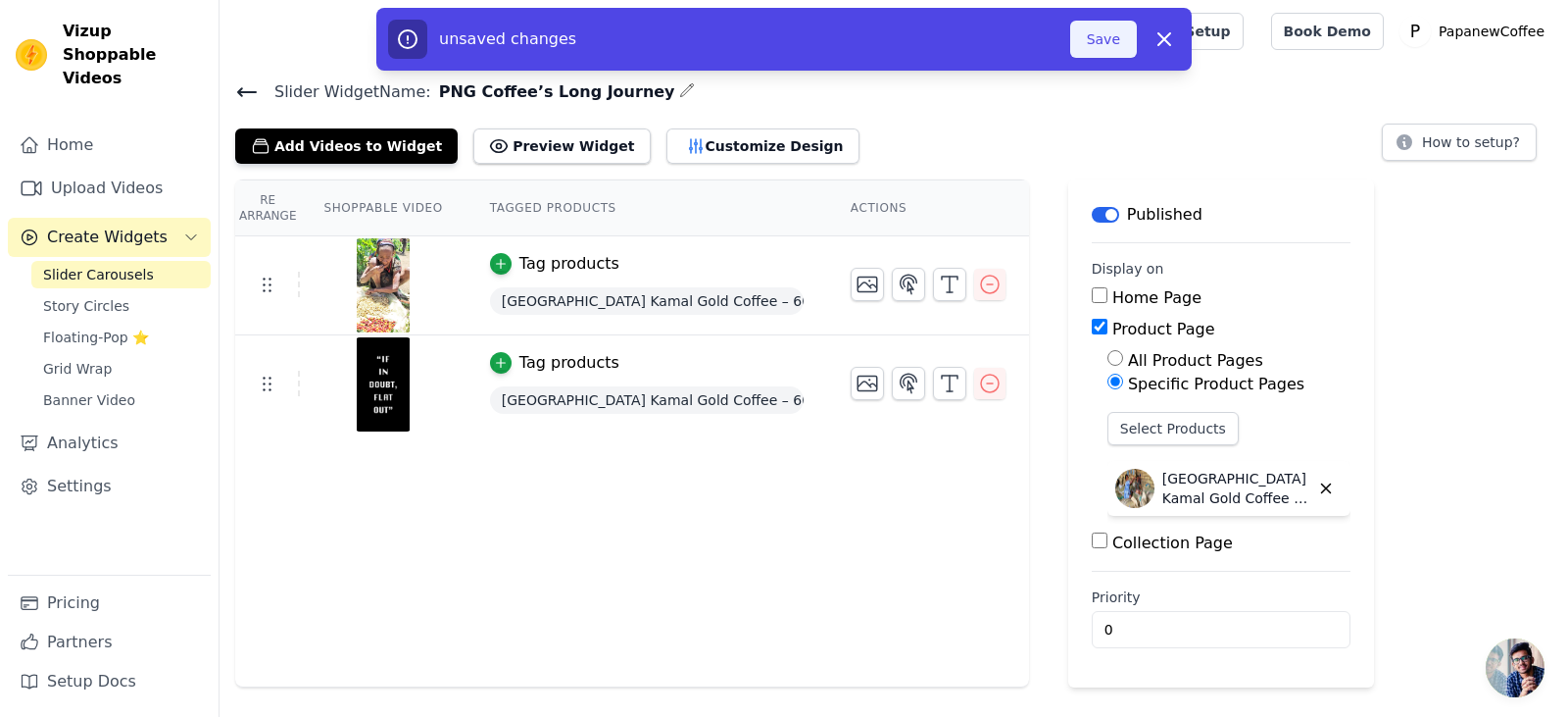
click at [1099, 53] on button "Save" at bounding box center [1103, 40] width 66 height 38
click at [1155, 40] on icon "button" at bounding box center [1164, 40] width 24 height 24
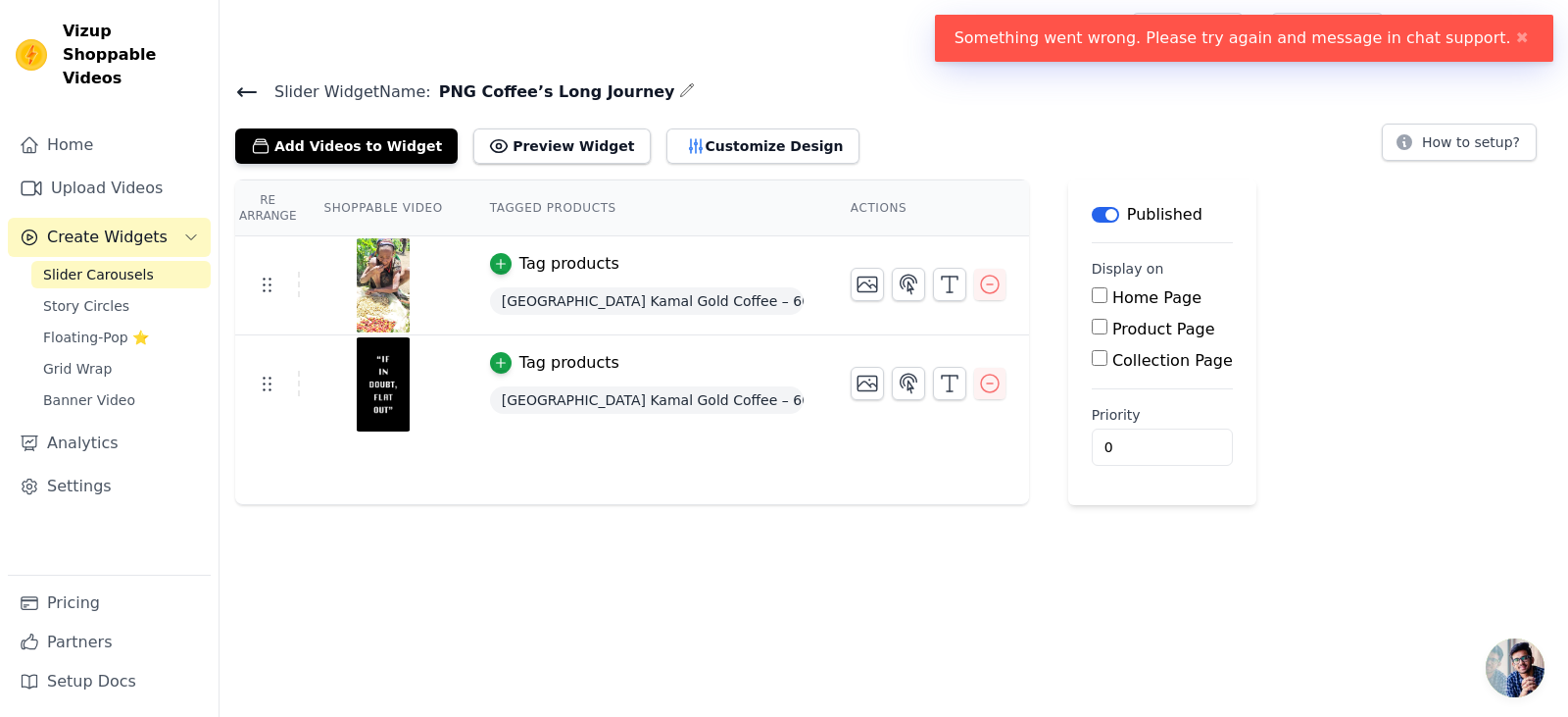
click at [1092, 332] on input "Product Page" at bounding box center [1100, 327] width 16 height 16
checkbox input "true"
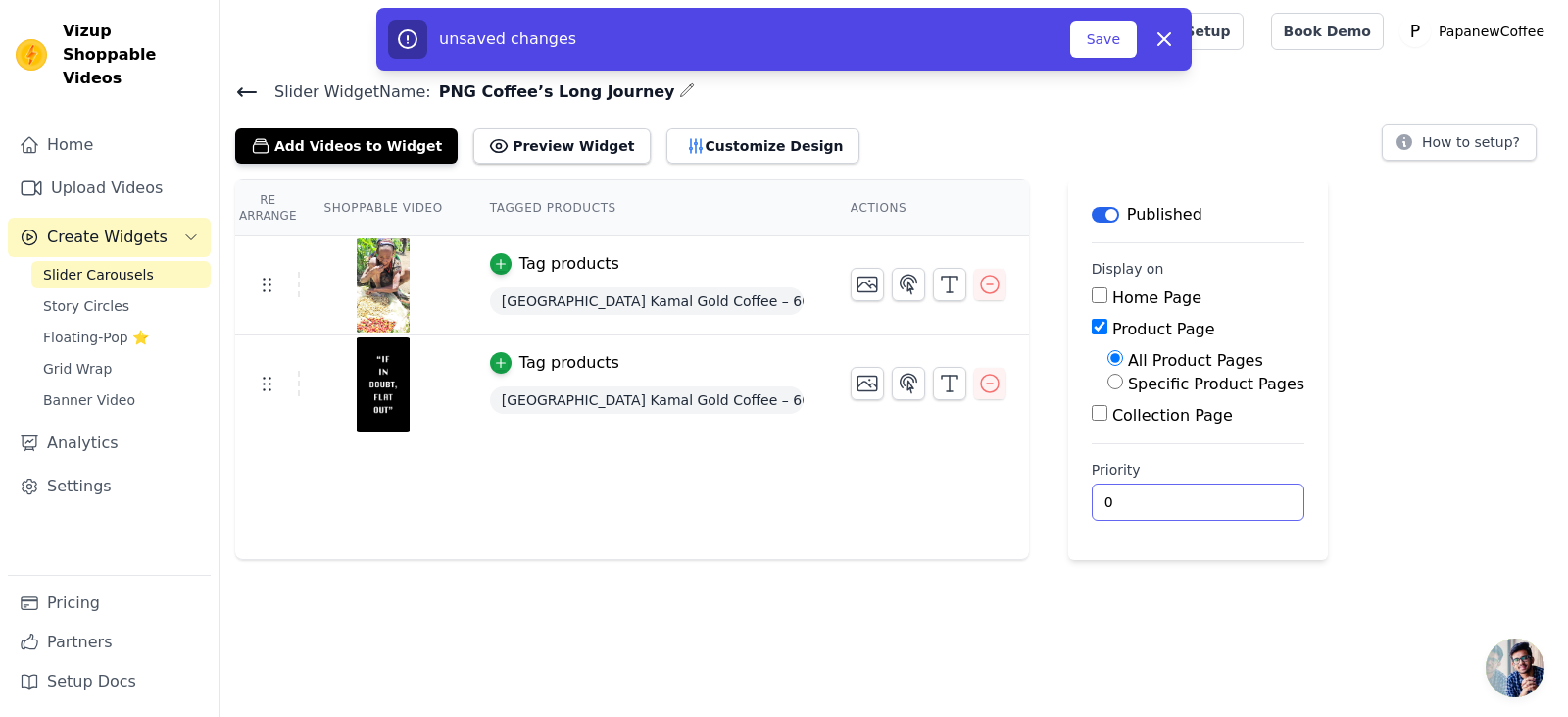
click at [1144, 508] on input "0" at bounding box center [1198, 502] width 212 height 38
click at [1140, 388] on label "Specific Product Pages" at bounding box center [1216, 383] width 177 height 19
click at [1122, 388] on input "Specific Product Pages" at bounding box center [1115, 381] width 16 height 16
radio input "true"
click at [1152, 444] on div "Select Products" at bounding box center [1206, 436] width 196 height 49
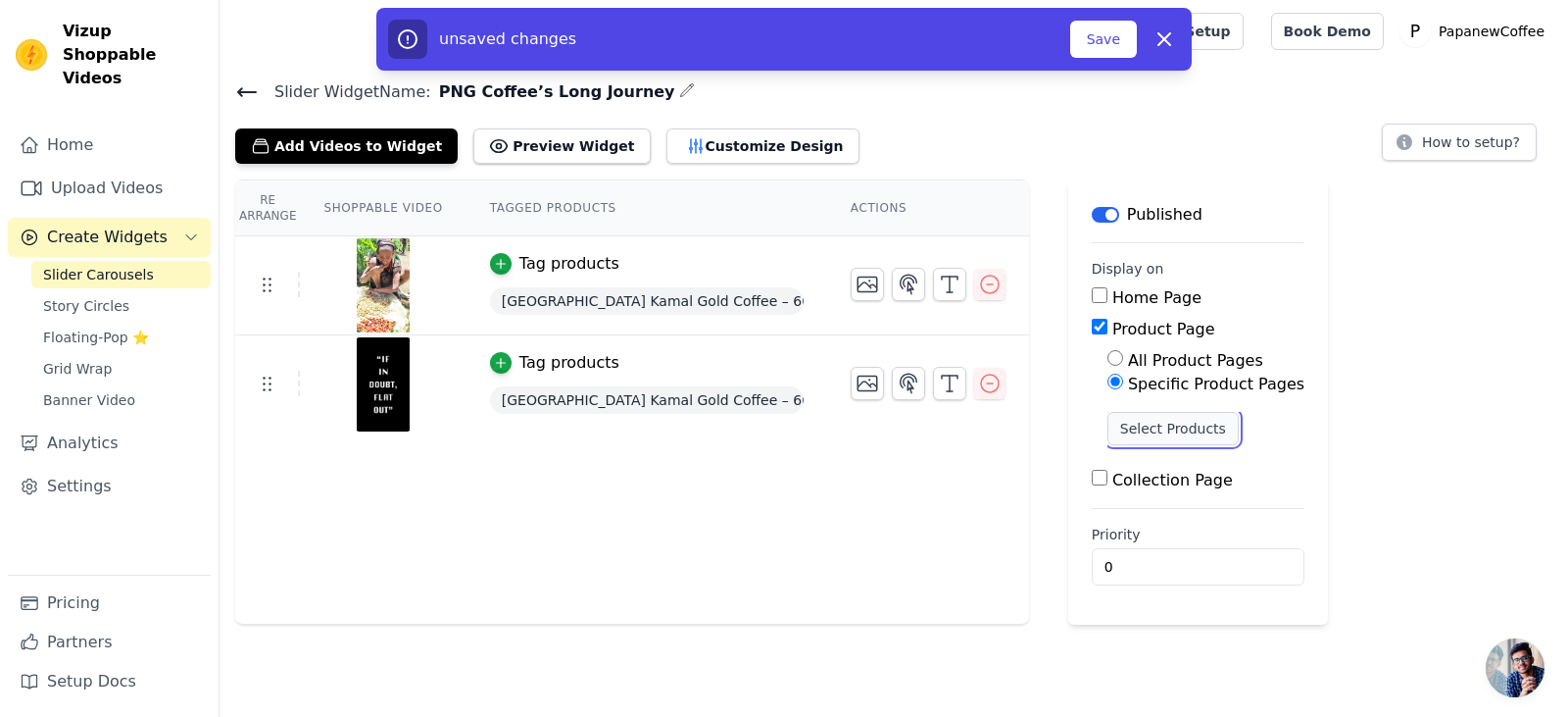
click at [1151, 431] on button "Select Products" at bounding box center [1173, 429] width 131 height 34
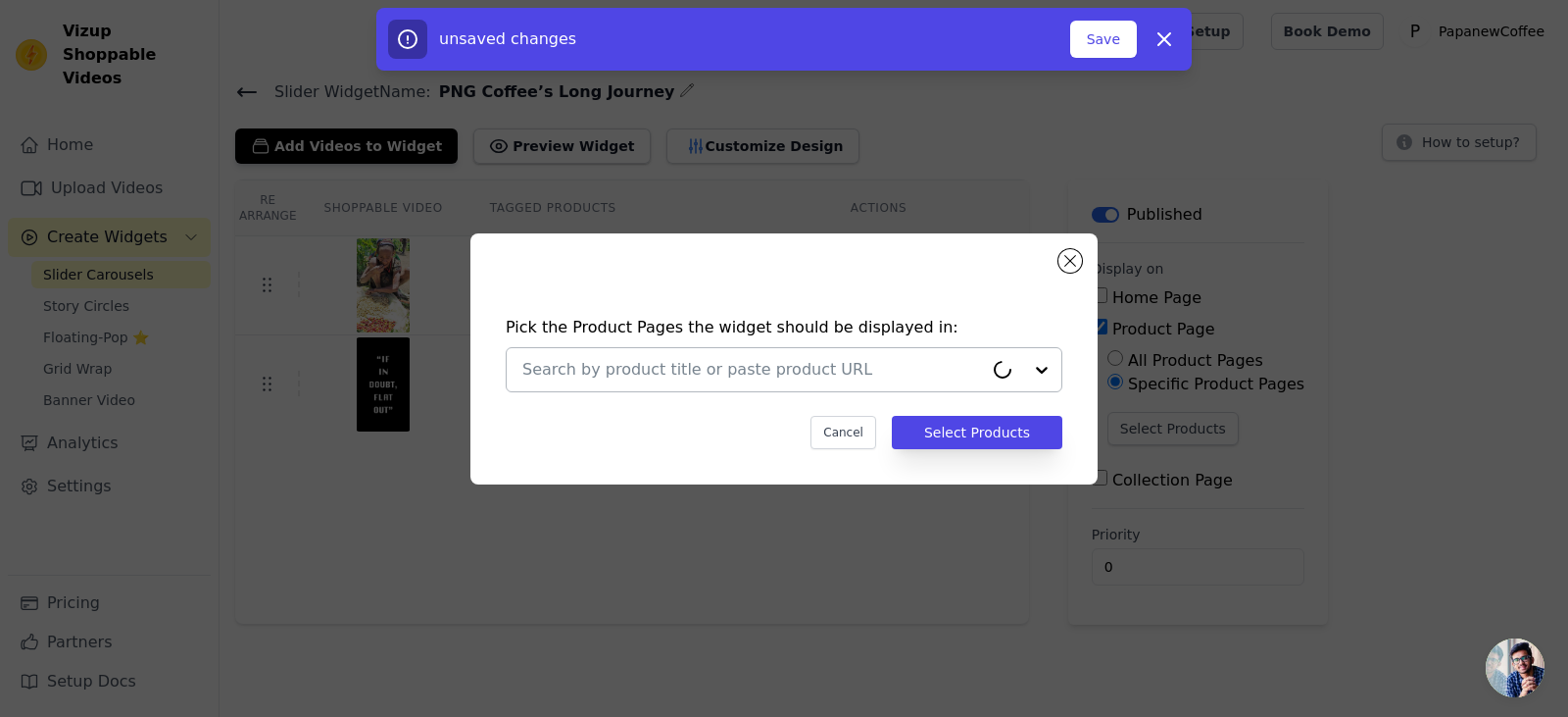
click at [899, 389] on div at bounding box center [752, 369] width 460 height 43
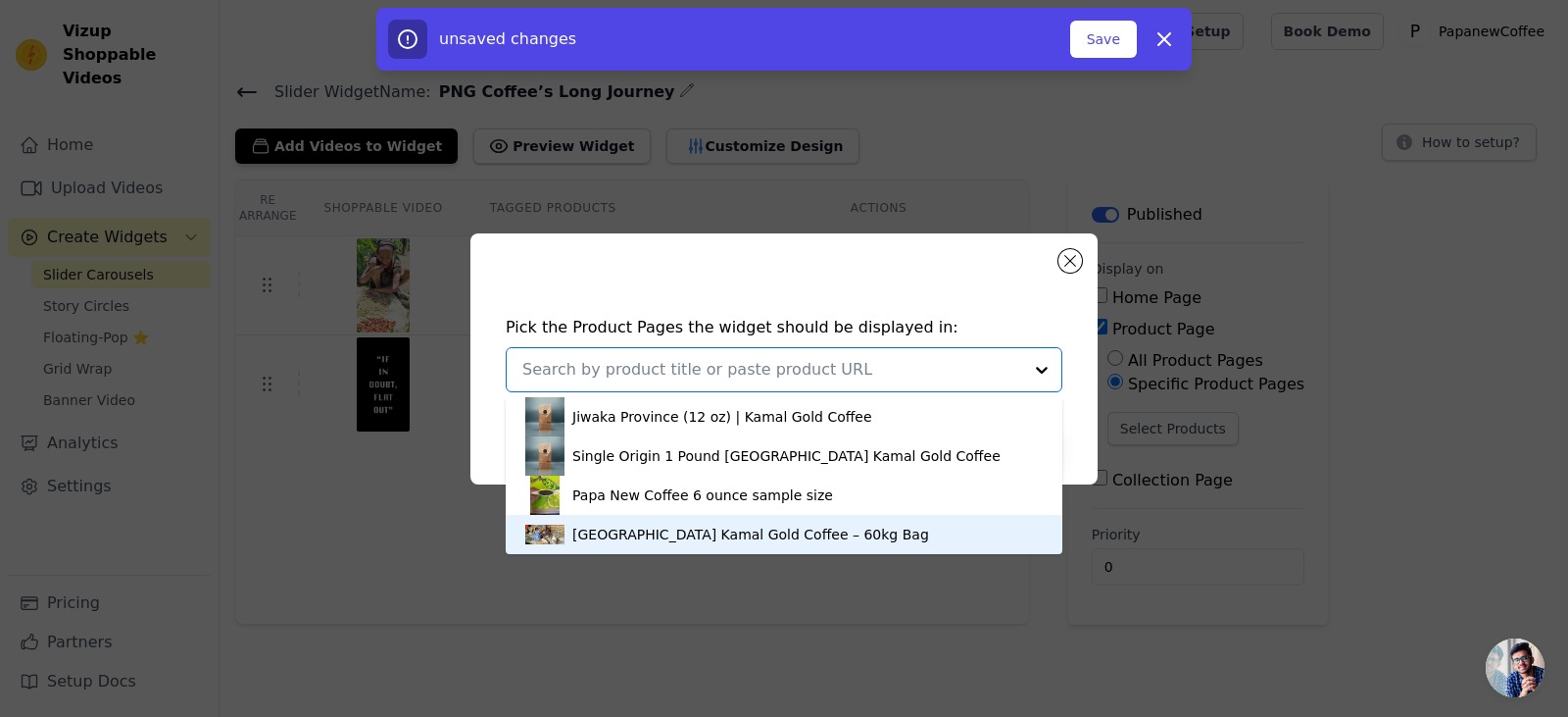
click at [864, 519] on div "[GEOGRAPHIC_DATA] Kamal Gold Coffee – 60kg Bag" at bounding box center [783, 533] width 517 height 39
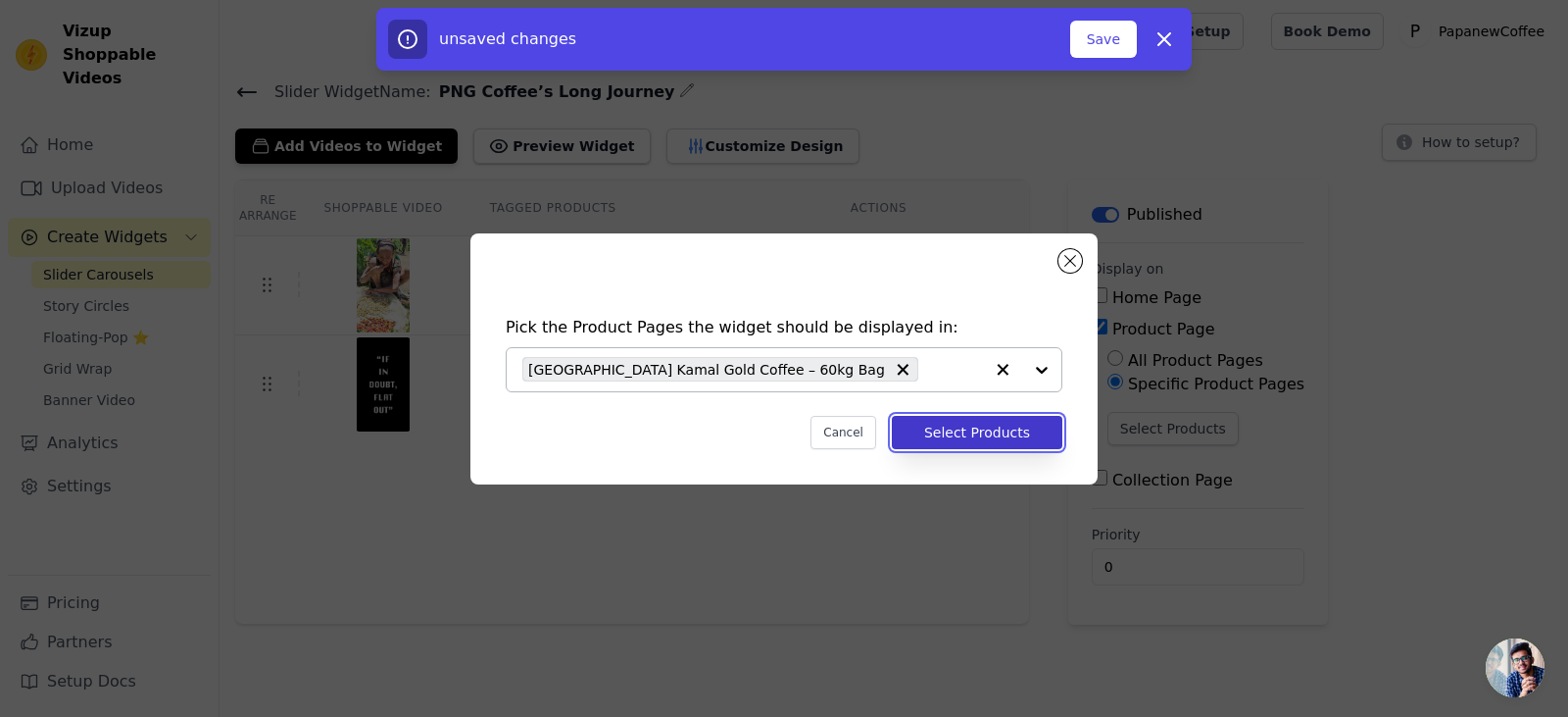
click at [993, 435] on button "Select Products" at bounding box center [977, 433] width 171 height 34
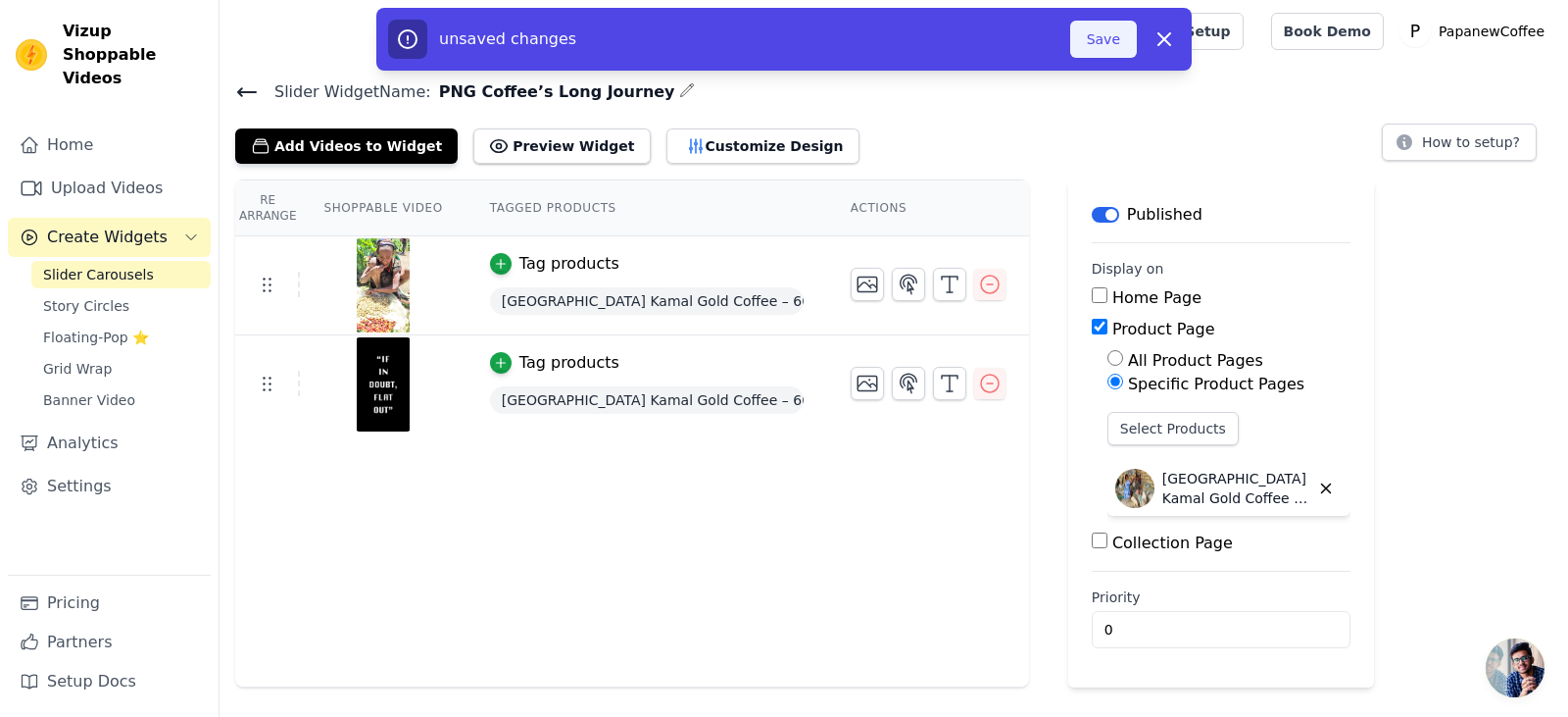
click at [1090, 44] on button "Save" at bounding box center [1103, 40] width 66 height 38
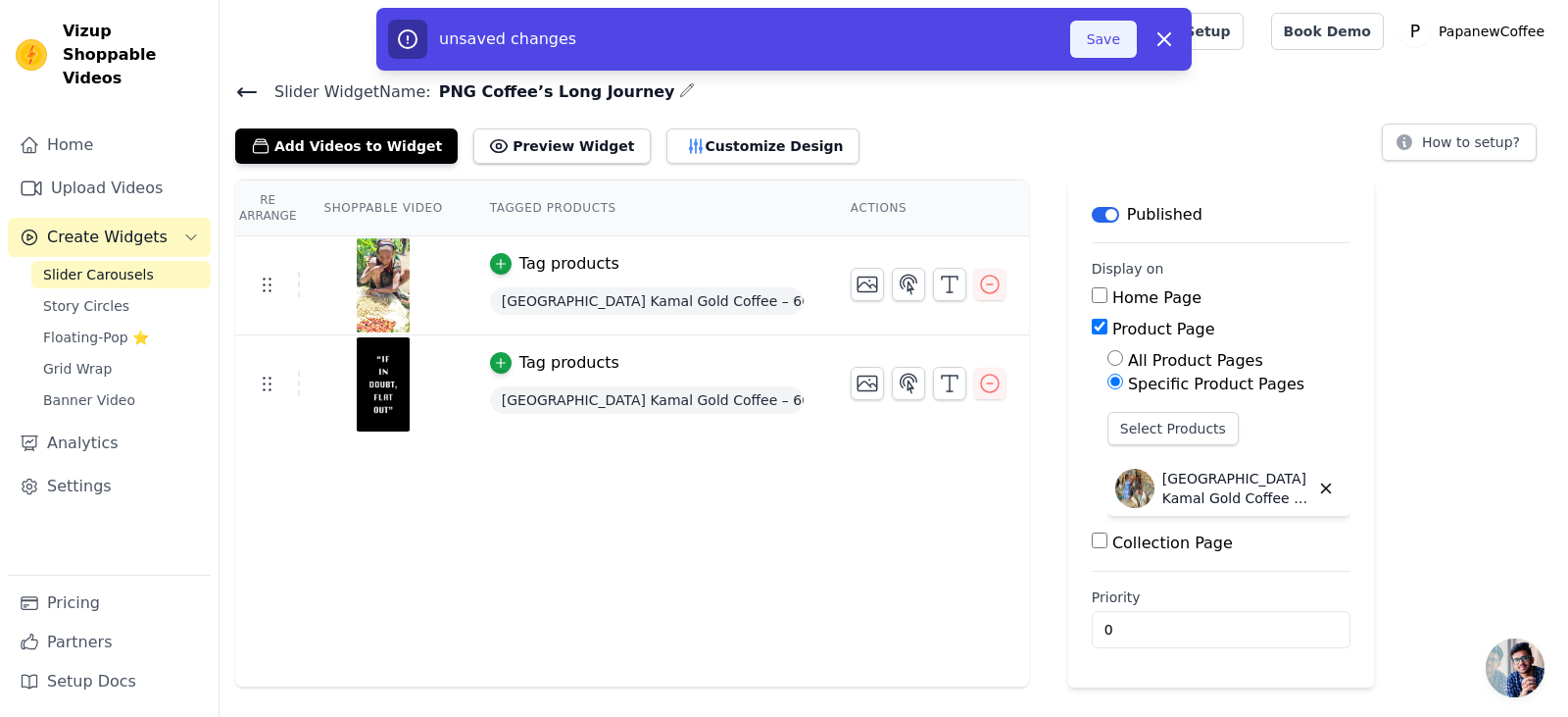
click at [1090, 44] on button "Save" at bounding box center [1103, 40] width 66 height 38
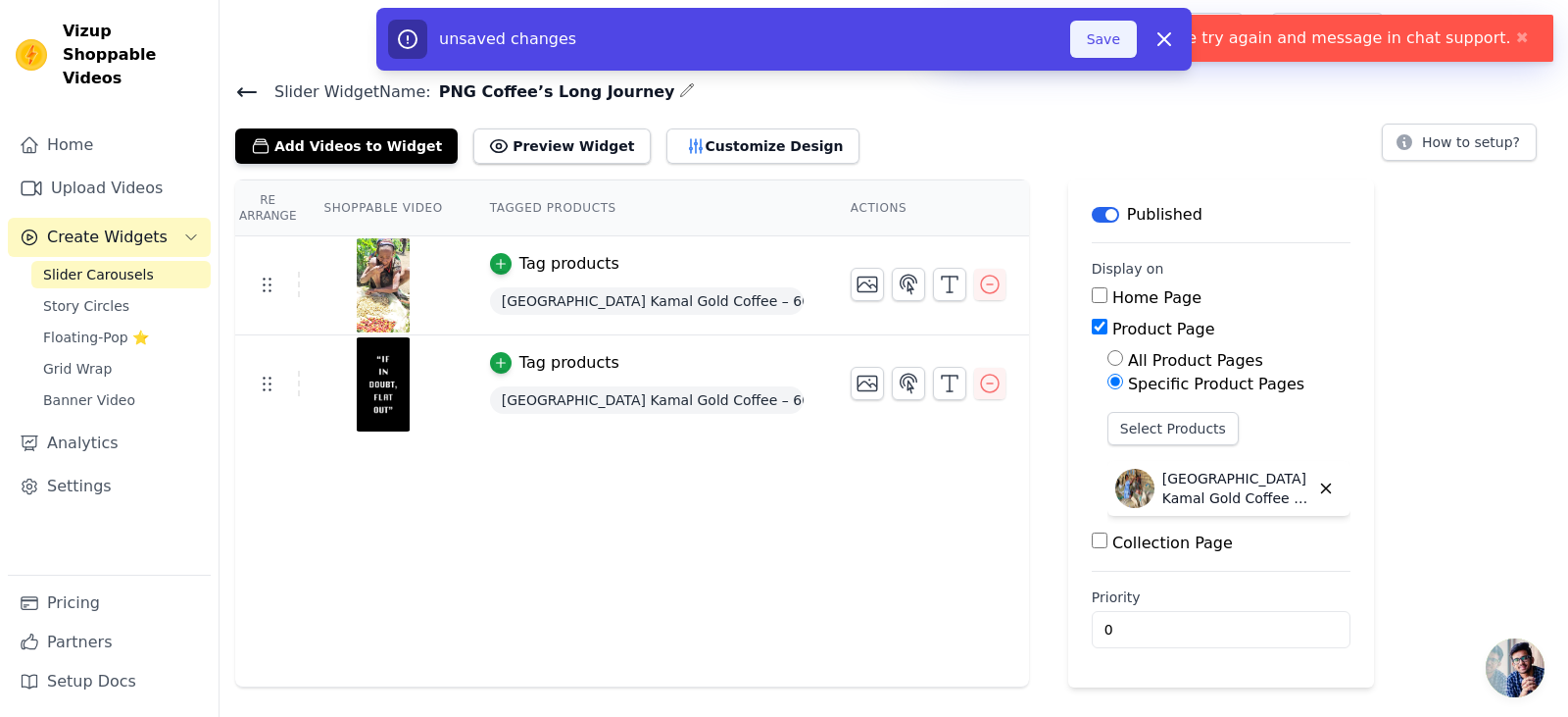
click at [1090, 44] on button "Save" at bounding box center [1103, 40] width 66 height 38
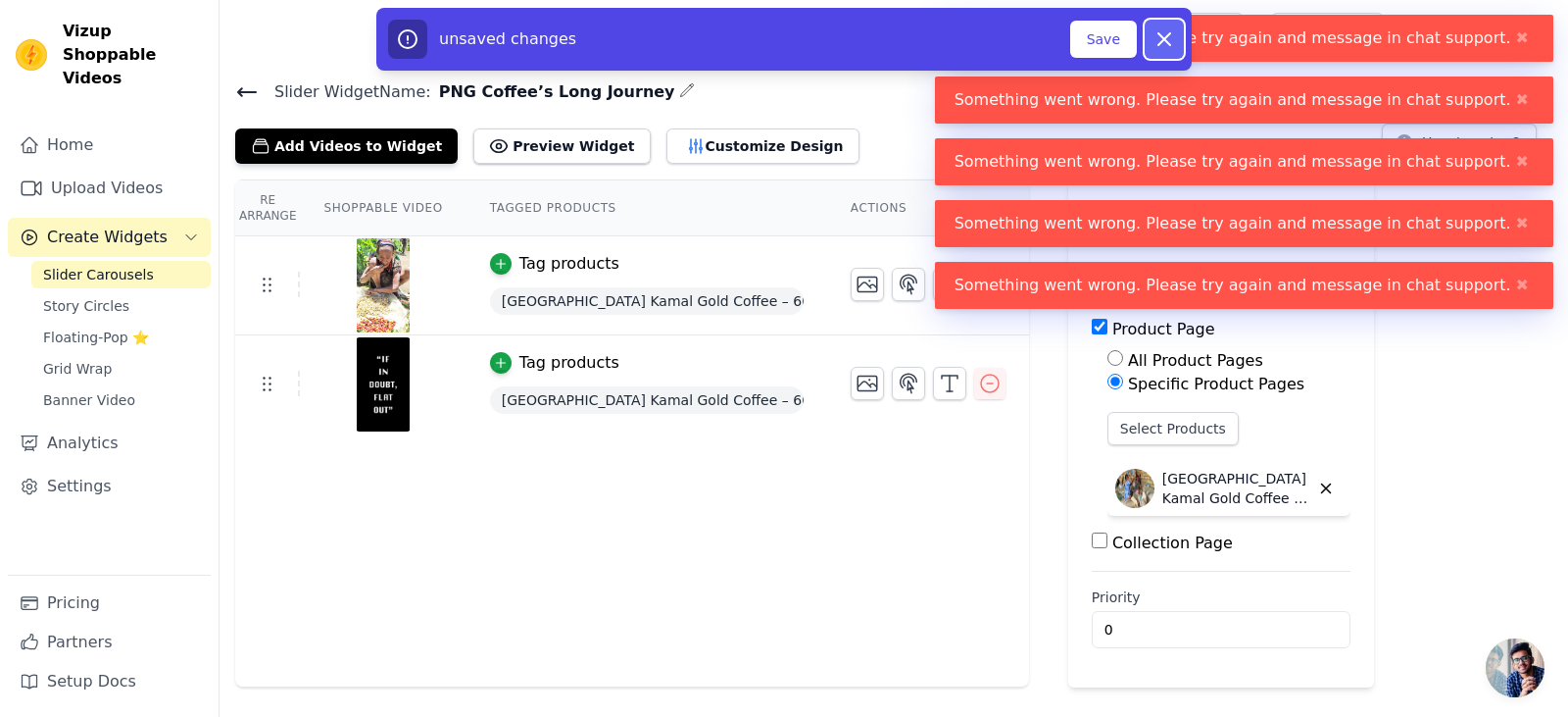
click at [1180, 51] on button "Dismiss" at bounding box center [1163, 39] width 39 height 39
checkbox input "false"
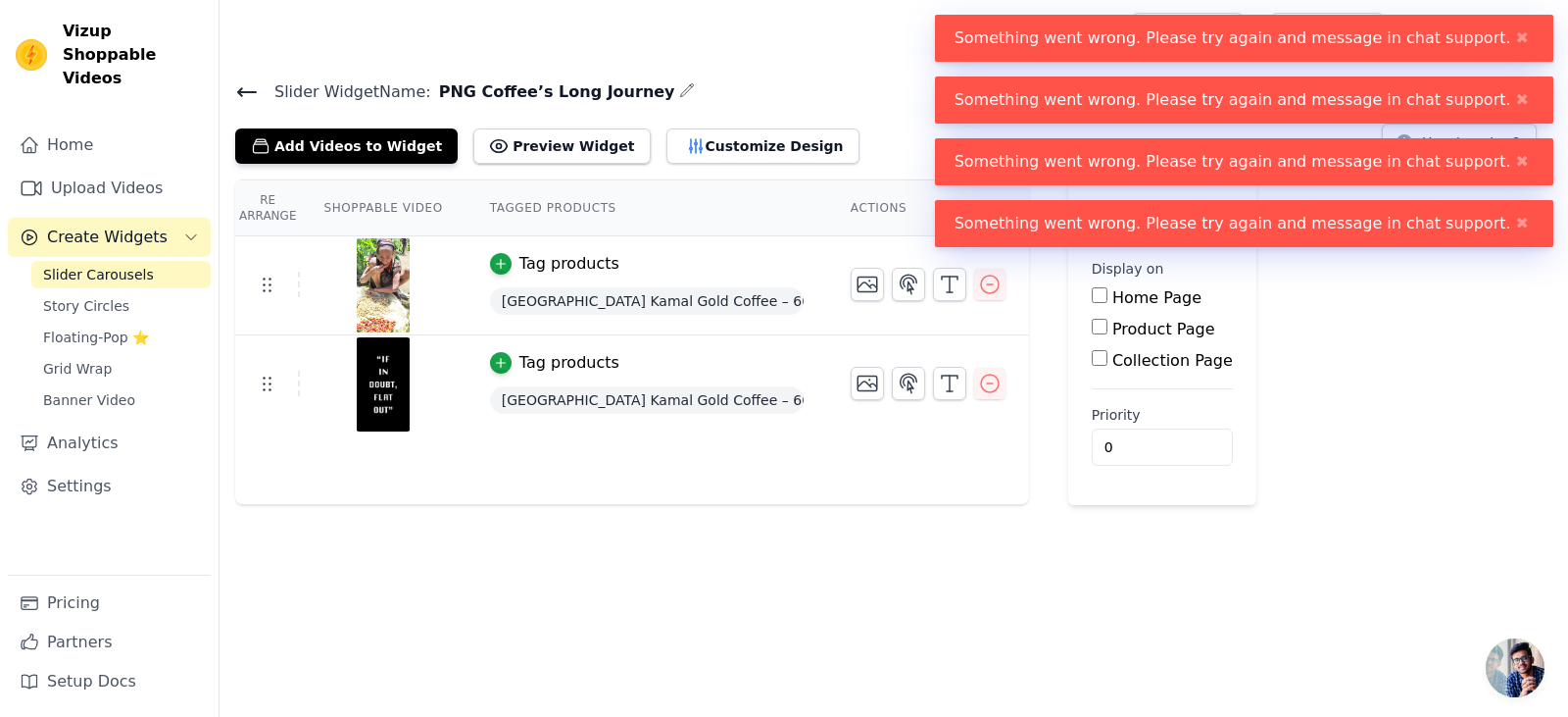
click at [1327, 404] on div "Re Arrange Shoppable Video Tagged Products Actions Tag products Papua New Guine…" at bounding box center [893, 343] width 1349 height 326
click at [1092, 296] on input "Home Page" at bounding box center [1100, 295] width 16 height 16
checkbox input "true"
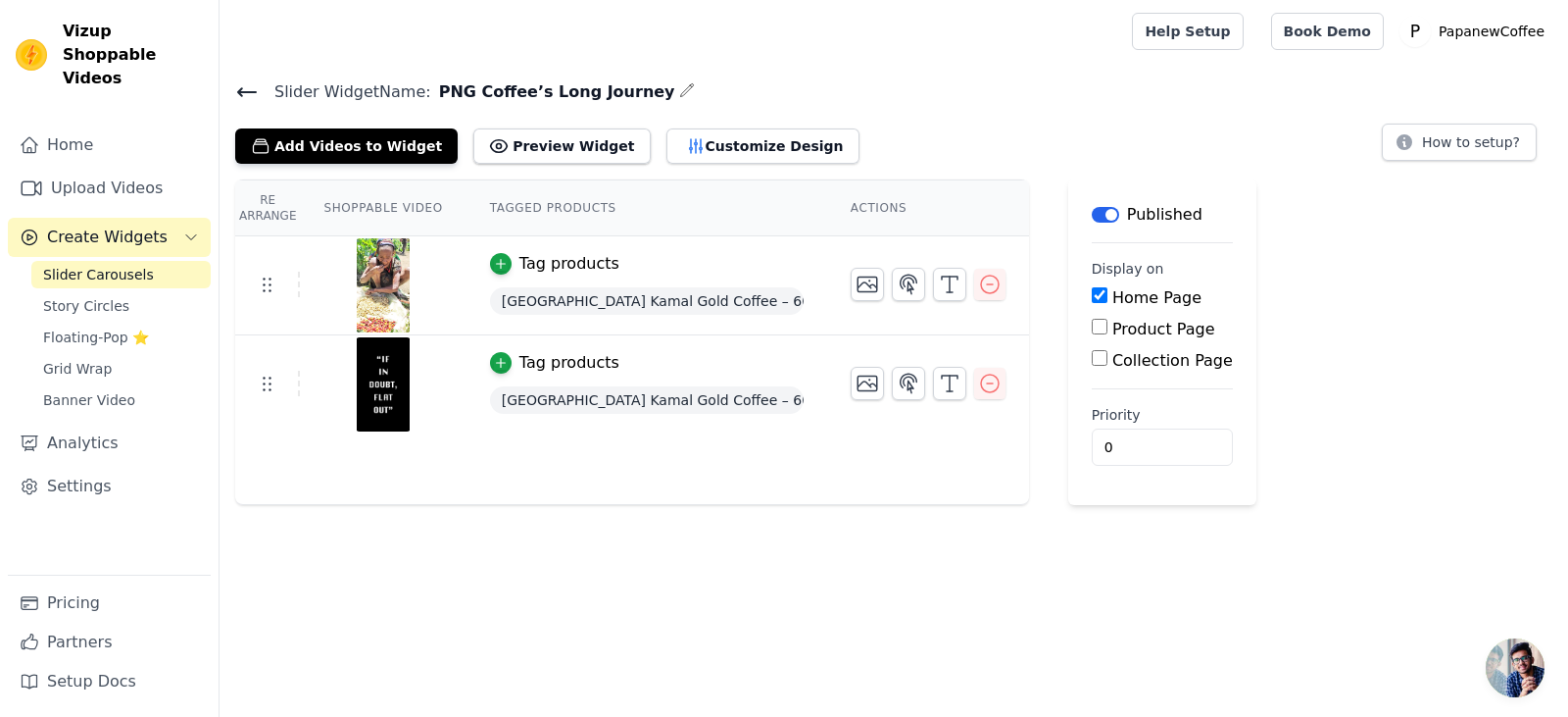
click at [1092, 303] on div "Home Page" at bounding box center [1162, 298] width 141 height 24
click at [557, 158] on button "Preview Widget" at bounding box center [562, 146] width 177 height 36
click at [938, 371] on icon "button" at bounding box center [950, 383] width 24 height 24
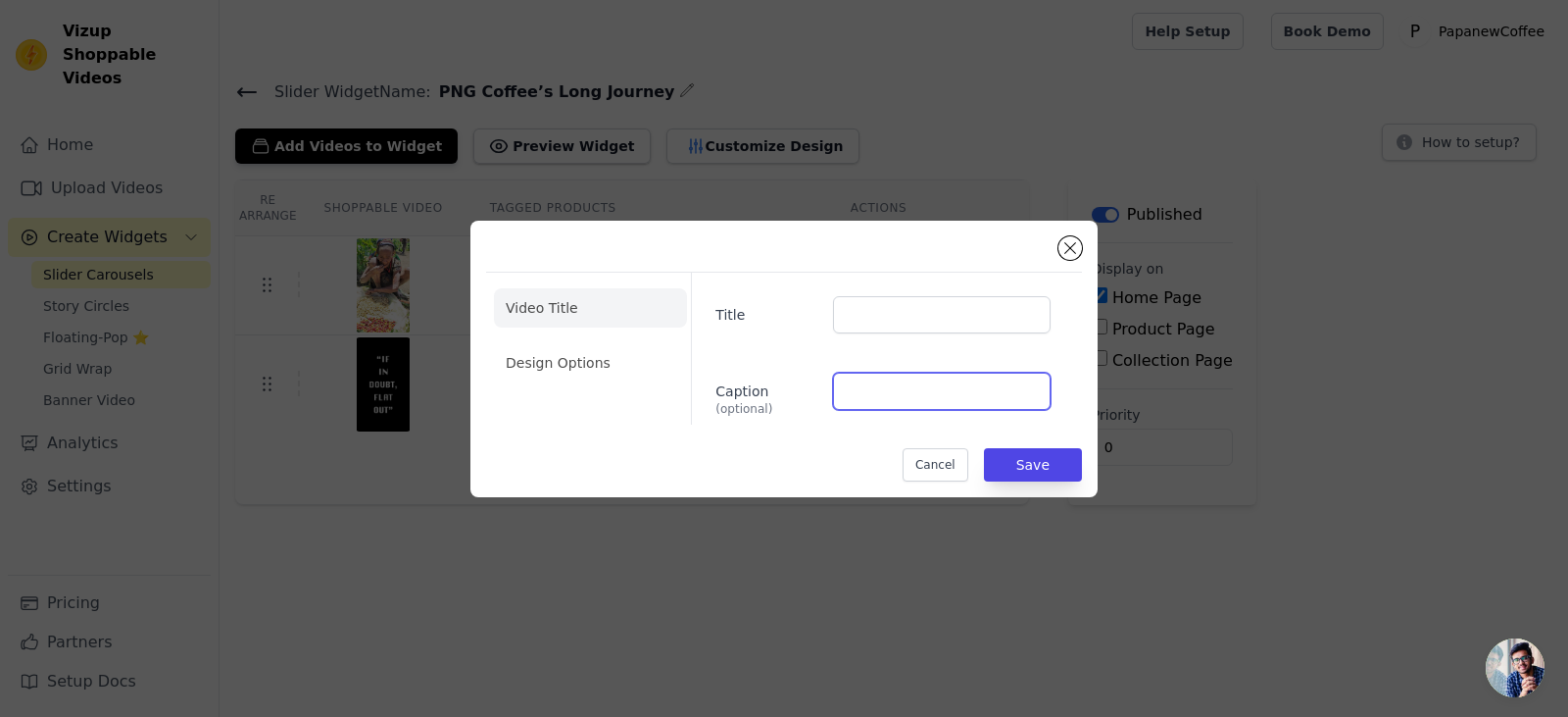
click at [926, 385] on input "Caption (optional)" at bounding box center [941, 391] width 217 height 38
paste input "Coffee’s Long Journey"
type input "Coffee’s Long Journey"
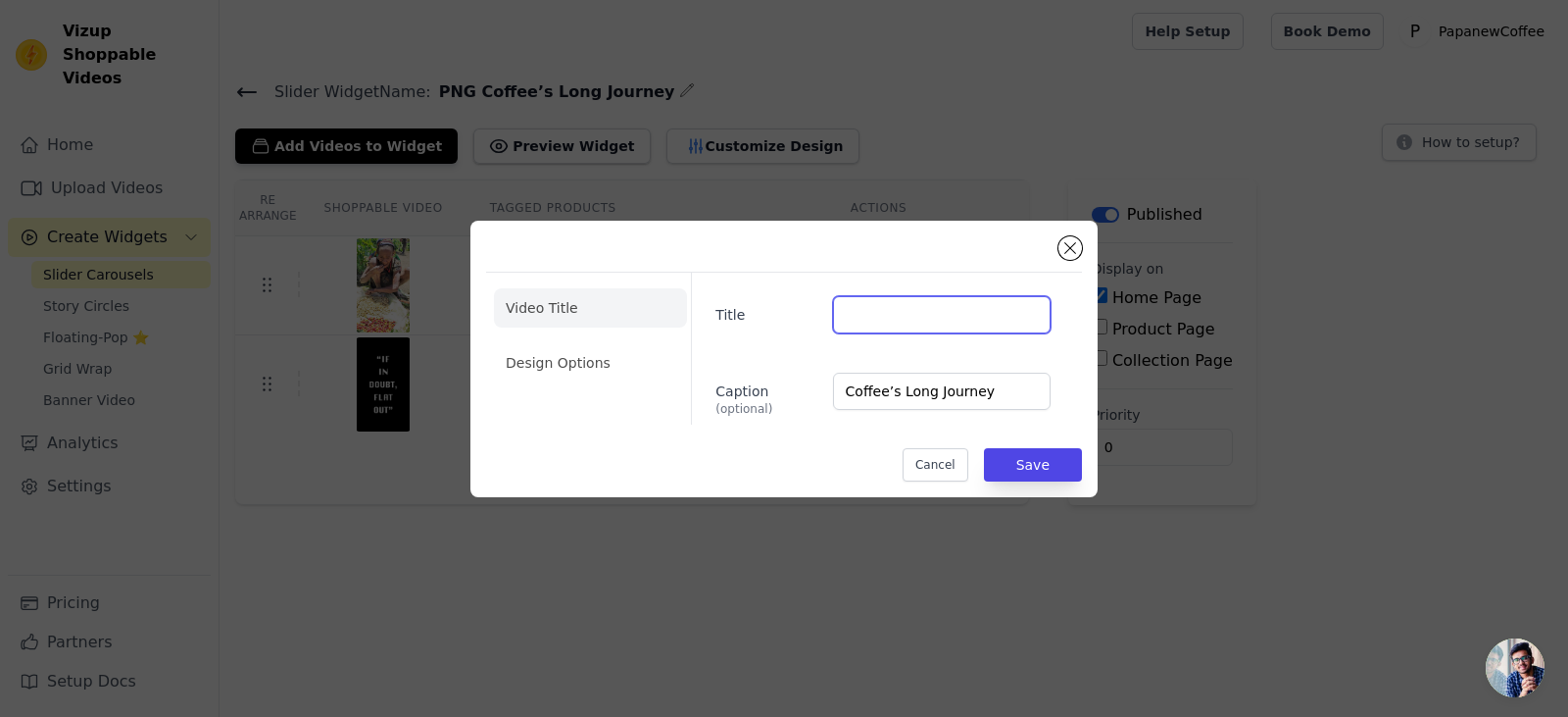
click at [921, 325] on input "Title" at bounding box center [941, 315] width 217 height 38
paste input "Coffee’s Long Journey"
type input "Coffee’s Long Journey"
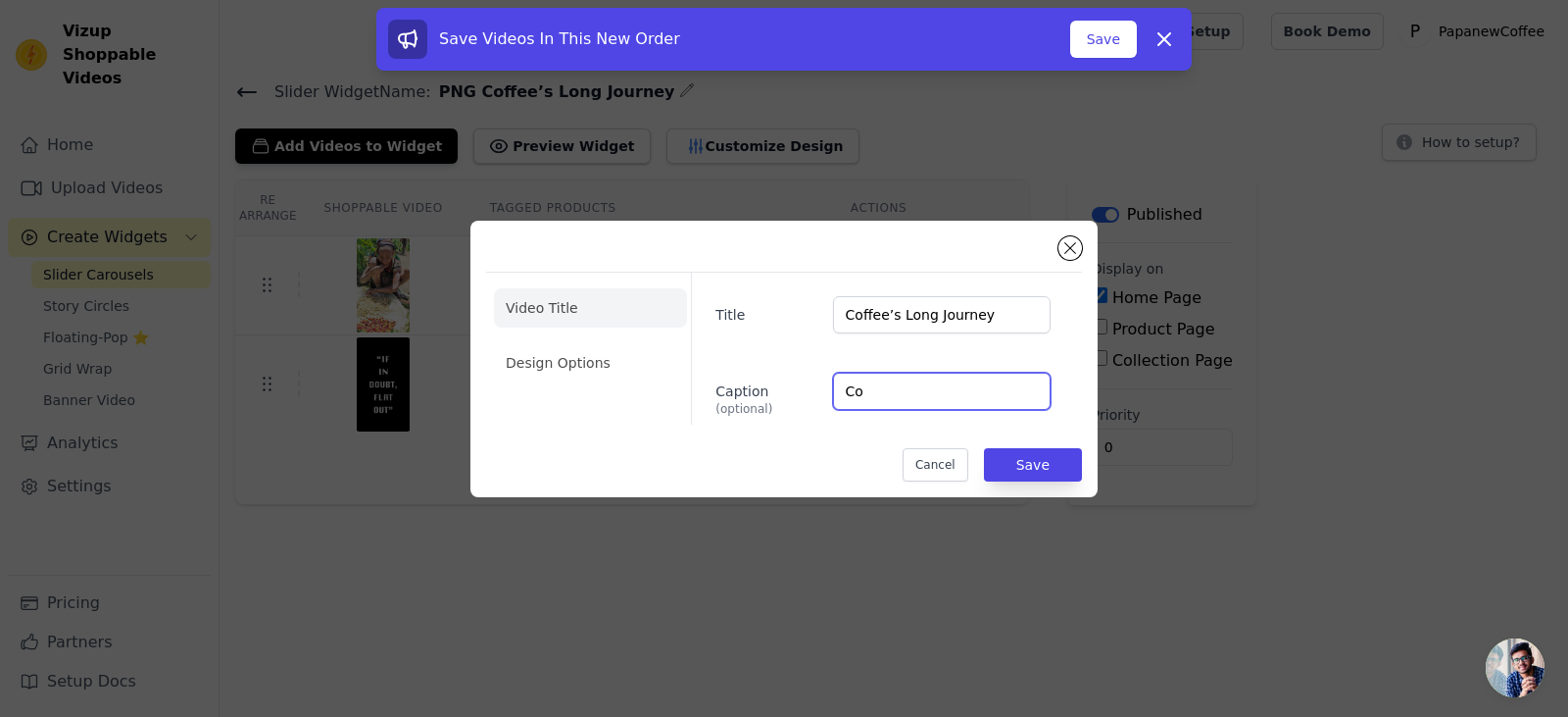
type input "C"
paste input "This video gives the smallest insight into the lengths the people of PNG have t…"
type input "This video gives the smallest insight into the lengths the people of PNG have t…"
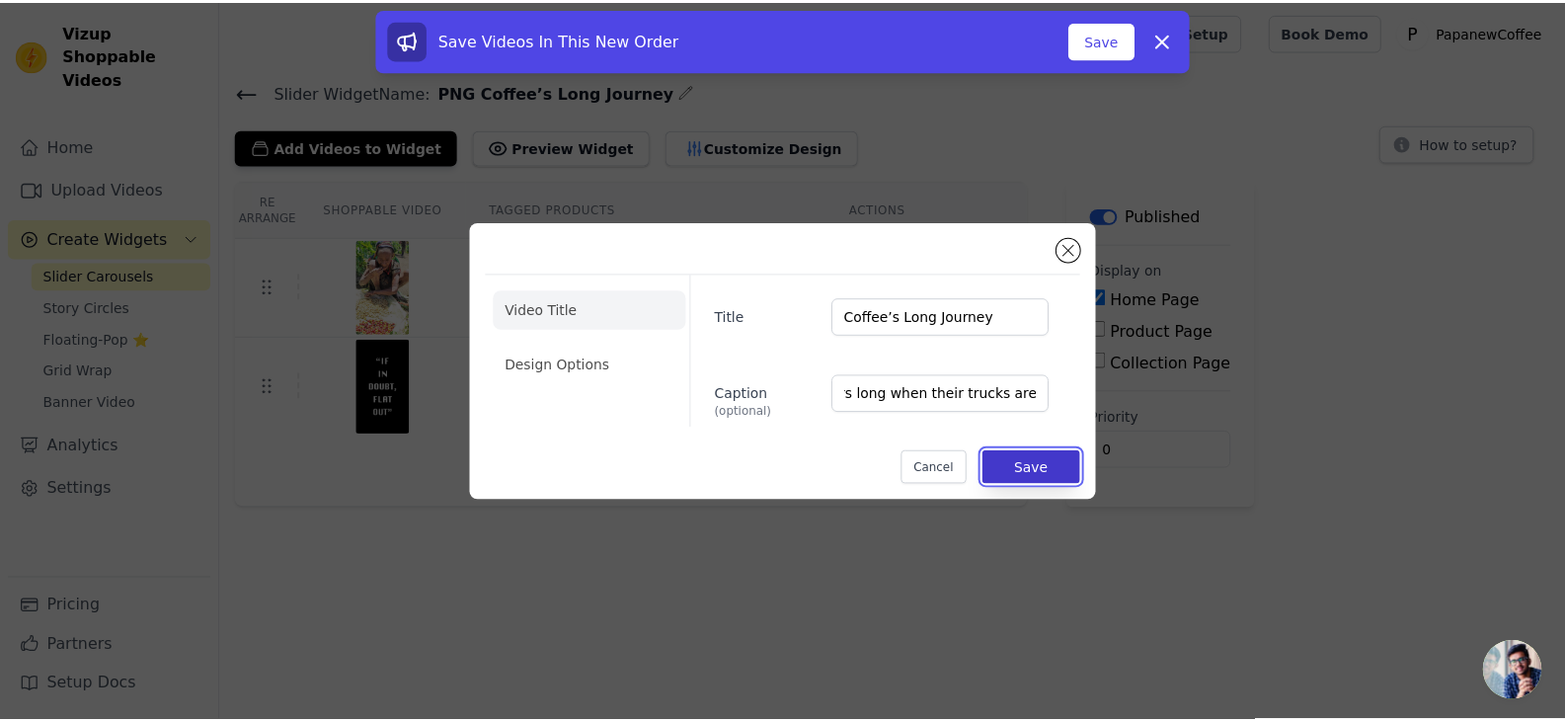
scroll to position [0, 0]
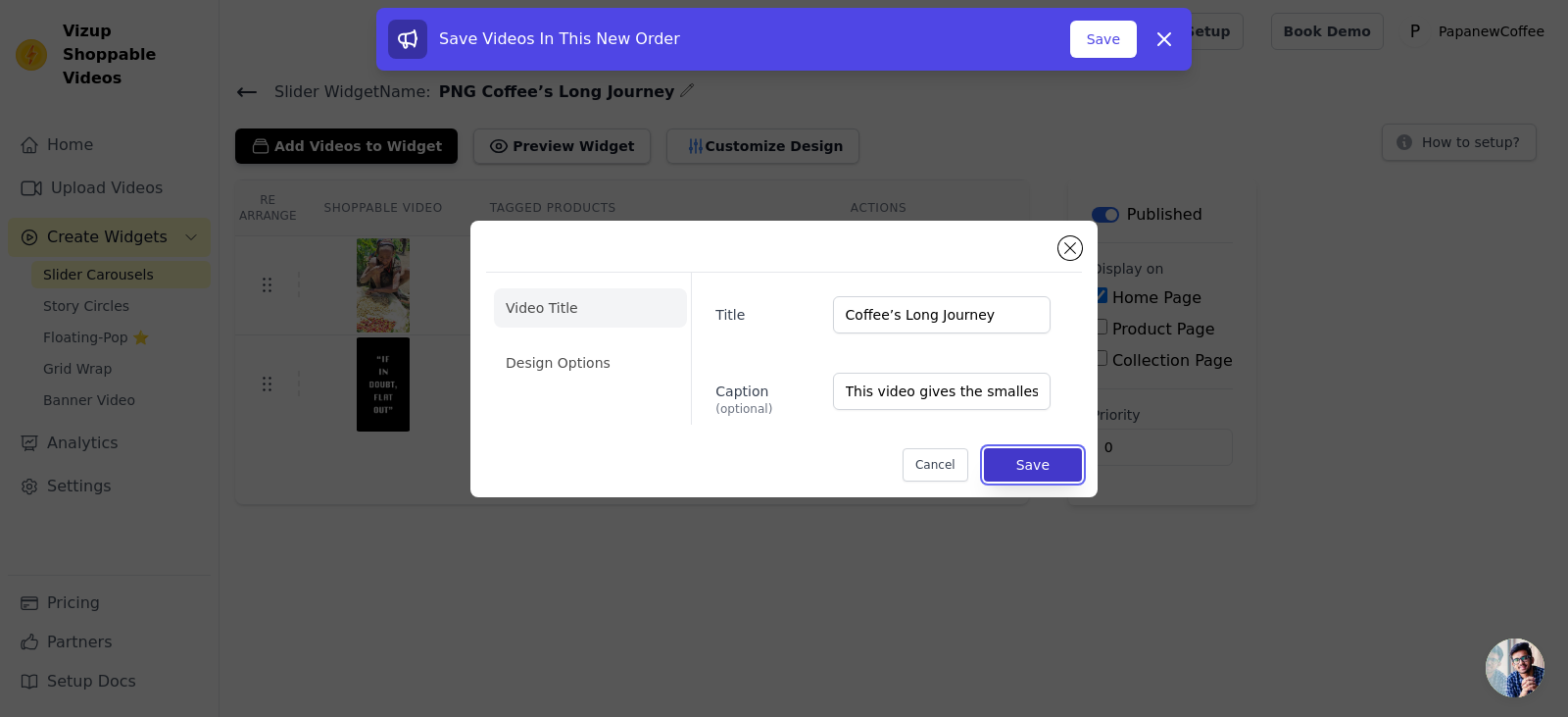
click at [1059, 463] on button "Save" at bounding box center [1032, 465] width 98 height 34
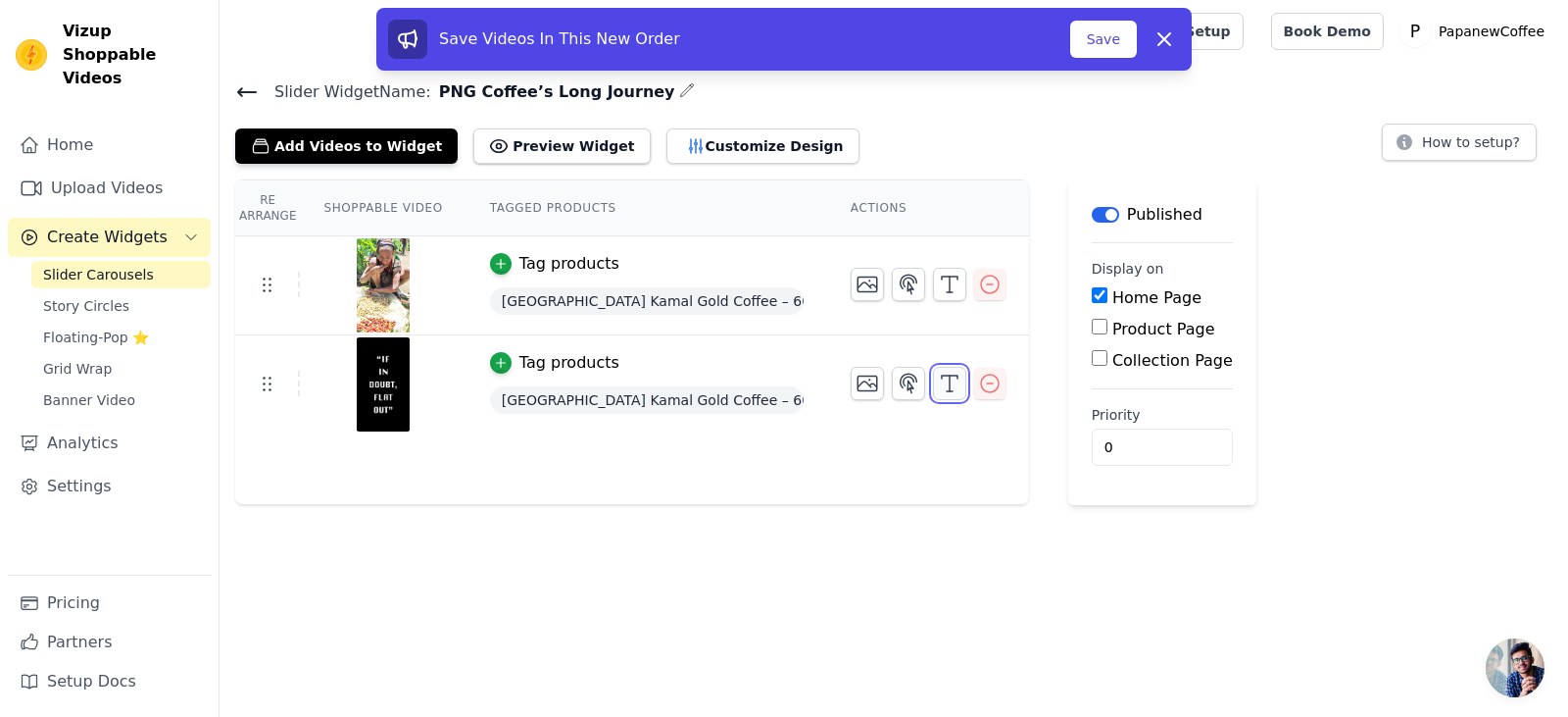
click at [944, 382] on icon "button" at bounding box center [950, 383] width 24 height 24
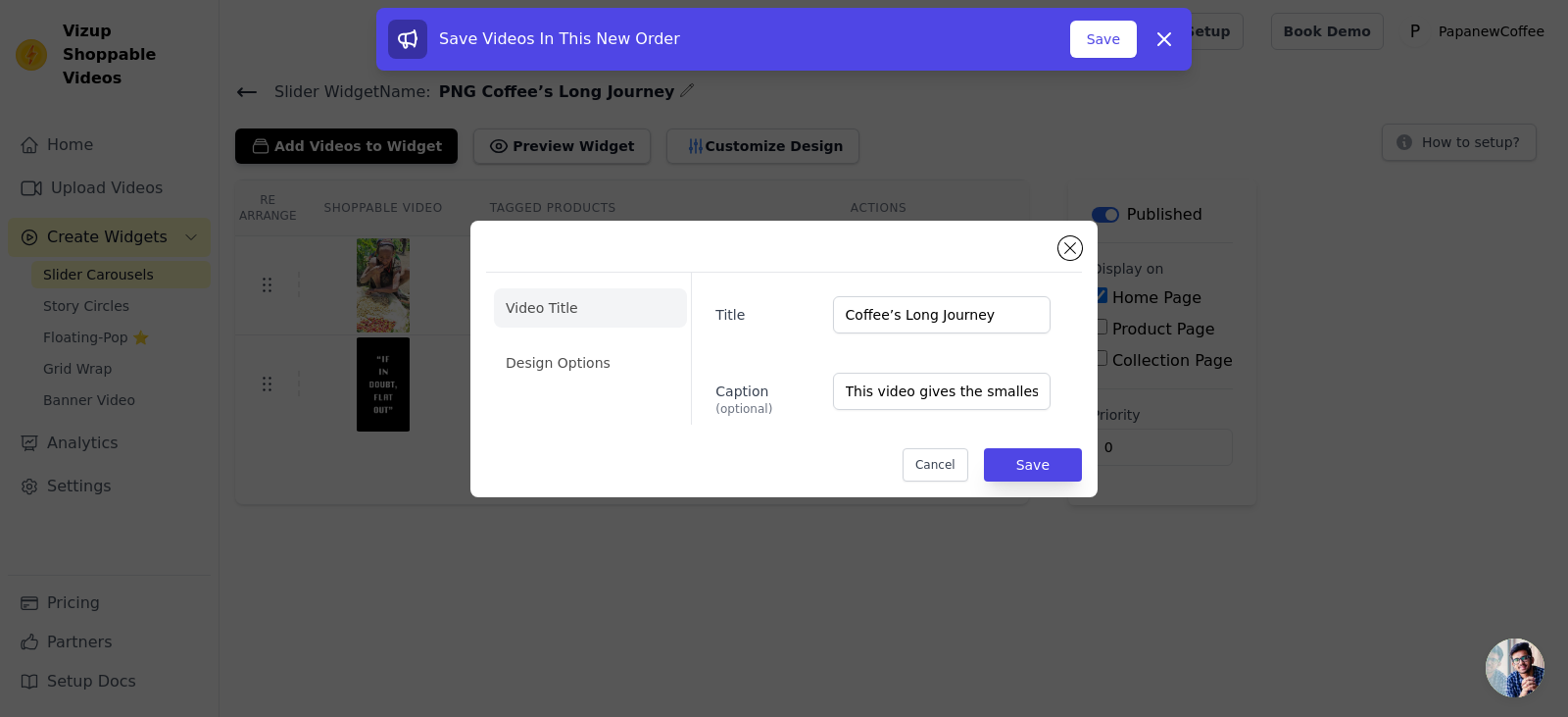
click at [1082, 250] on div "Video Title Design Options Title Coffee’s Long Journey Caption (optional) This …" at bounding box center [784, 358] width 627 height 276
click at [1068, 249] on button "Close modal" at bounding box center [1070, 248] width 24 height 24
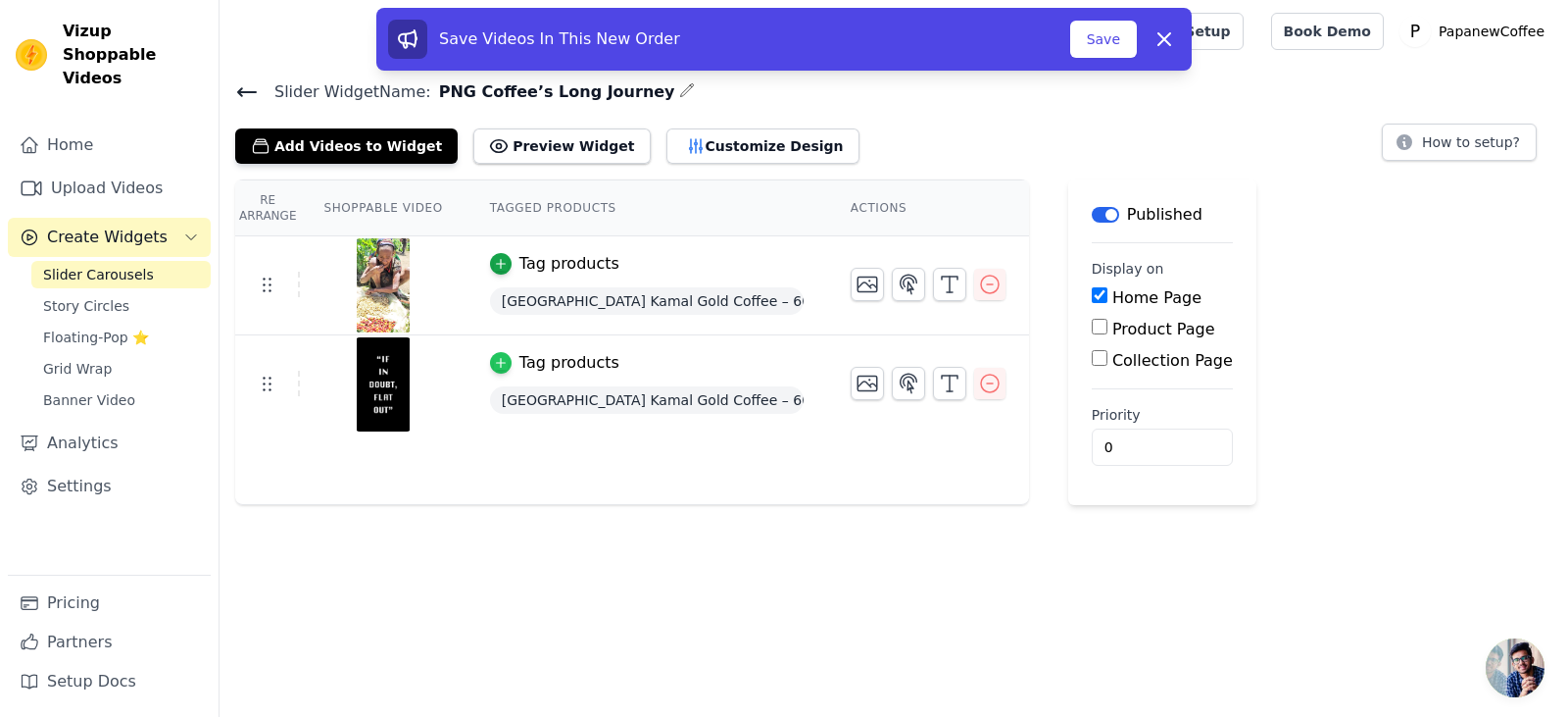
click at [494, 359] on icon "button" at bounding box center [501, 362] width 14 height 14
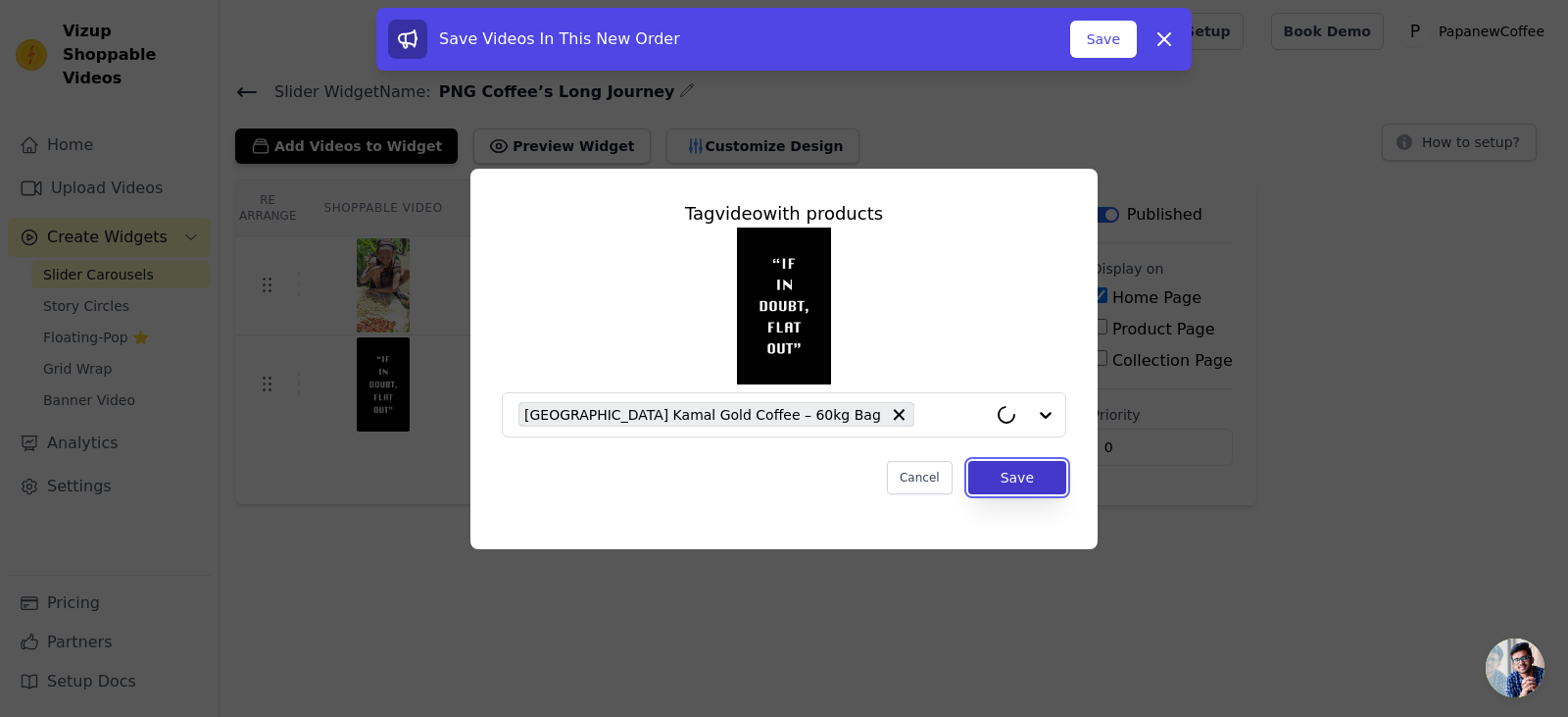
click at [1023, 472] on button "Save" at bounding box center [1016, 478] width 98 height 34
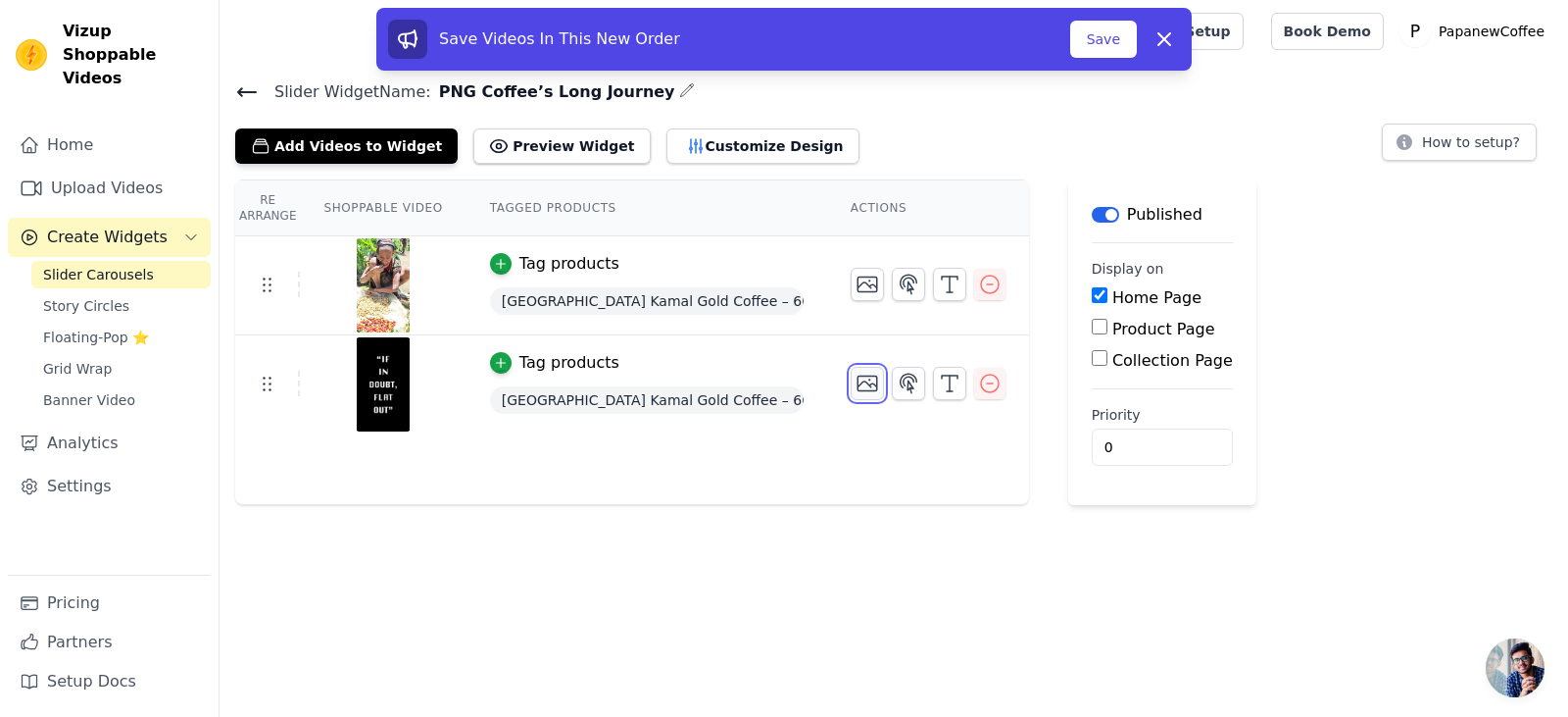
click at [858, 389] on icon "button" at bounding box center [867, 383] width 20 height 15
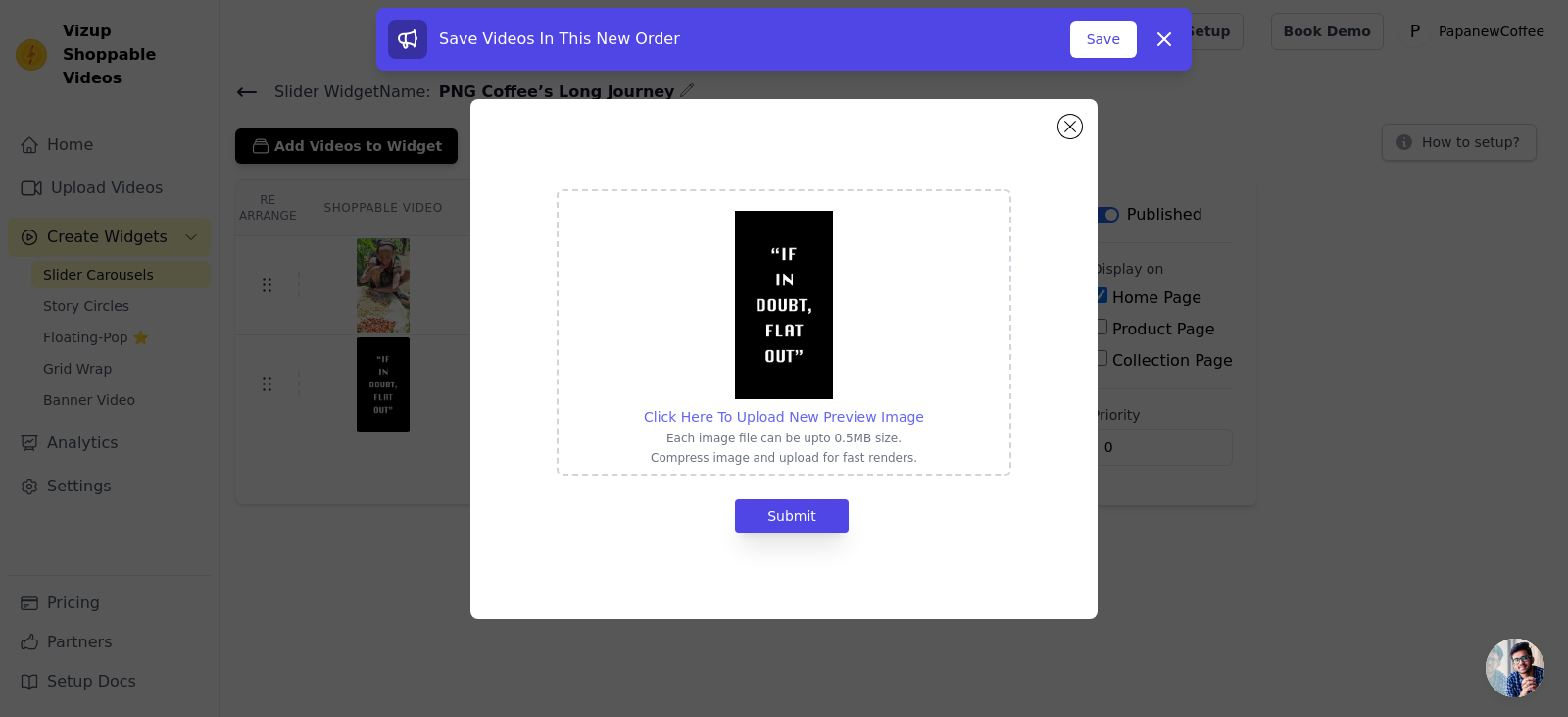
click at [818, 416] on span "Click Here To Upload New Preview Image" at bounding box center [784, 417] width 280 height 16
click at [923, 407] on input "Click Here To Upload New Preview Image Each image file can be upto 0.5MB size. …" at bounding box center [923, 406] width 1 height 1
type input "C:\fakepath\Papua-New-Guinea-Honey-Coffee.jpg"
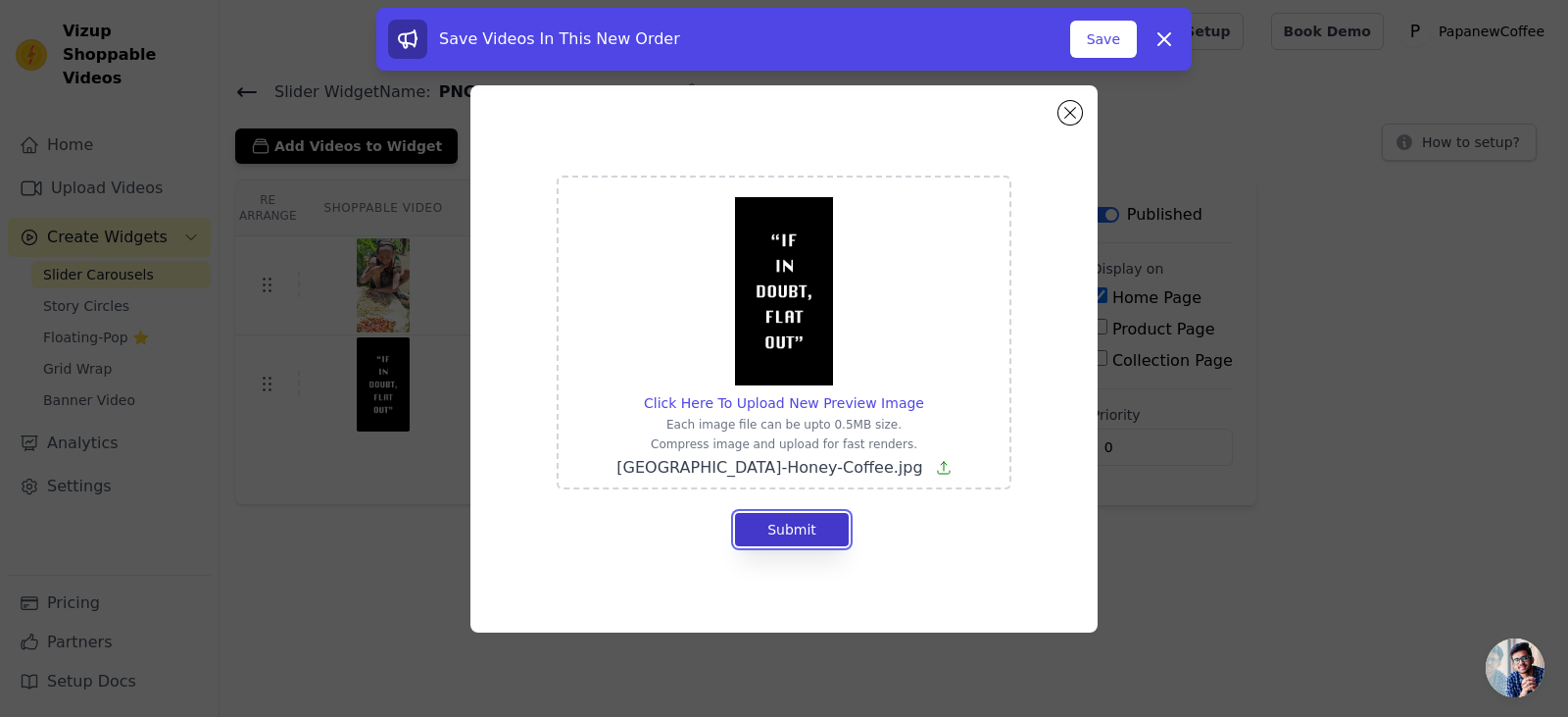
click at [757, 538] on button "Submit" at bounding box center [792, 529] width 114 height 34
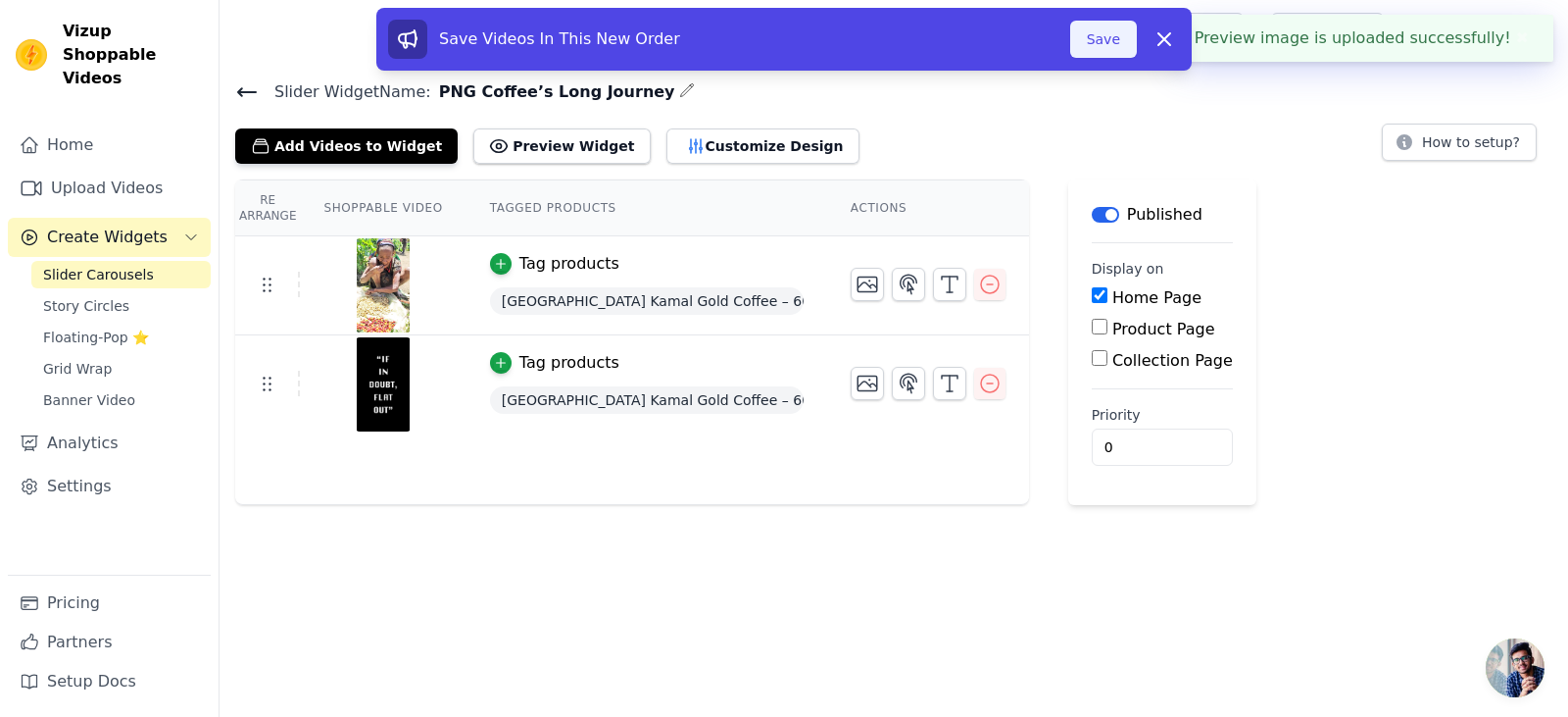
click at [1088, 50] on button "Save" at bounding box center [1103, 40] width 66 height 38
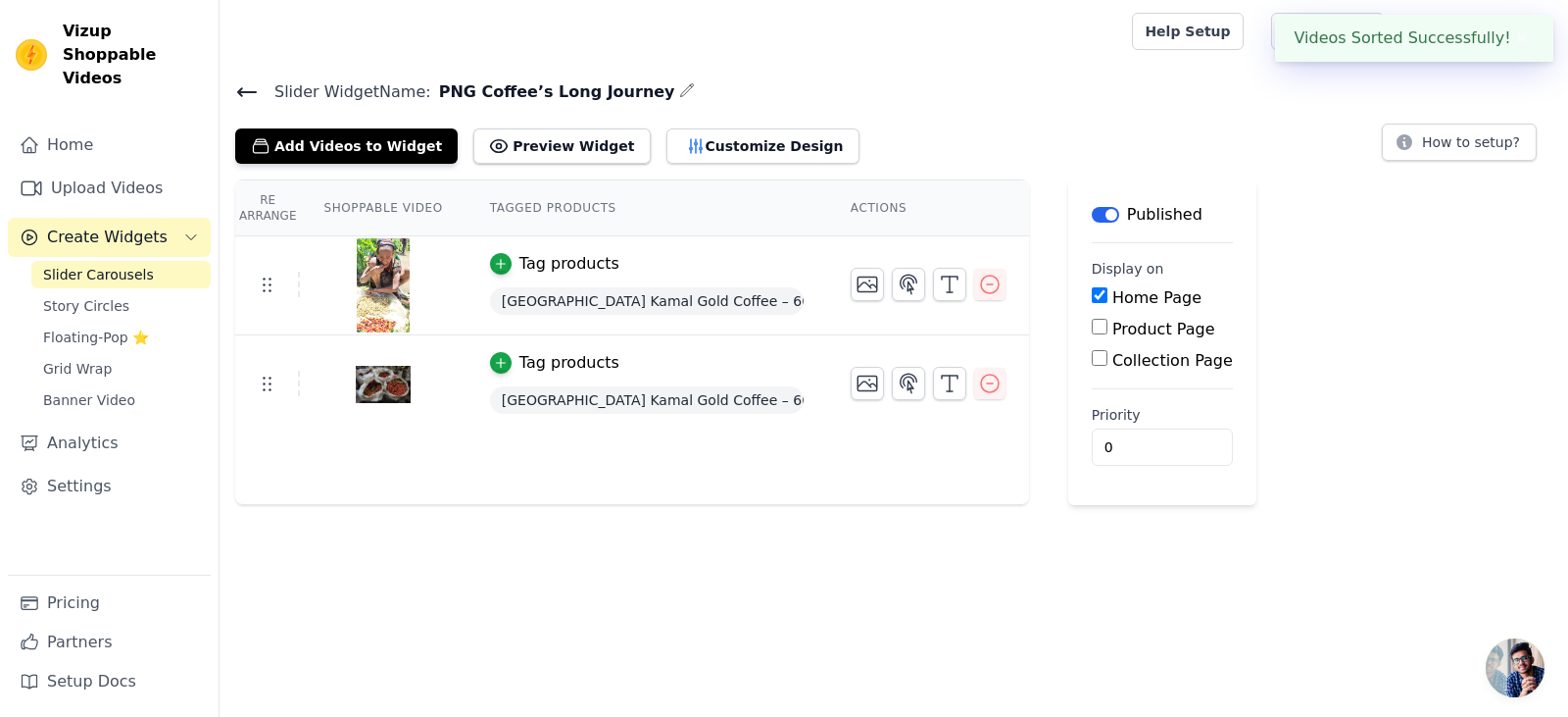
click at [1112, 333] on label "Product Page" at bounding box center [1164, 329] width 103 height 19
click at [1108, 333] on input "Product Page" at bounding box center [1100, 327] width 16 height 16
checkbox input "true"
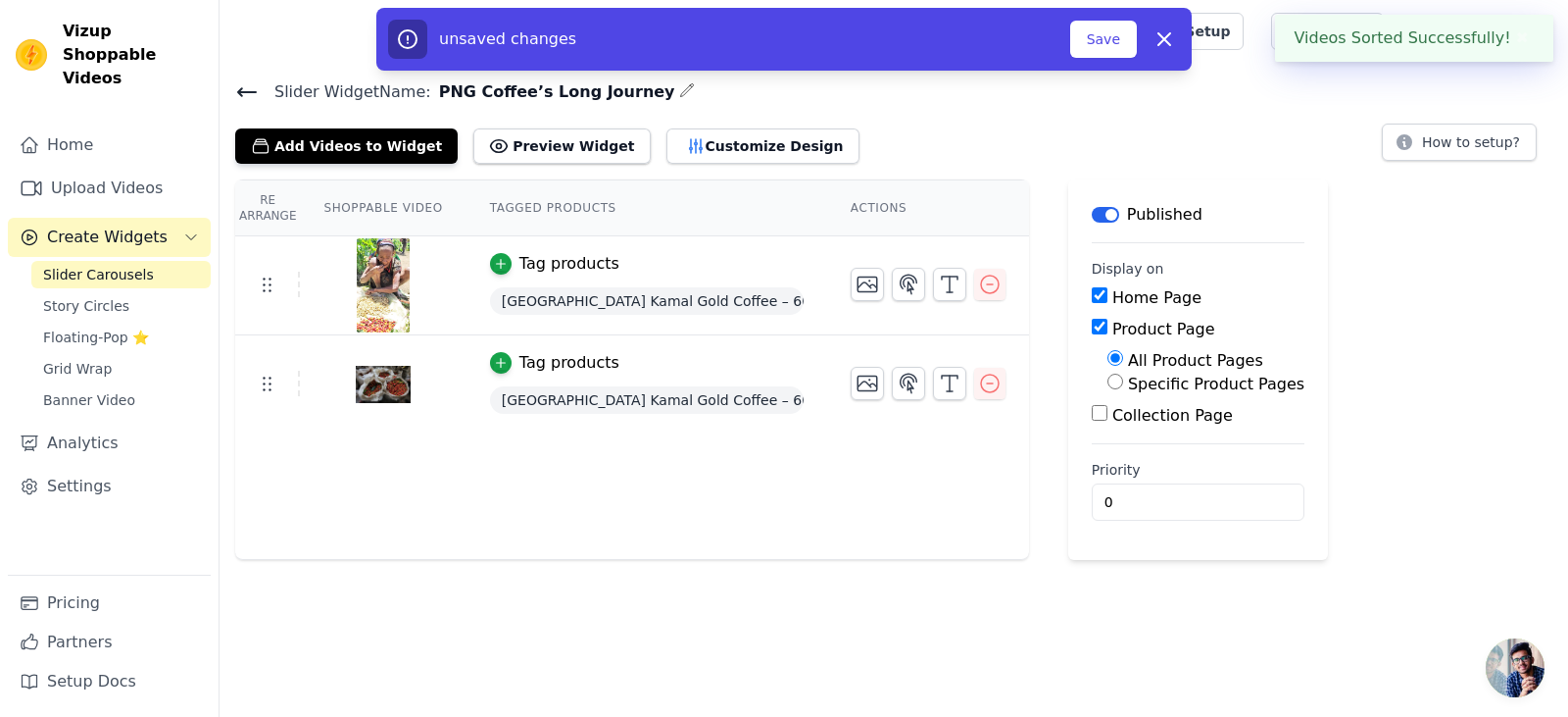
click at [1109, 390] on div "Specific Product Pages" at bounding box center [1206, 384] width 196 height 24
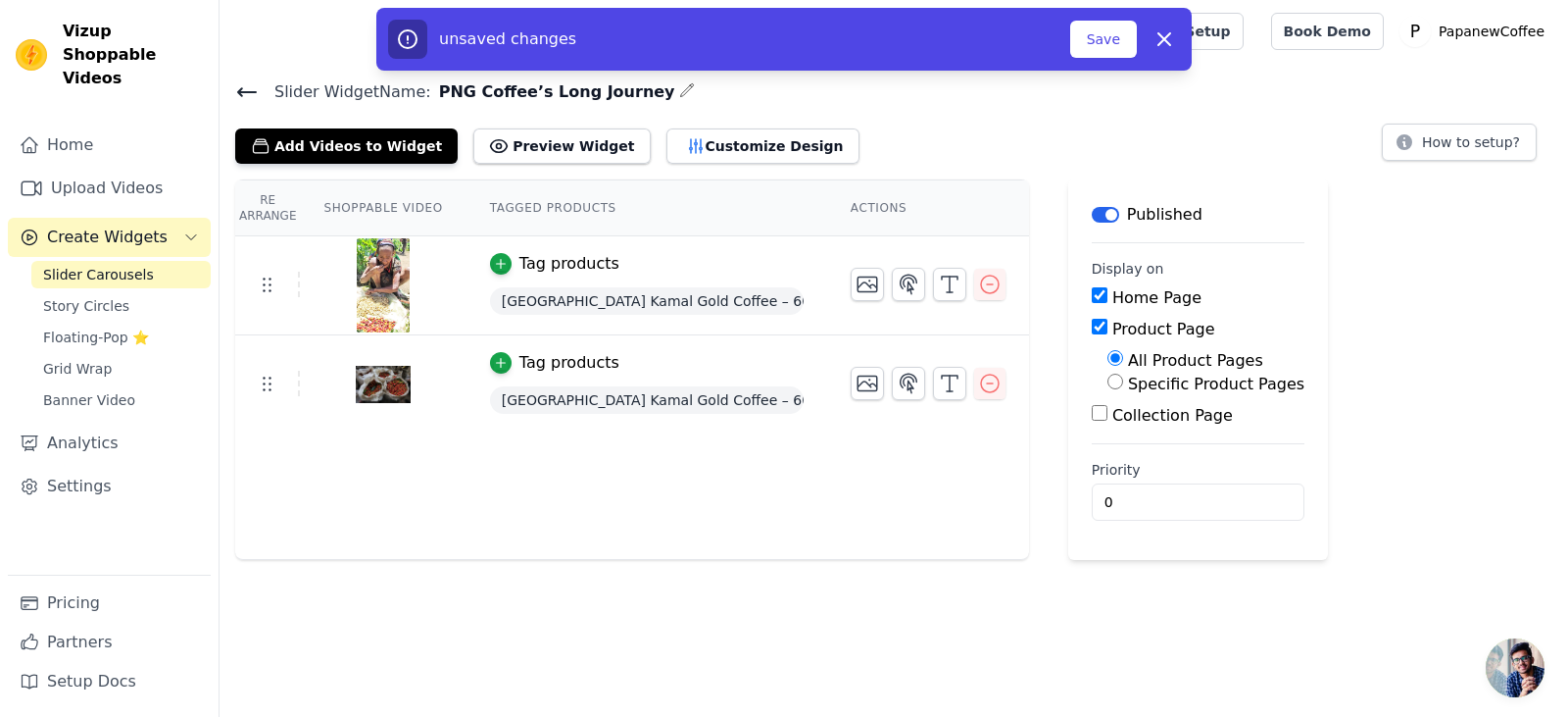
click at [1108, 385] on input "Specific Product Pages" at bounding box center [1115, 381] width 16 height 16
radio input "true"
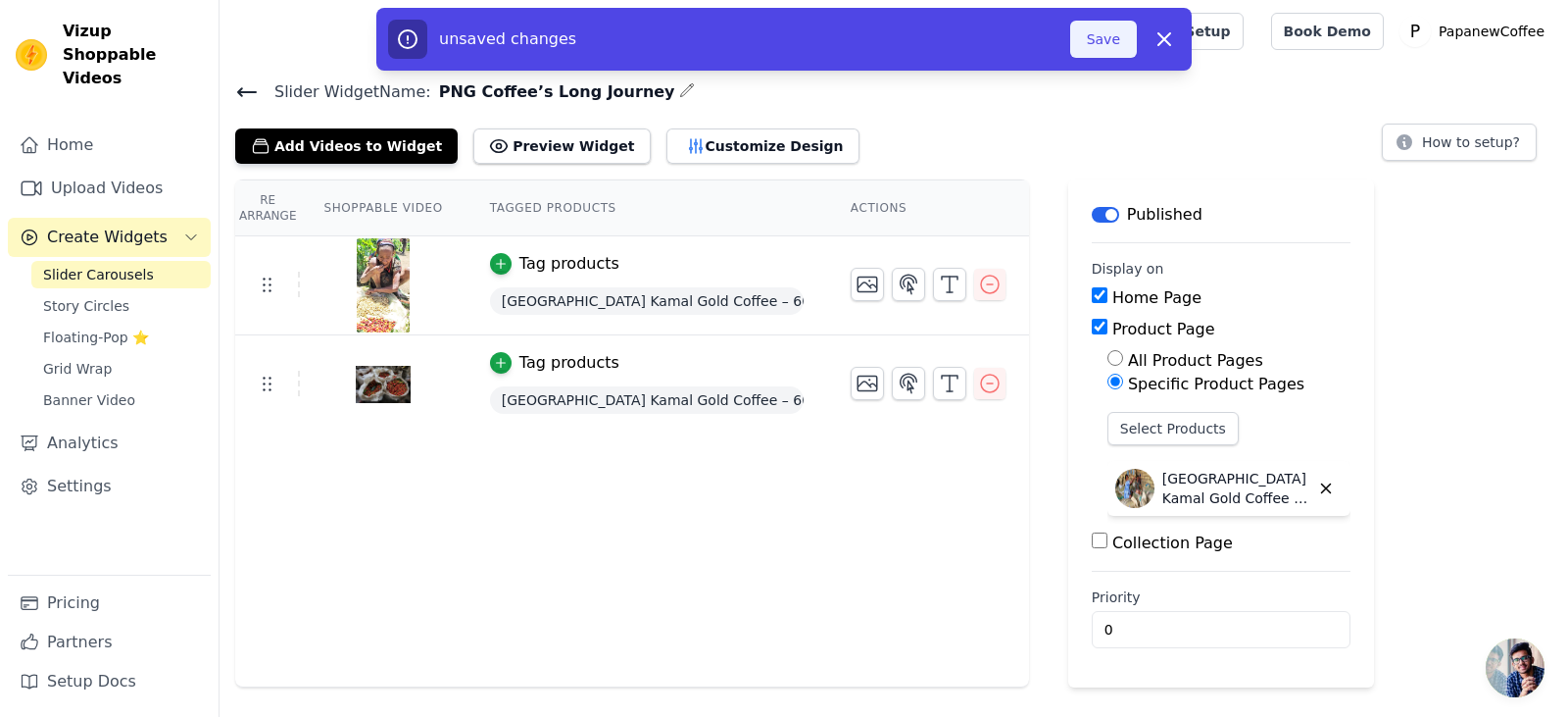
click at [1086, 39] on button "Save" at bounding box center [1103, 40] width 66 height 38
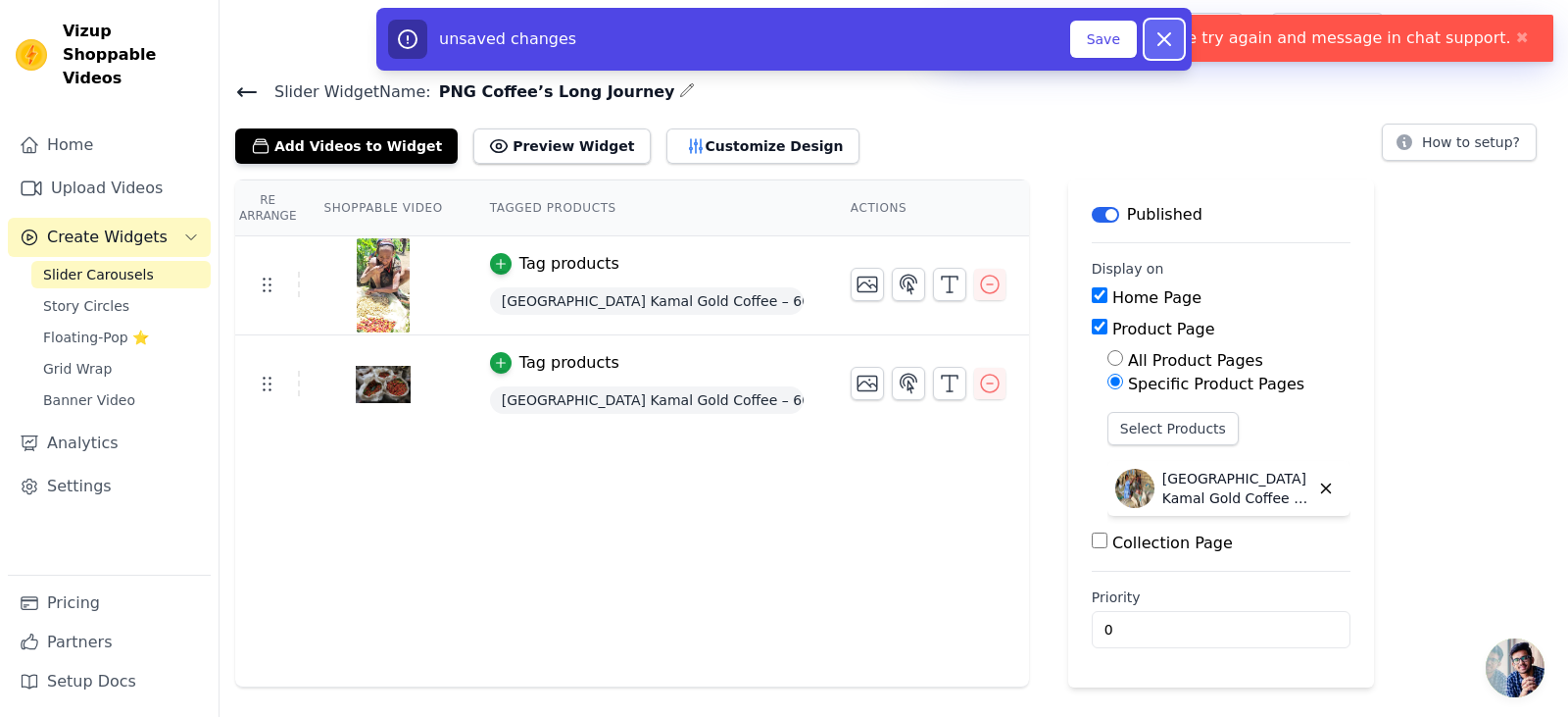
click at [1168, 43] on icon "button" at bounding box center [1164, 40] width 12 height 12
checkbox input "false"
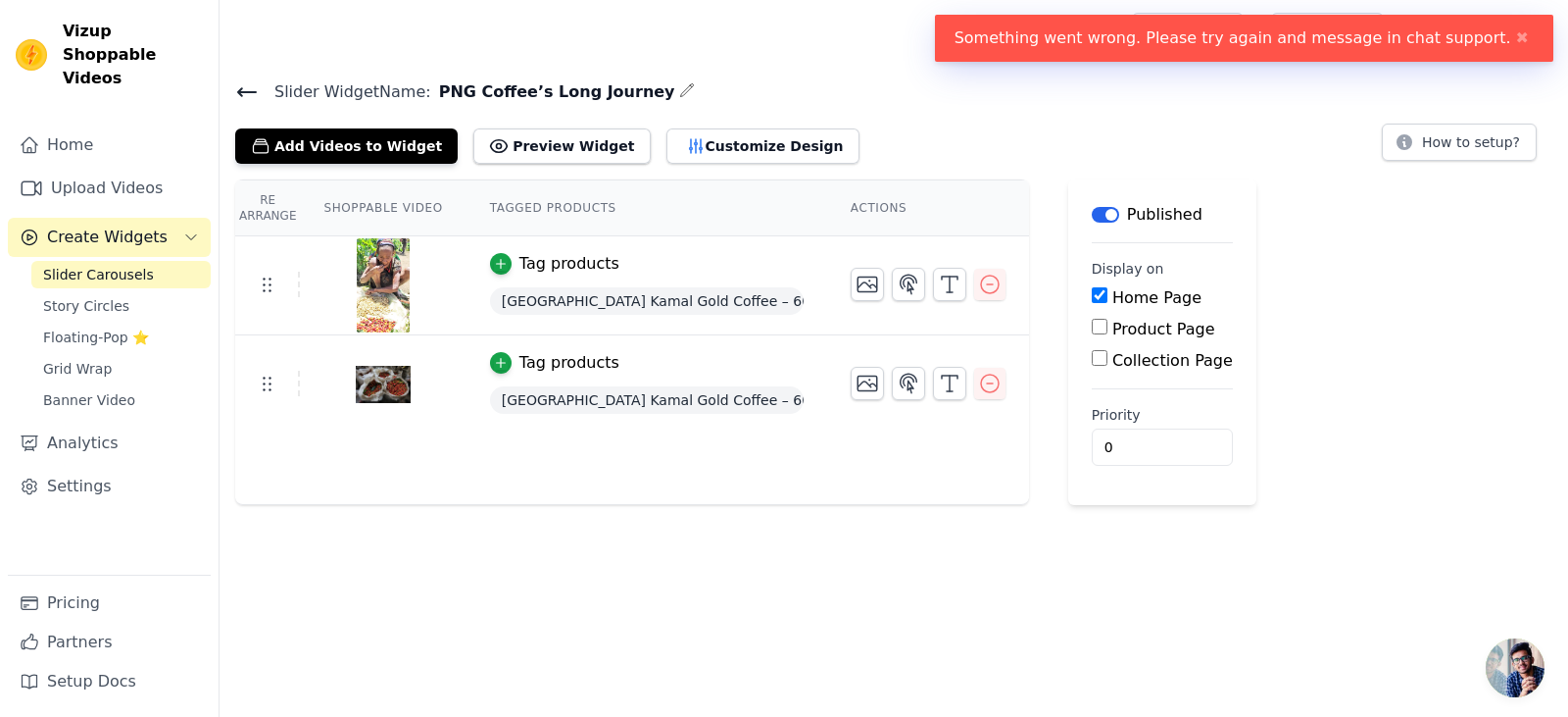
click at [920, 504] on html "Something went wrong. Please try again and message in chat support. ✖ Vizup Sho…" at bounding box center [784, 252] width 1568 height 504
click at [263, 285] on icon at bounding box center [267, 284] width 24 height 24
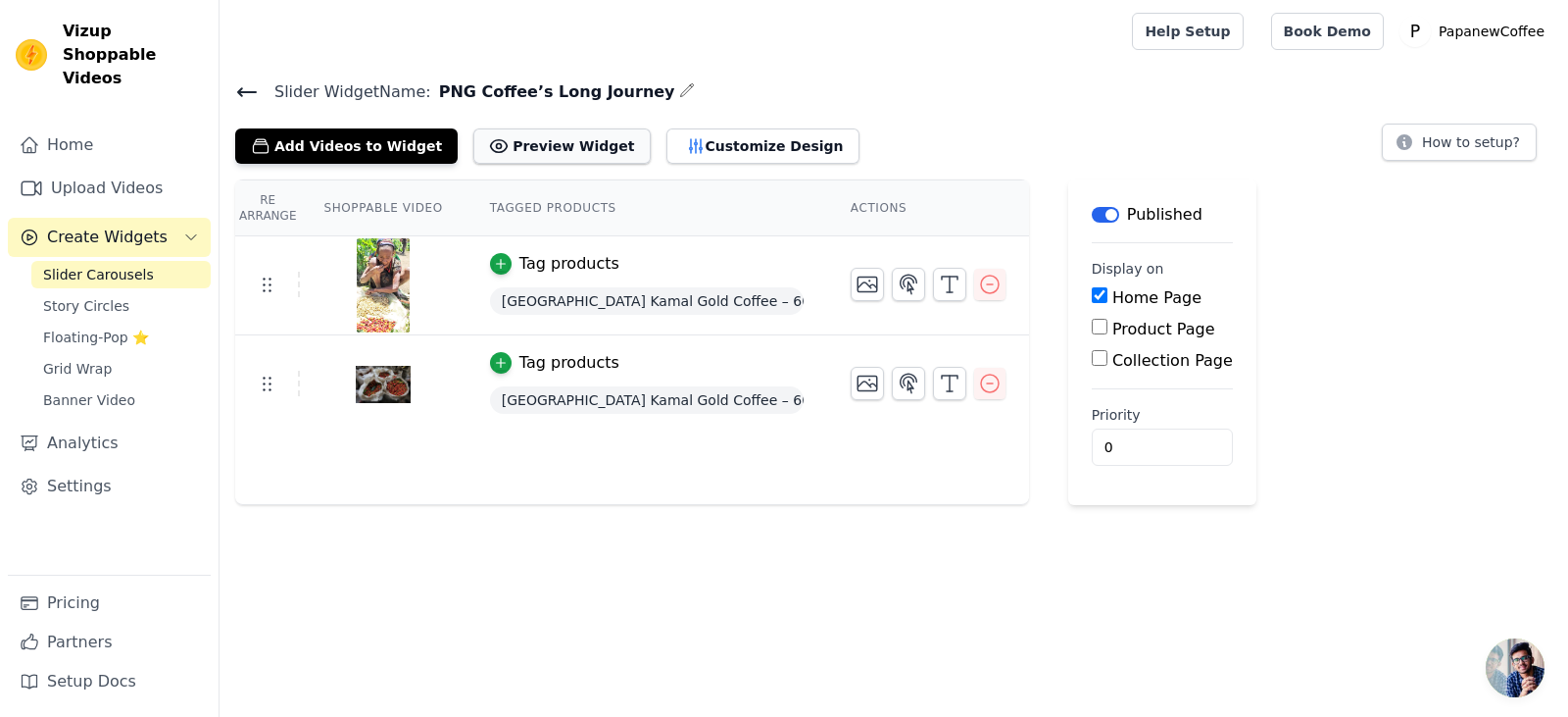
click at [561, 153] on button "Preview Widget" at bounding box center [562, 146] width 177 height 36
click at [675, 160] on button "Customize Design" at bounding box center [762, 146] width 194 height 36
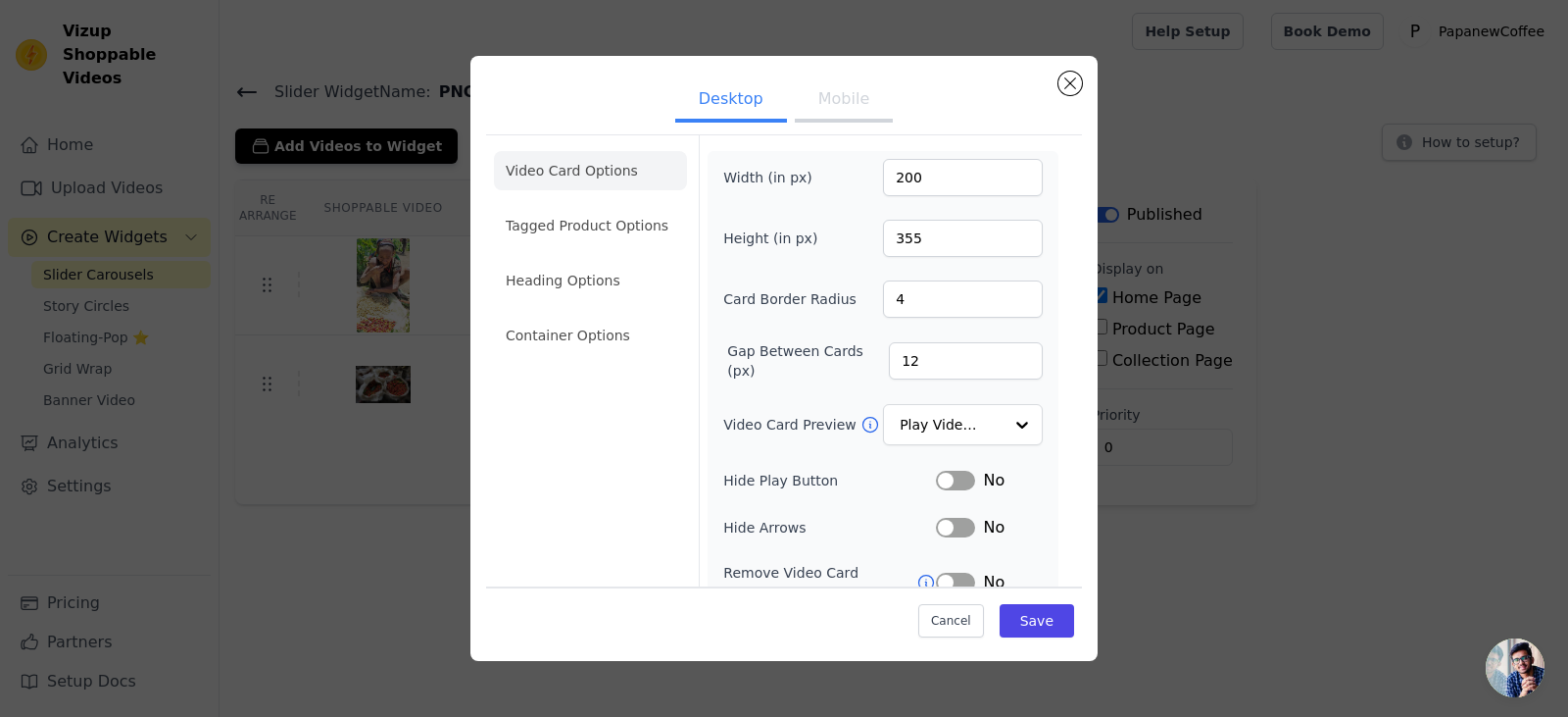
drag, startPoint x: 675, startPoint y: 160, endPoint x: 607, endPoint y: 169, distance: 68.6
click at [607, 169] on li "Video Card Options" at bounding box center [590, 170] width 194 height 39
click at [591, 217] on li "Tagged Product Options" at bounding box center [590, 224] width 194 height 39
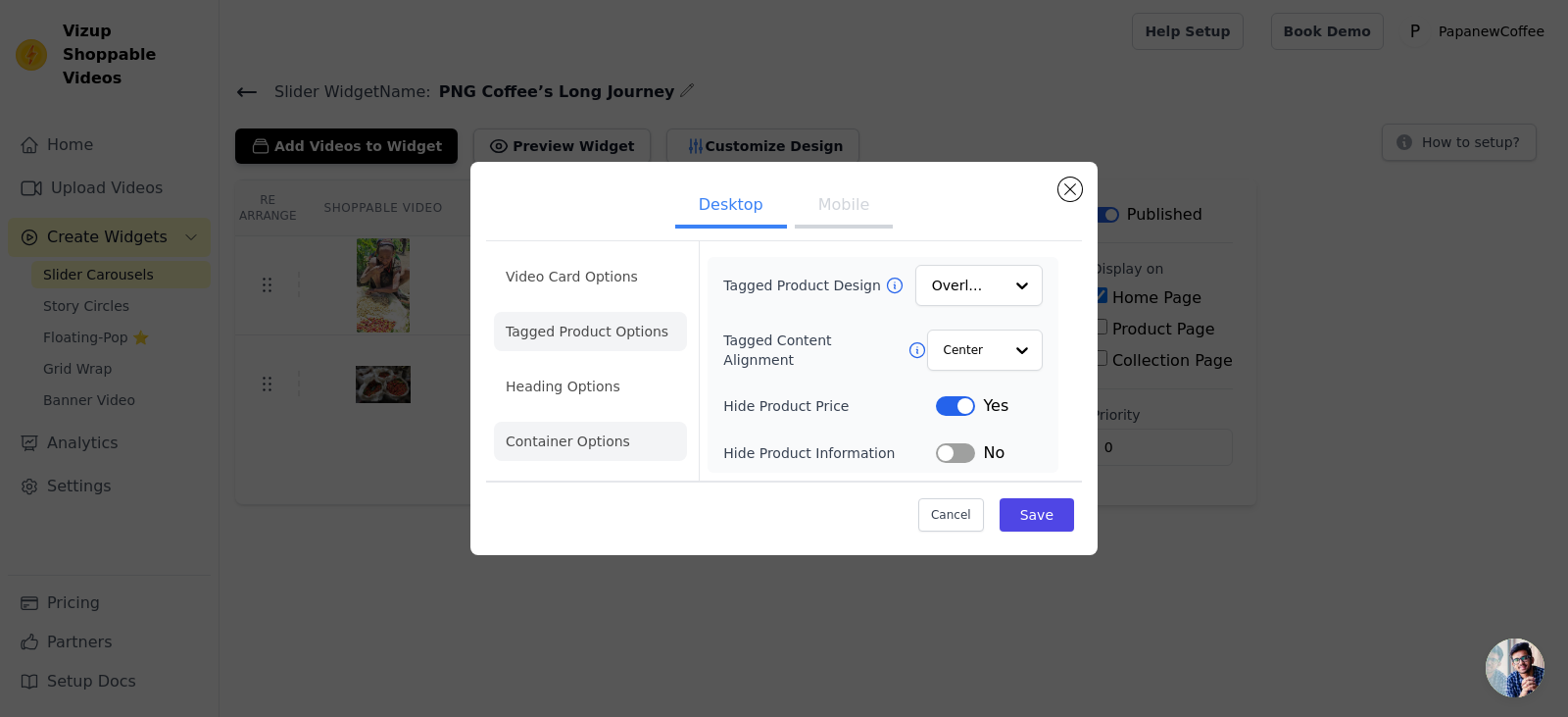
click at [625, 389] on li "Heading Options" at bounding box center [590, 385] width 194 height 39
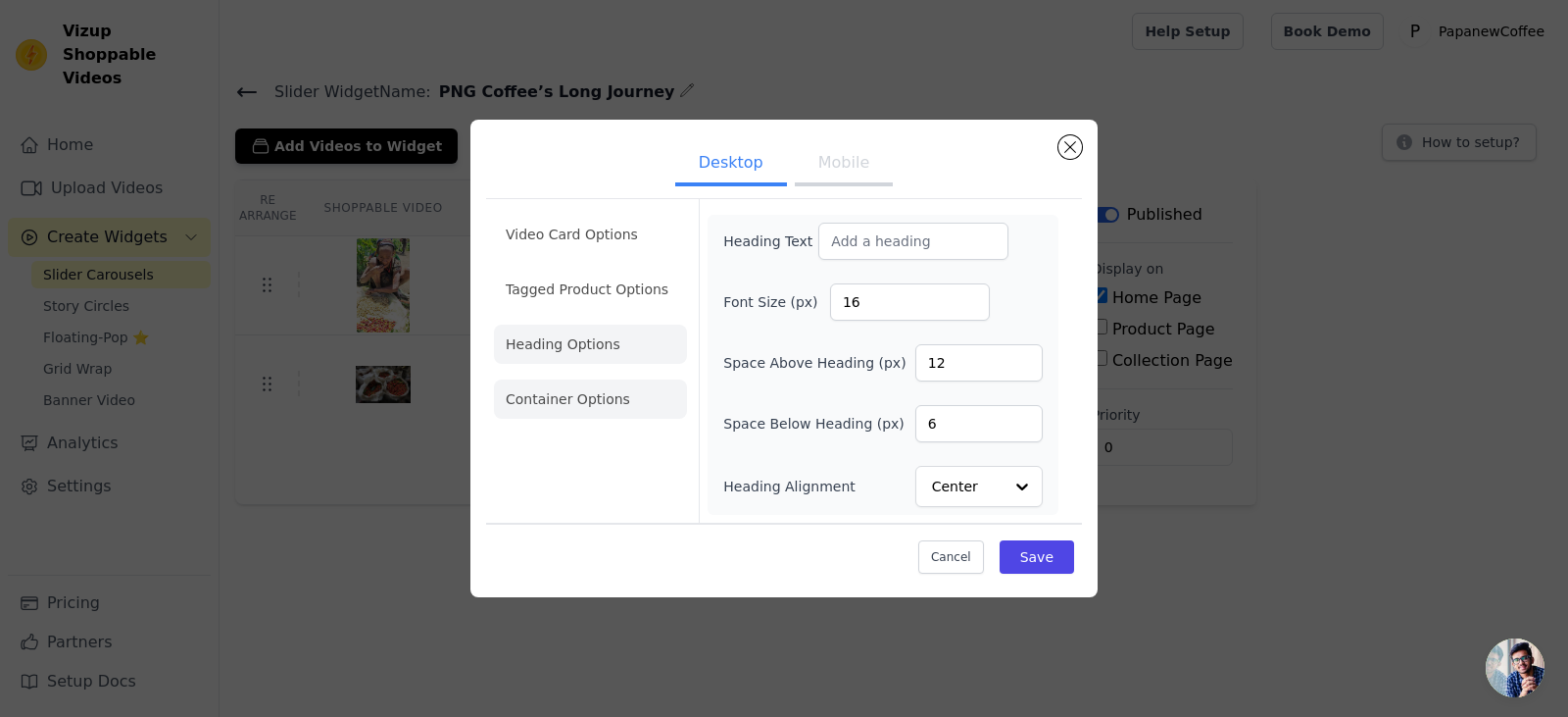
click at [625, 389] on li "Container Options" at bounding box center [590, 398] width 194 height 39
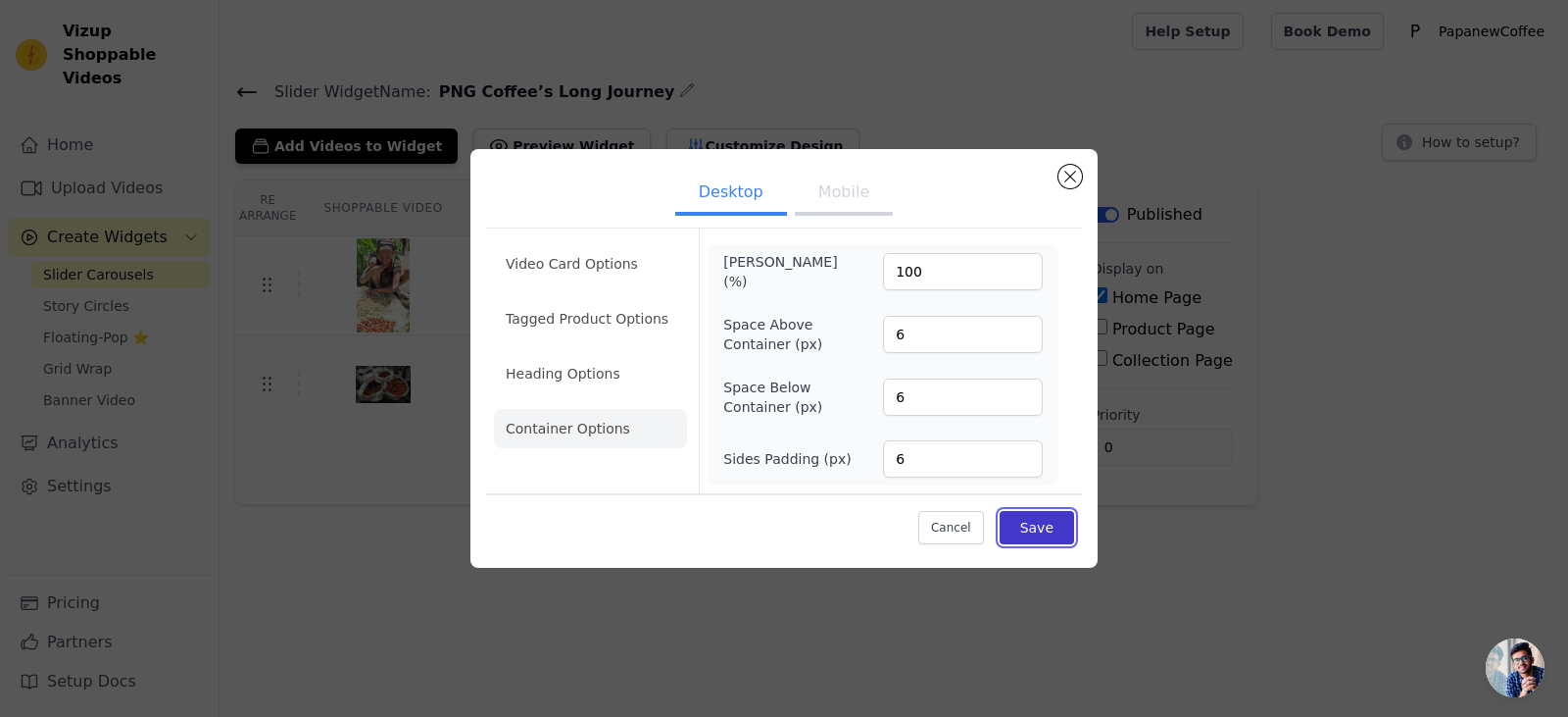
click at [1031, 541] on button "Save" at bounding box center [1036, 527] width 74 height 34
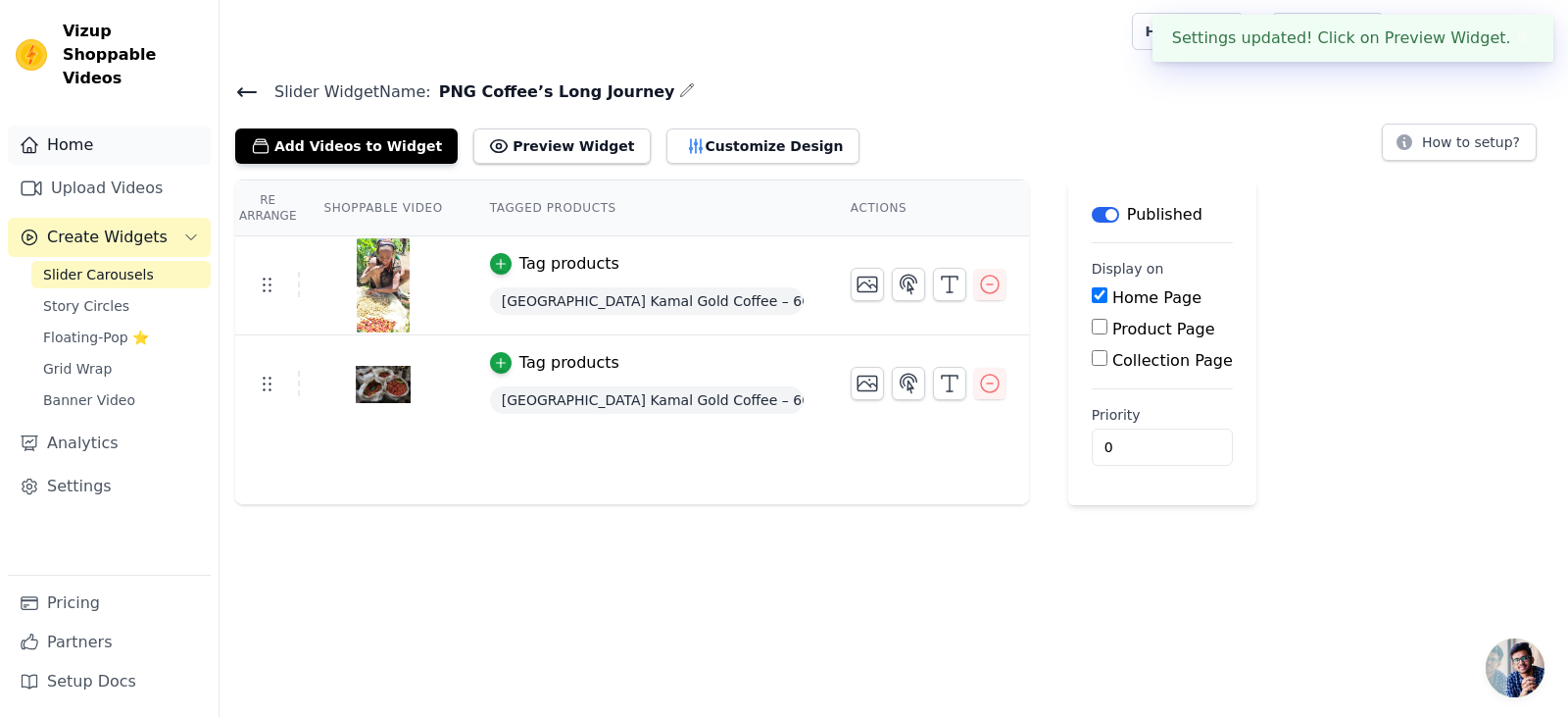
click at [110, 134] on link "Home" at bounding box center [109, 144] width 202 height 39
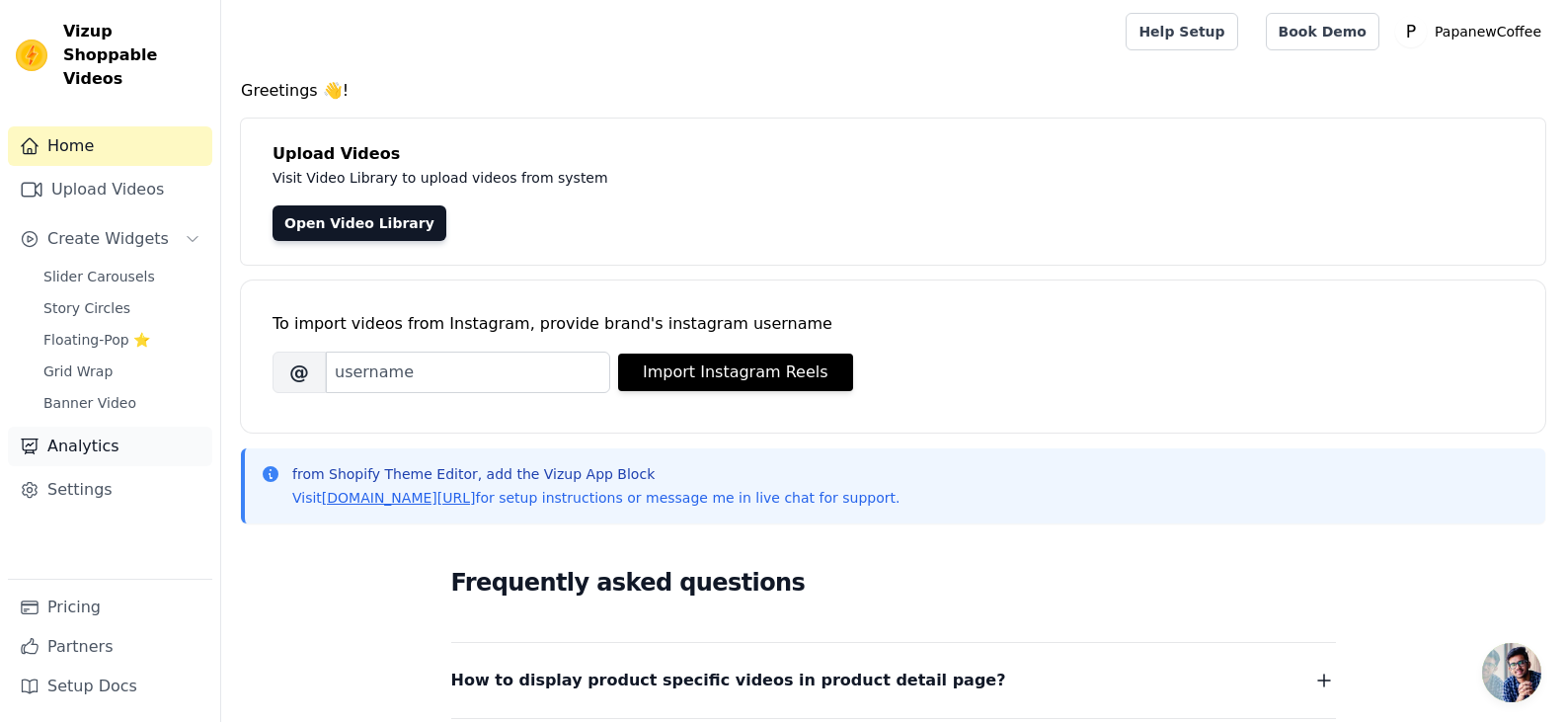
click at [164, 427] on link "Analytics" at bounding box center [110, 446] width 204 height 39
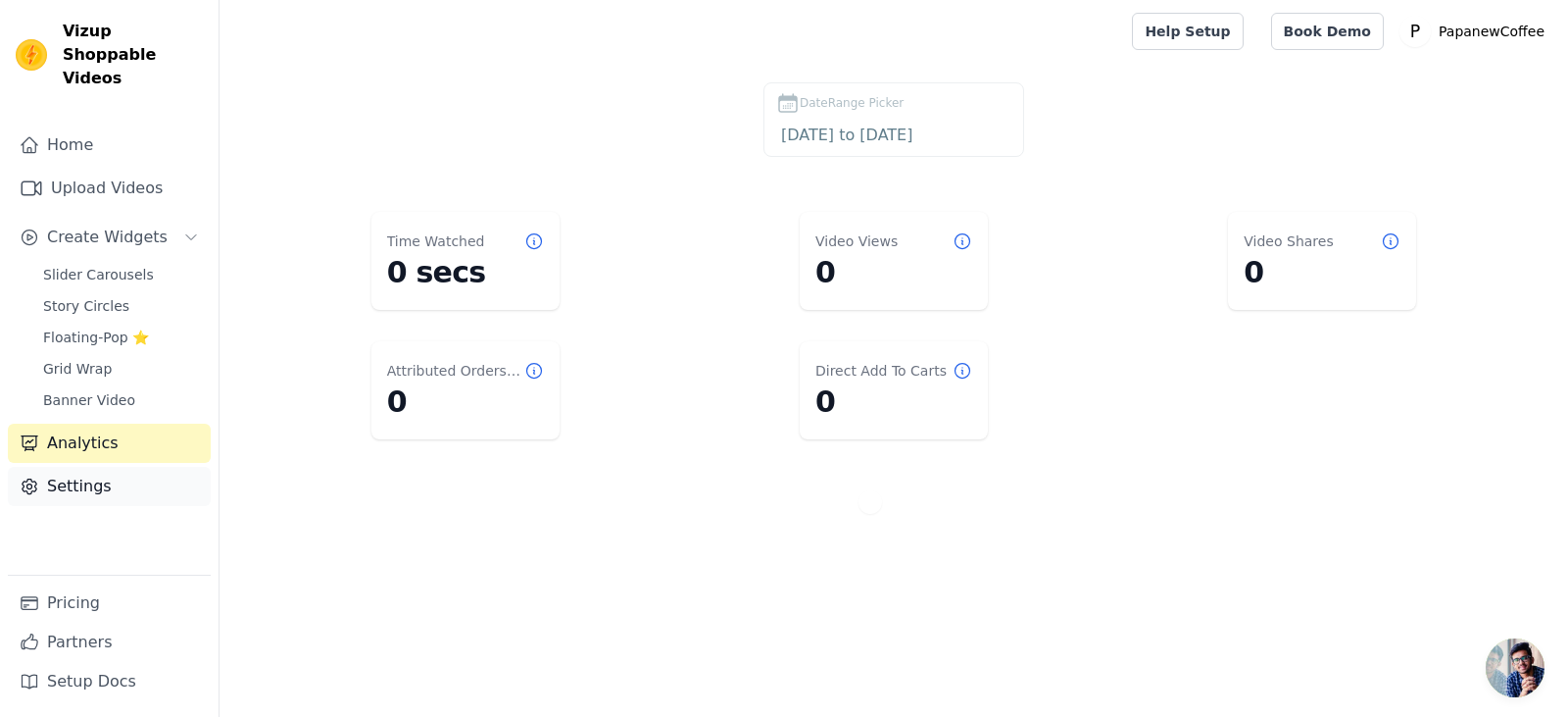
click at [120, 467] on link "Settings" at bounding box center [109, 486] width 202 height 39
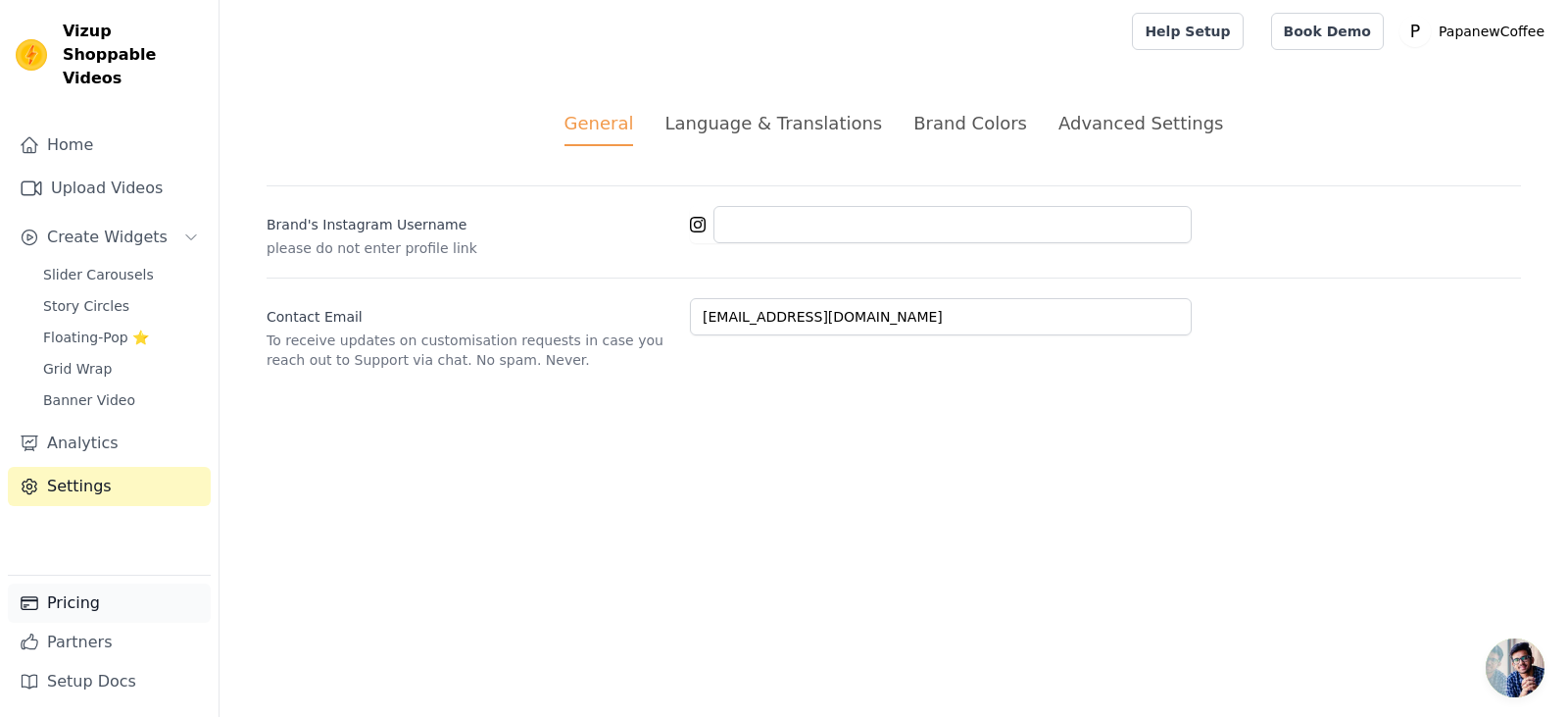
click at [120, 591] on link "Pricing" at bounding box center [109, 602] width 202 height 39
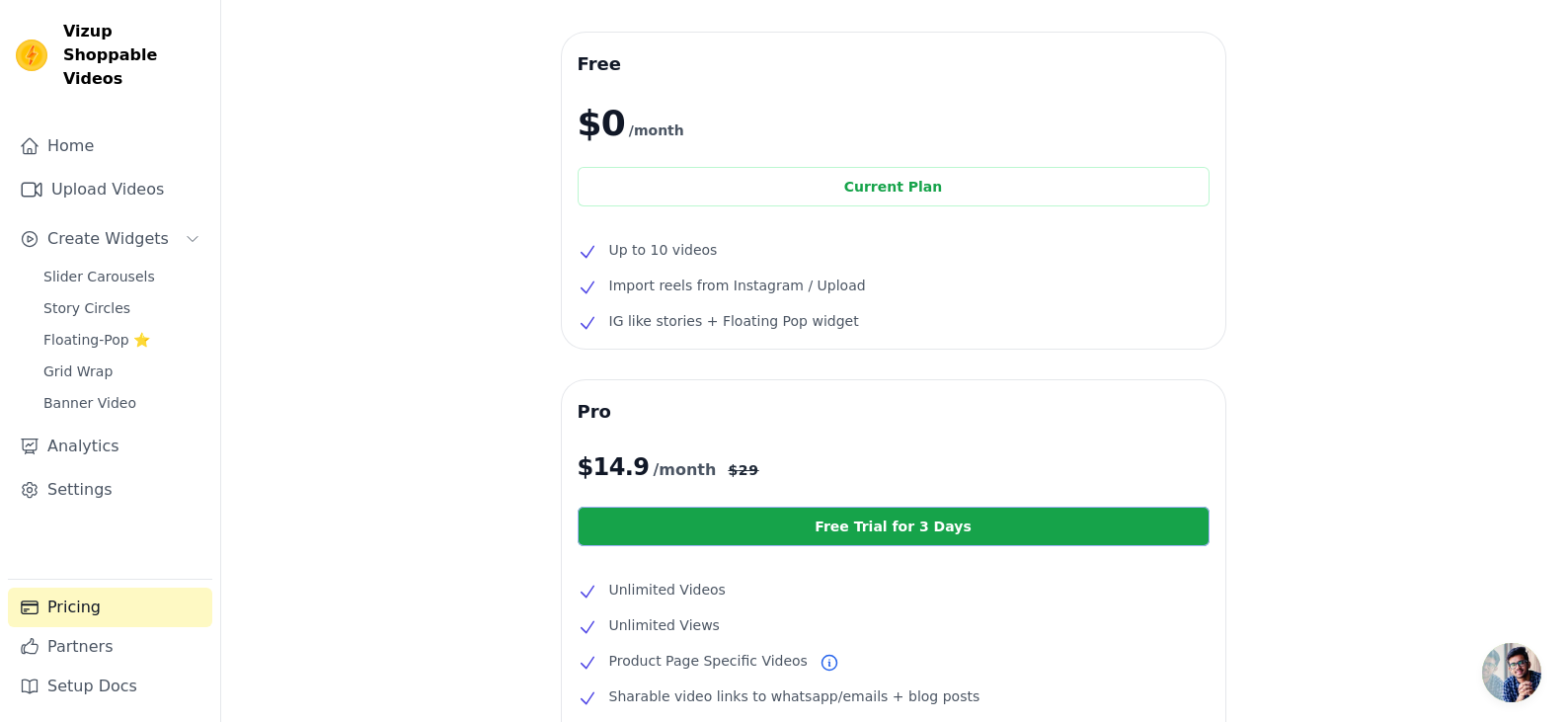
scroll to position [11, 0]
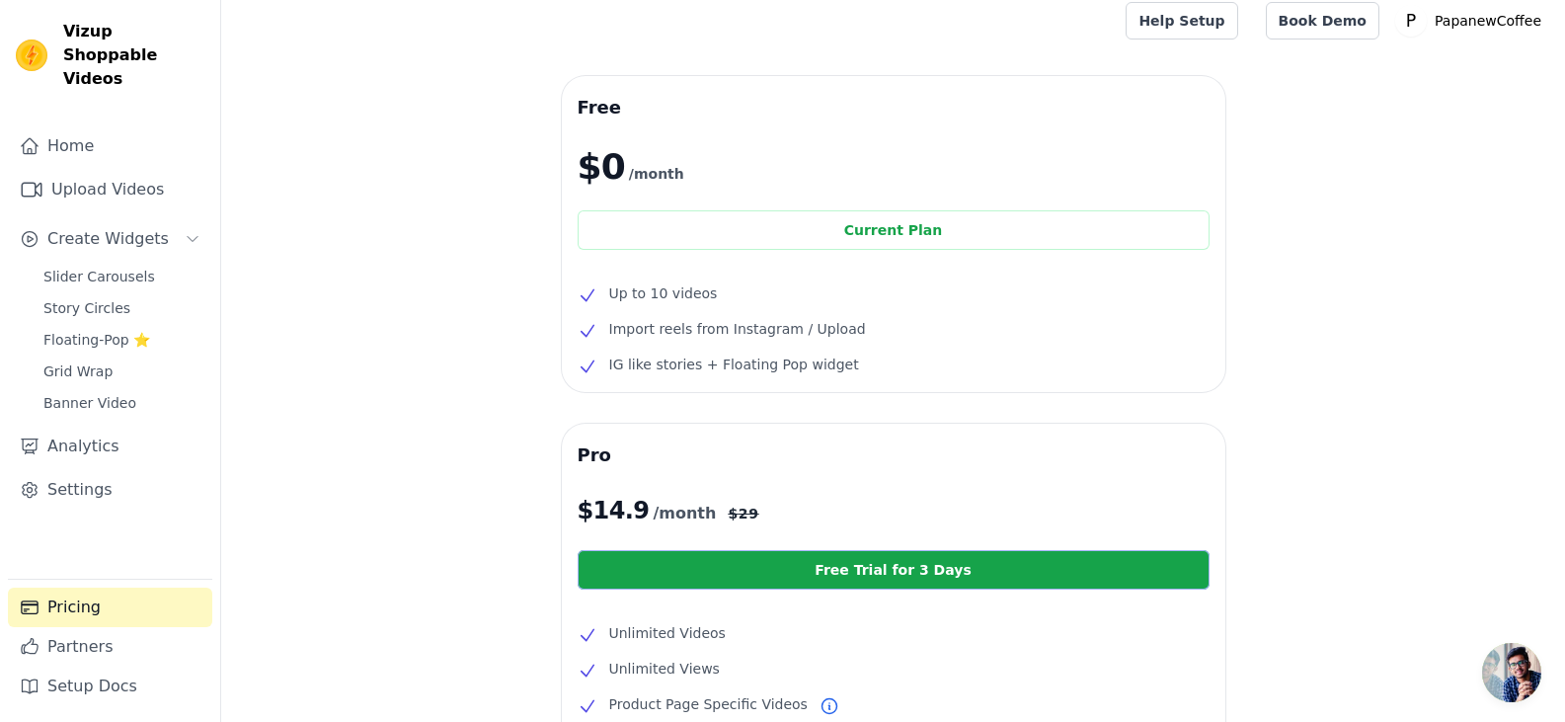
click at [858, 565] on link "Free Trial for 3 Days" at bounding box center [894, 569] width 632 height 39
